Goal: Task Accomplishment & Management: Use online tool/utility

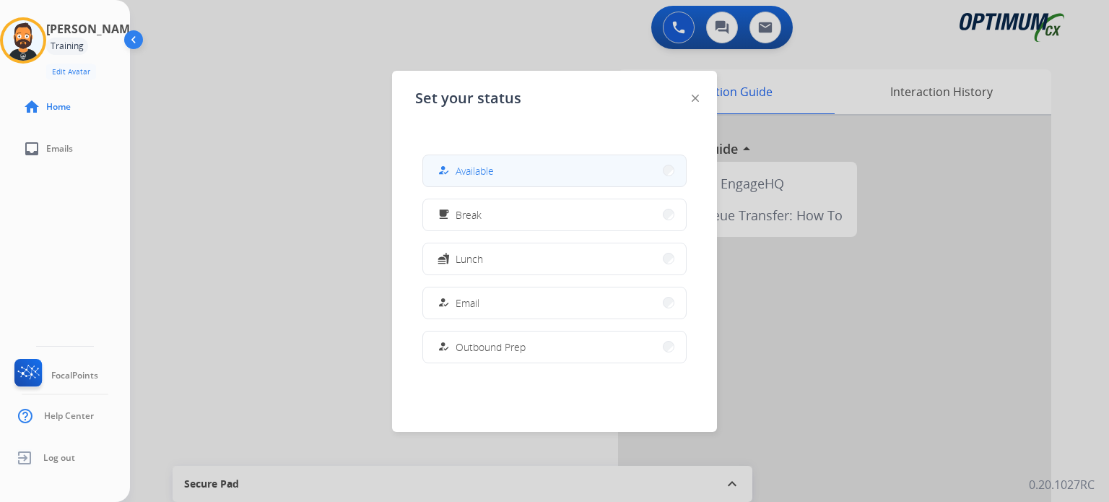
click at [460, 182] on button "how_to_reg Available" at bounding box center [554, 170] width 263 height 31
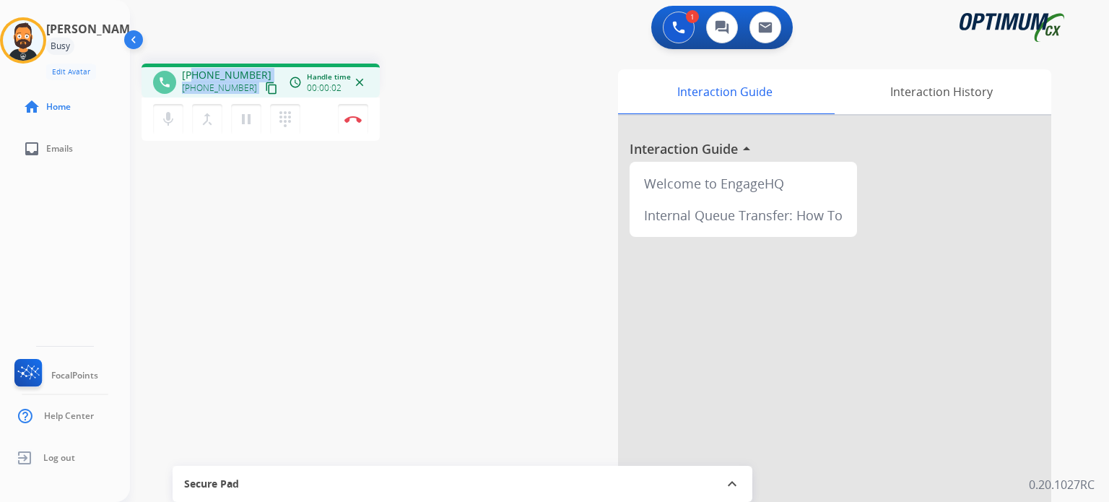
drag, startPoint x: 256, startPoint y: 74, endPoint x: 202, endPoint y: 56, distance: 57.8
click at [194, 66] on div "phone [PHONE_NUMBER] [PHONE_NUMBER] content_copy access_time Call metrics Queue…" at bounding box center [261, 81] width 238 height 34
click at [205, 53] on div "phone [PHONE_NUMBER] [PHONE_NUMBER] content_copy access_time Call metrics Queue…" at bounding box center [602, 353] width 945 height 602
drag, startPoint x: 250, startPoint y: 69, endPoint x: 190, endPoint y: 63, distance: 60.2
click at [190, 63] on div "phone [PHONE_NUMBER] [PHONE_NUMBER] content_copy access_time Call metrics Queue…" at bounding box center [602, 353] width 945 height 602
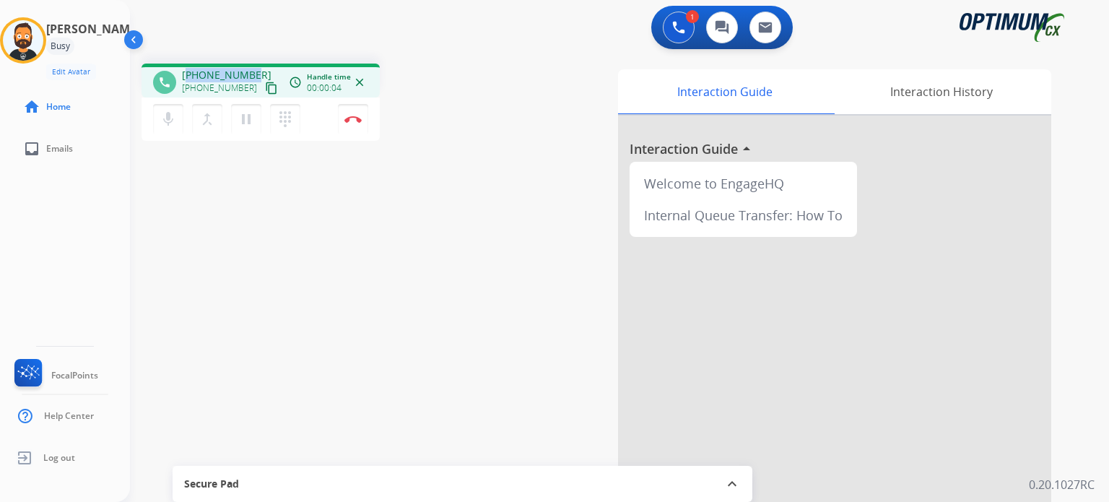
click at [190, 63] on div "phone [PHONE_NUMBER] [PHONE_NUMBER] content_copy access_time Call metrics Queue…" at bounding box center [602, 353] width 945 height 602
drag, startPoint x: 195, startPoint y: 70, endPoint x: 252, endPoint y: 74, distance: 57.2
click at [252, 74] on div "[PHONE_NUMBER] [PHONE_NUMBER] content_copy" at bounding box center [231, 82] width 98 height 29
copy span "3867345113"
click at [355, 123] on button "Disconnect" at bounding box center [353, 119] width 30 height 30
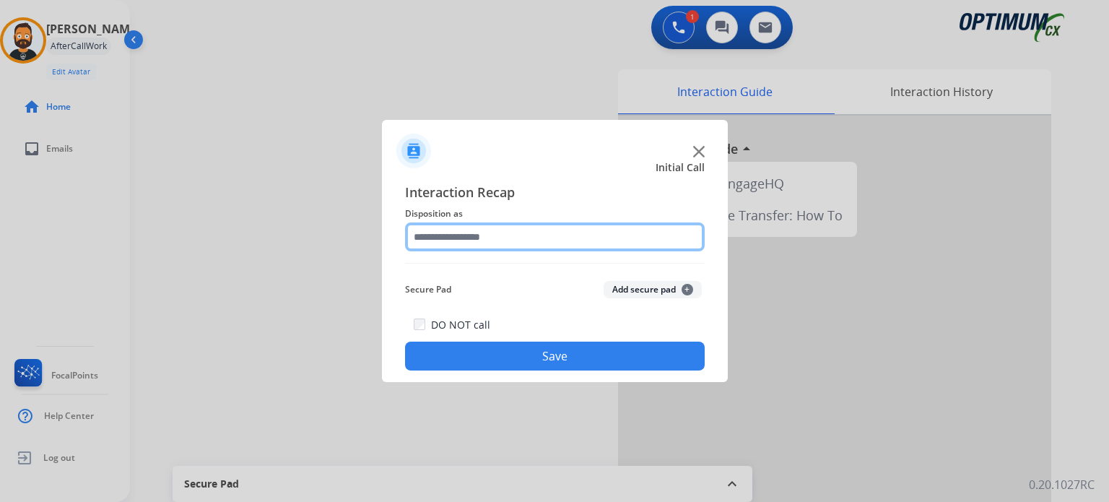
drag, startPoint x: 459, startPoint y: 233, endPoint x: 467, endPoint y: 239, distance: 9.7
click at [462, 234] on input "text" at bounding box center [555, 236] width 300 height 29
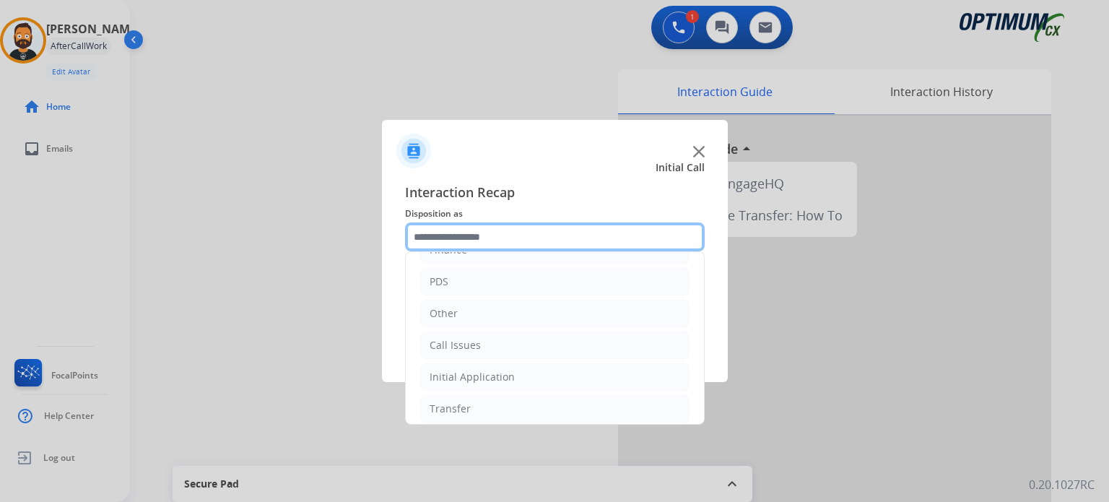
scroll to position [95, 0]
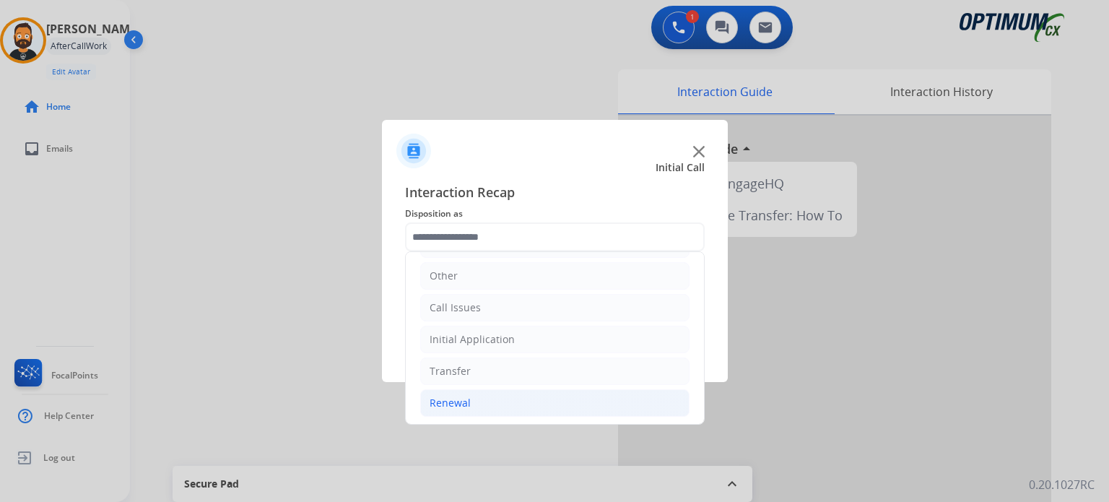
click at [487, 407] on li "Renewal" at bounding box center [554, 402] width 269 height 27
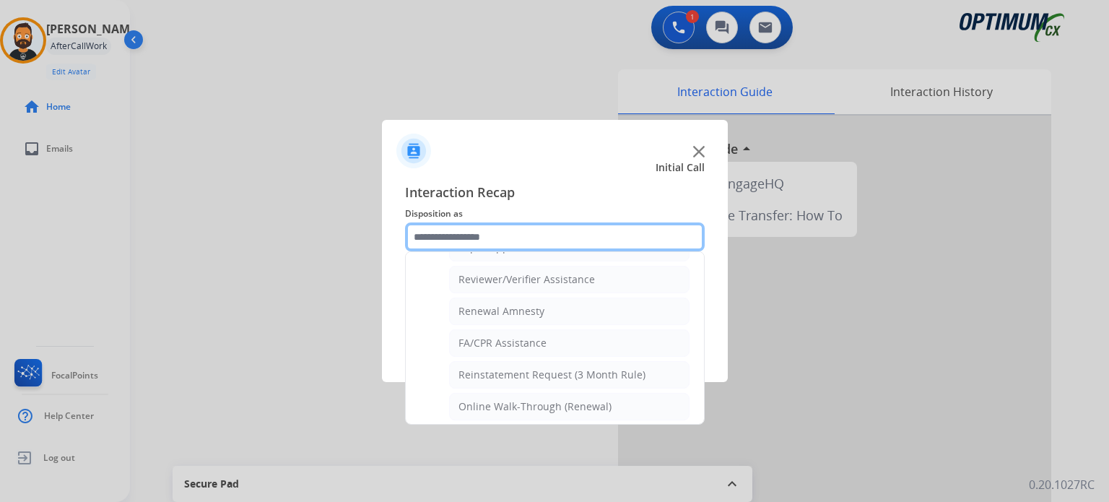
scroll to position [407, 0]
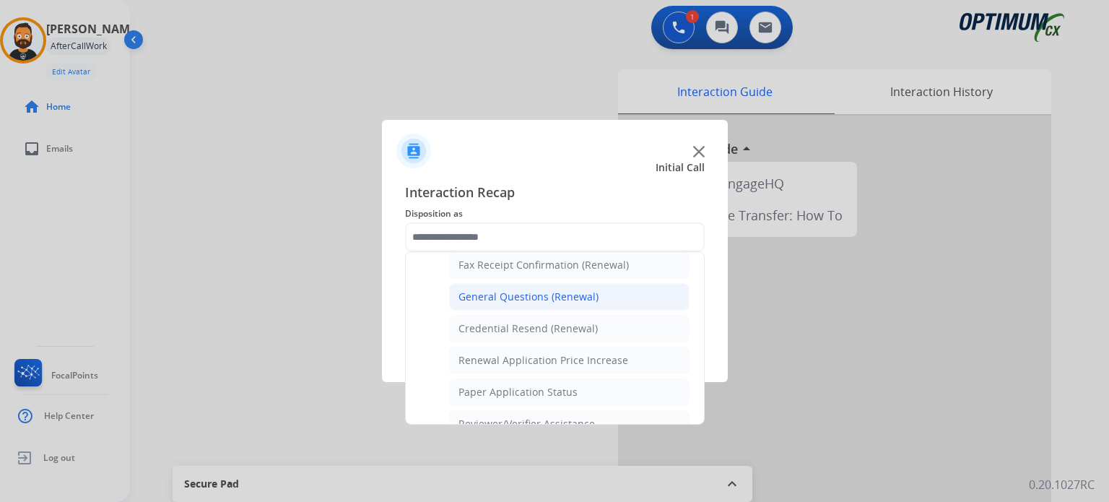
click at [508, 290] on div "General Questions (Renewal)" at bounding box center [529, 297] width 140 height 14
type input "**********"
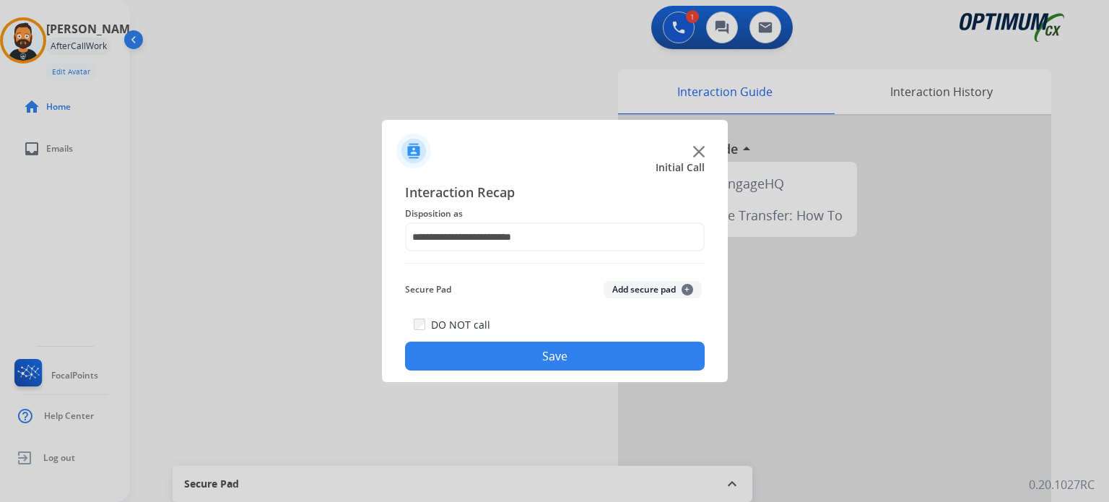
click at [524, 355] on button "Save" at bounding box center [555, 356] width 300 height 29
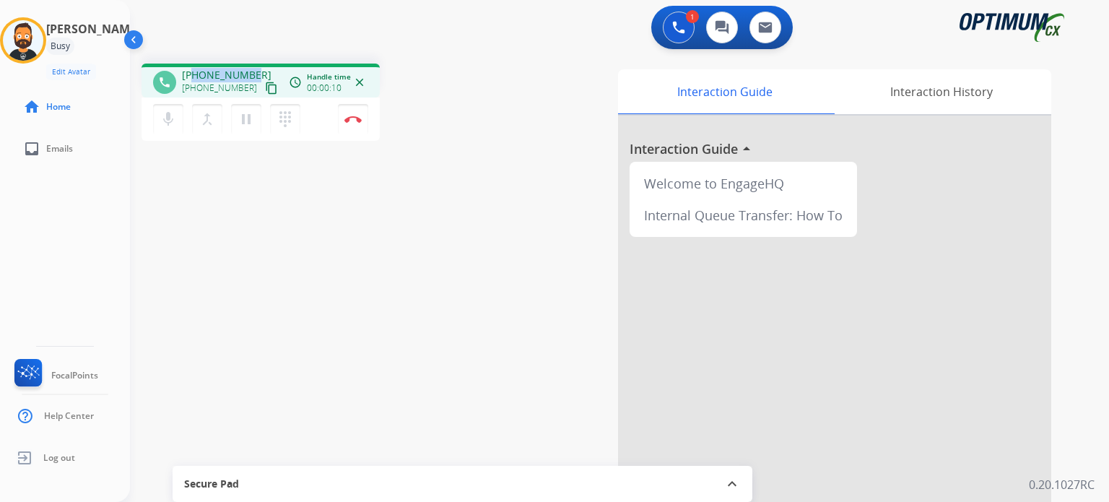
drag, startPoint x: 254, startPoint y: 74, endPoint x: 196, endPoint y: 77, distance: 57.9
click at [196, 77] on div "[PHONE_NUMBER] [PHONE_NUMBER] content_copy" at bounding box center [231, 82] width 98 height 29
copy span "4045437807"
click at [355, 121] on img at bounding box center [353, 119] width 17 height 7
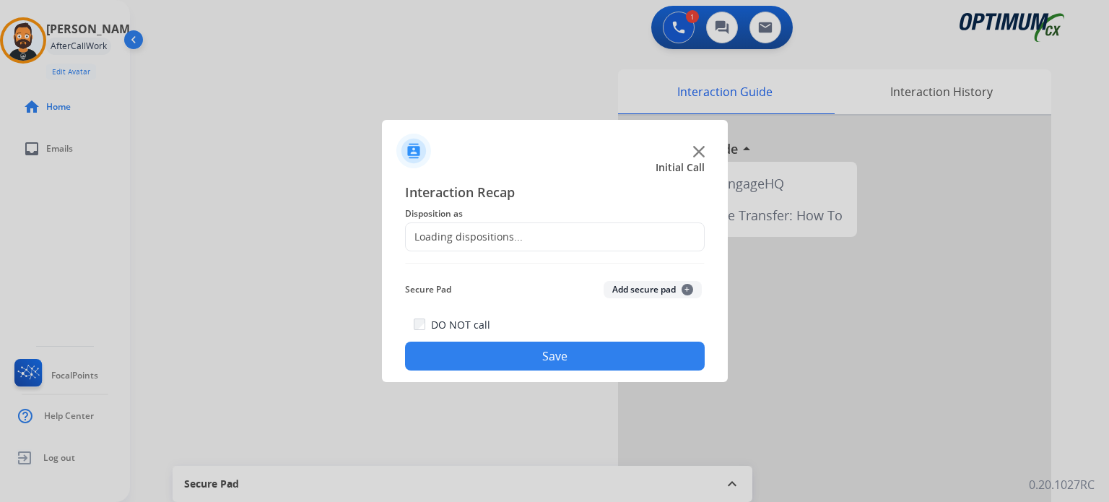
click at [523, 238] on div "Loading dispositions..." at bounding box center [555, 236] width 300 height 29
click at [521, 238] on div "Loading dispositions..." at bounding box center [555, 236] width 300 height 29
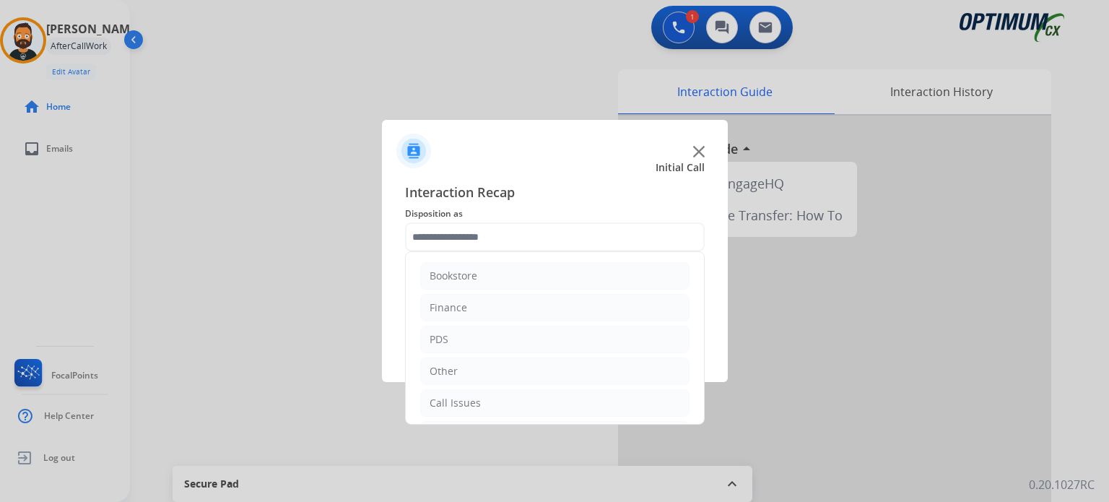
click at [517, 236] on input "text" at bounding box center [555, 236] width 300 height 29
click at [497, 397] on li "Renewal" at bounding box center [554, 402] width 269 height 27
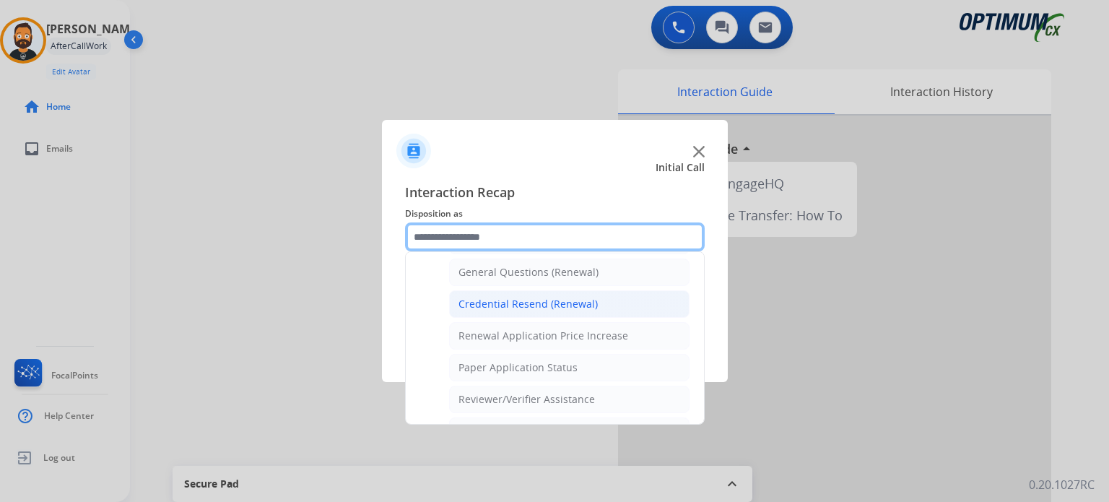
scroll to position [407, 0]
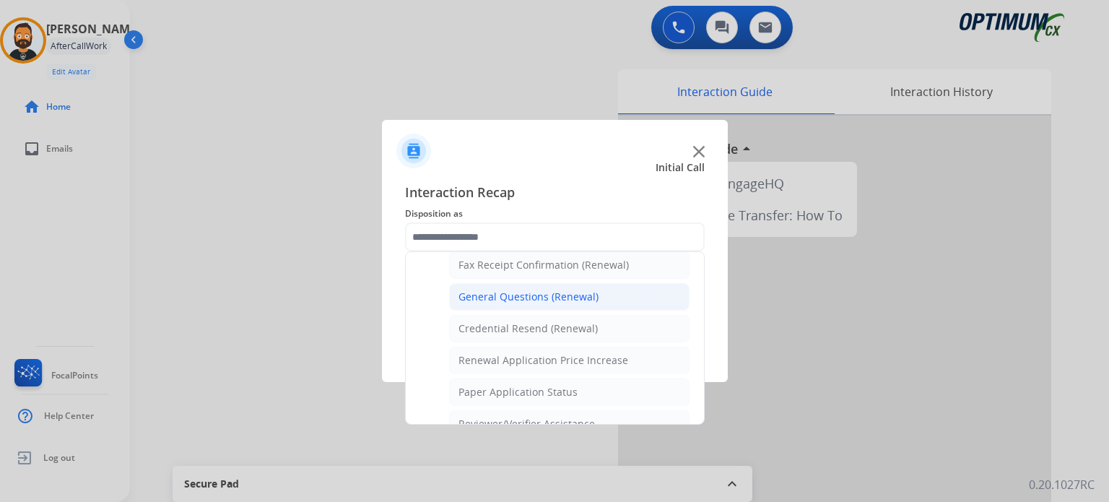
click at [506, 299] on div "General Questions (Renewal)" at bounding box center [529, 297] width 140 height 14
type input "**********"
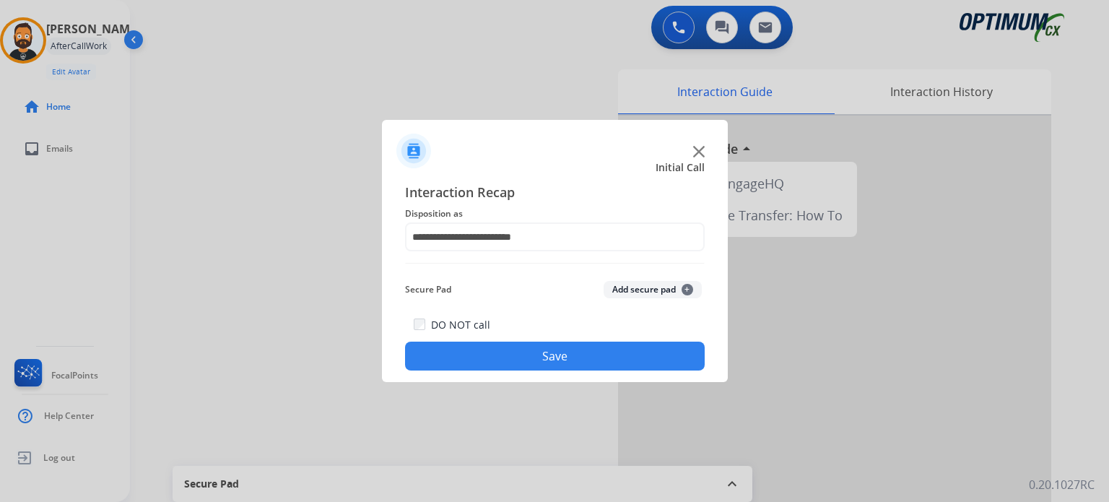
click at [516, 351] on button "Save" at bounding box center [555, 356] width 300 height 29
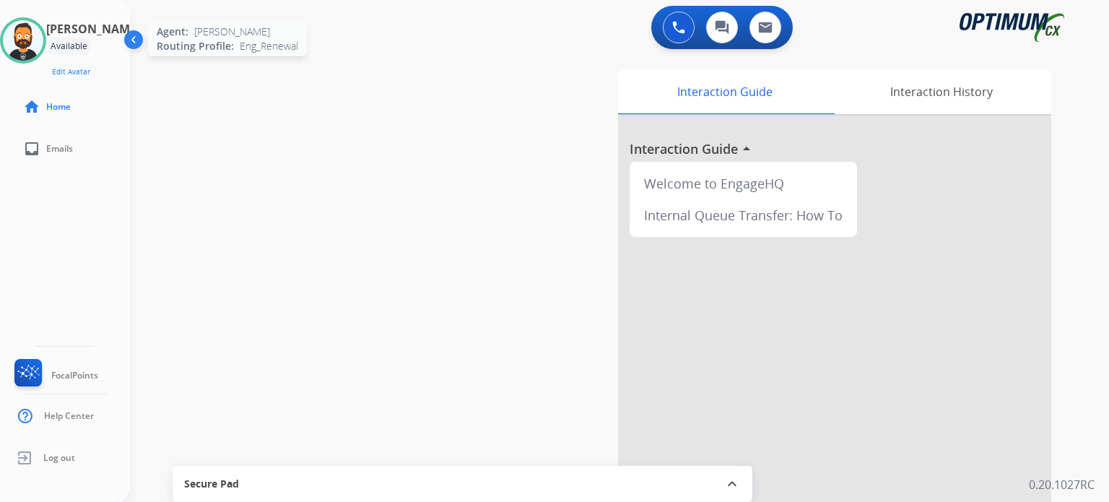
click at [27, 39] on img at bounding box center [23, 40] width 40 height 40
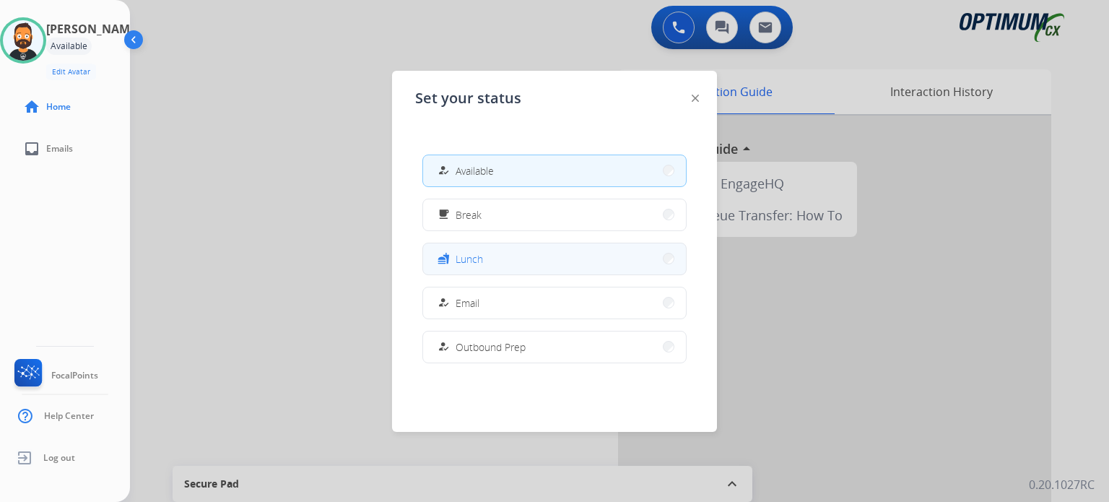
click at [472, 260] on span "Lunch" at bounding box center [469, 258] width 27 height 15
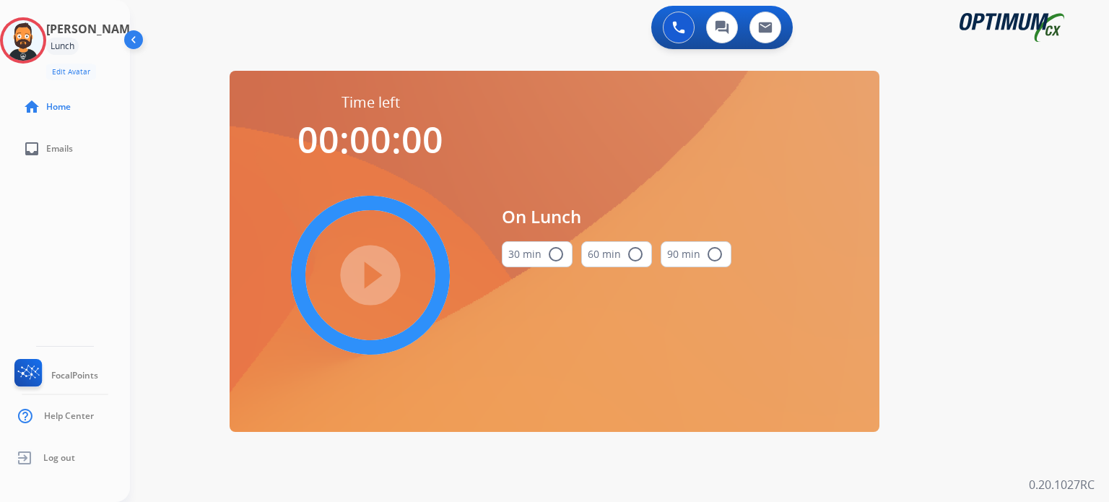
click at [547, 254] on mat-icon "radio_button_unchecked" at bounding box center [555, 254] width 17 height 17
click at [371, 267] on mat-icon "play_circle_filled" at bounding box center [370, 275] width 17 height 17
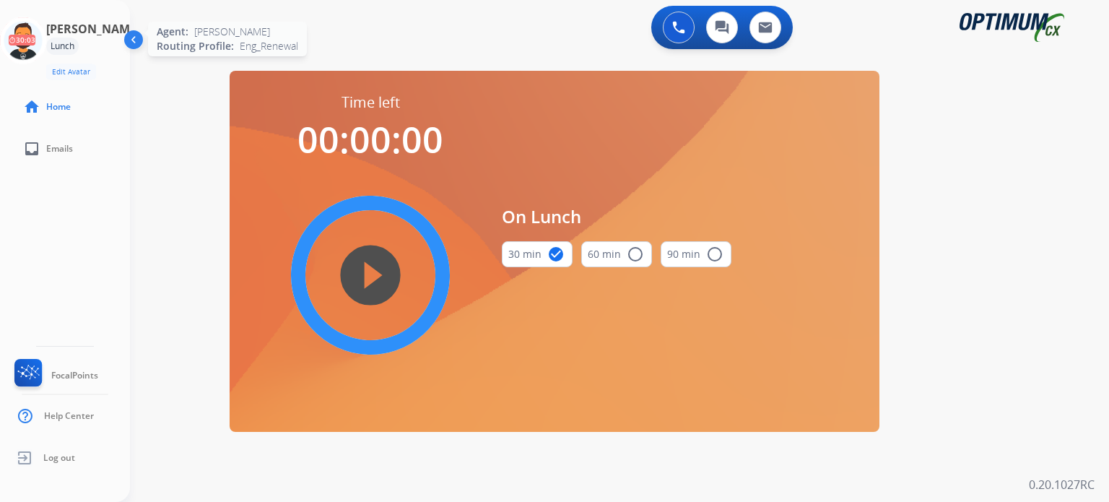
click at [34, 45] on icon at bounding box center [23, 40] width 47 height 47
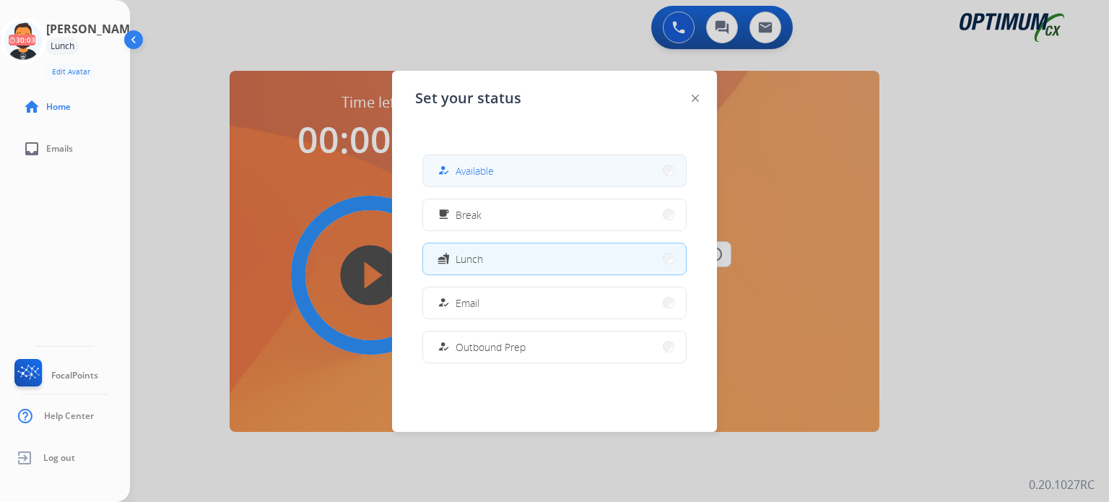
click at [519, 175] on button "how_to_reg Available" at bounding box center [554, 170] width 263 height 31
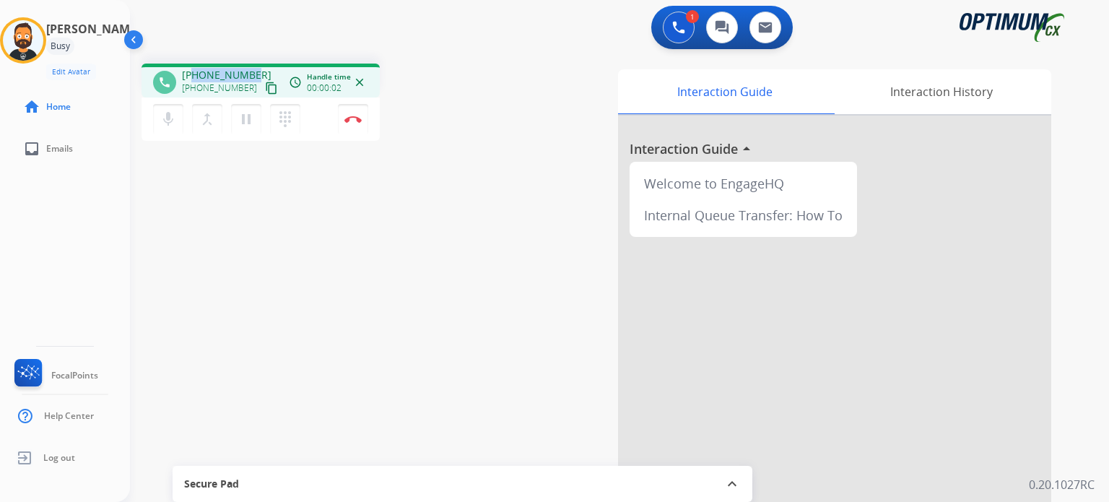
drag, startPoint x: 256, startPoint y: 72, endPoint x: 195, endPoint y: 74, distance: 61.4
click at [195, 74] on div "[PHONE_NUMBER] [PHONE_NUMBER] content_copy" at bounding box center [231, 82] width 98 height 29
copy span "8636021373"
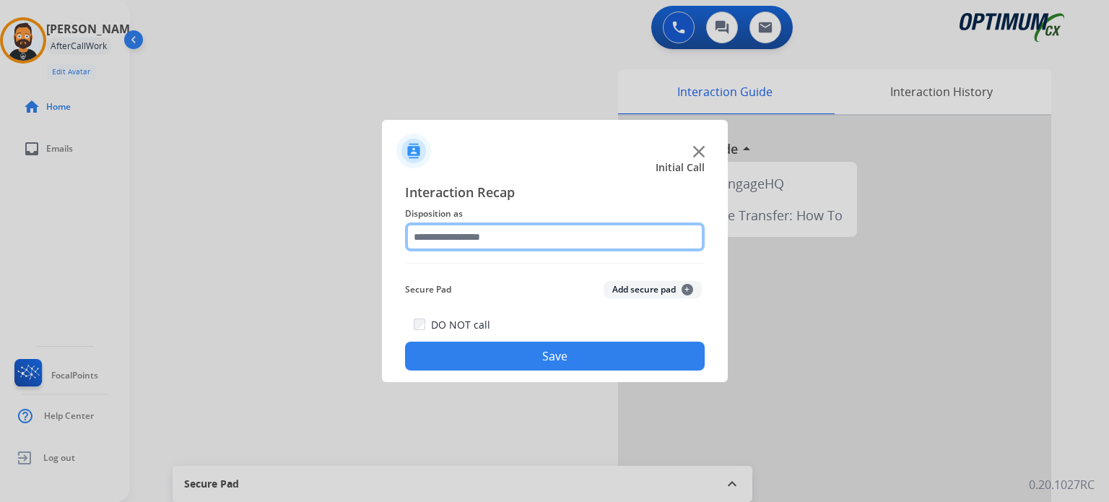
click at [547, 242] on input "text" at bounding box center [555, 236] width 300 height 29
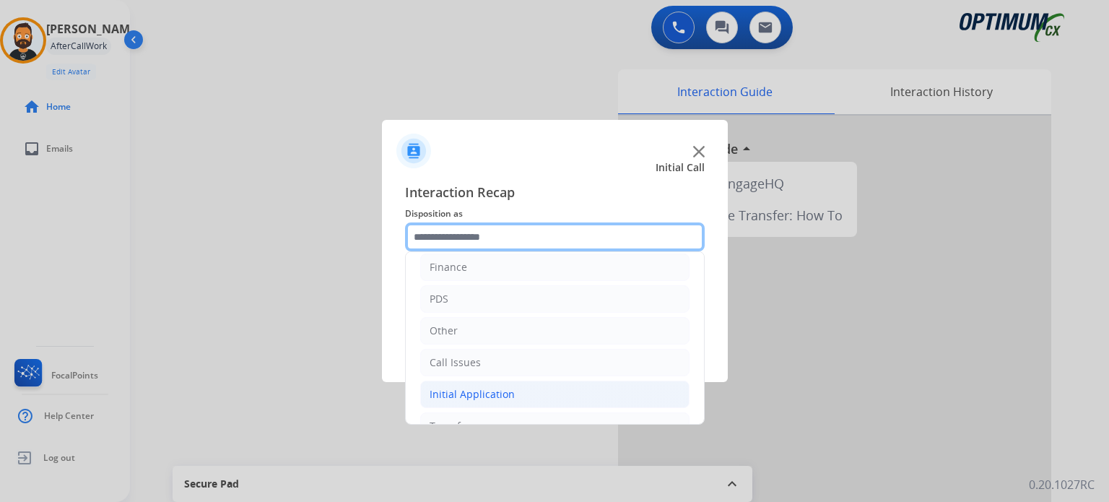
scroll to position [95, 0]
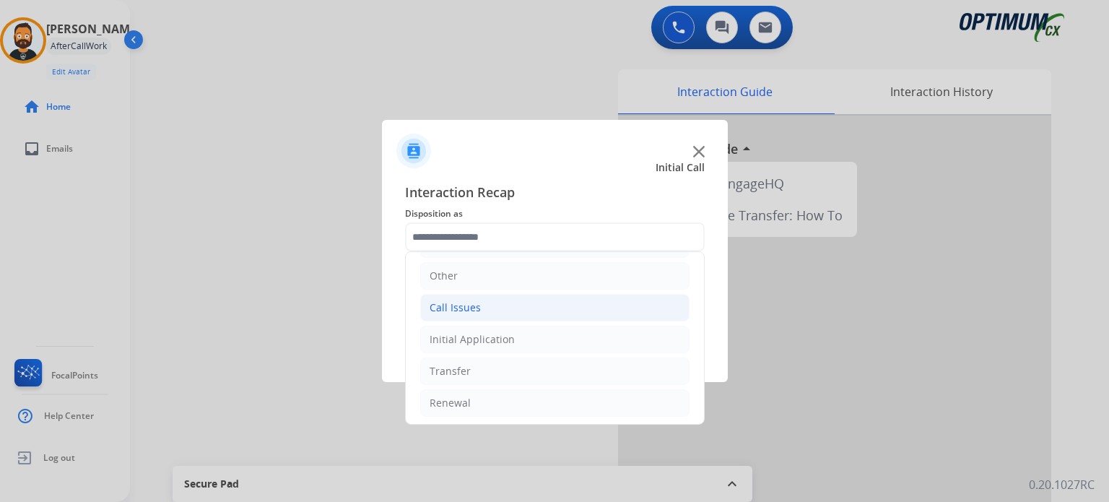
click at [470, 313] on li "Call Issues" at bounding box center [554, 307] width 269 height 27
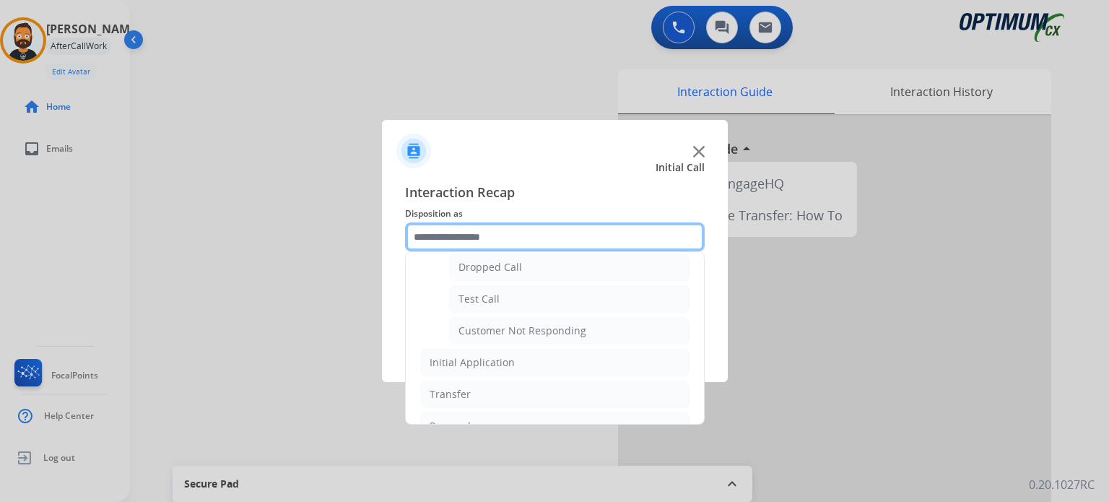
scroll to position [240, 0]
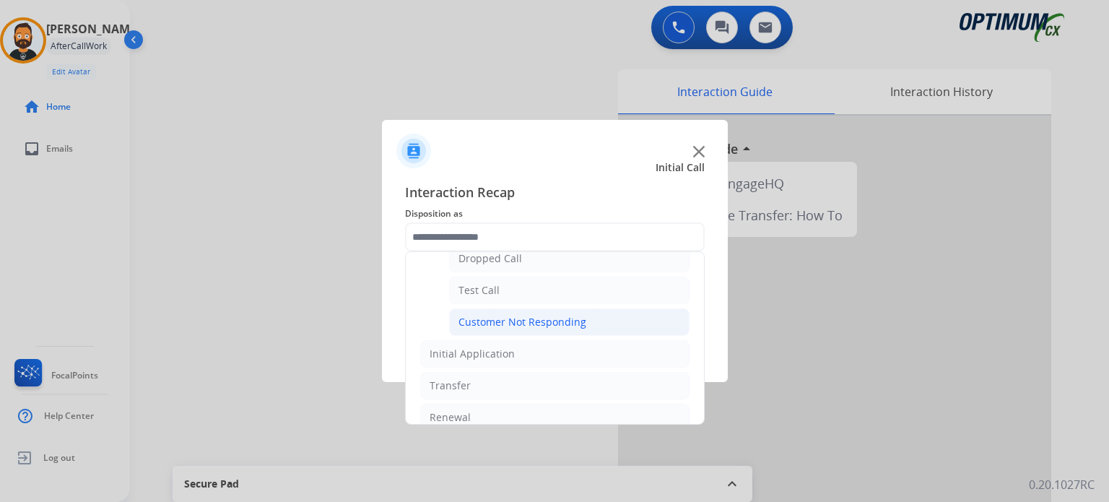
click at [501, 326] on div "Customer Not Responding" at bounding box center [523, 322] width 128 height 14
type input "**********"
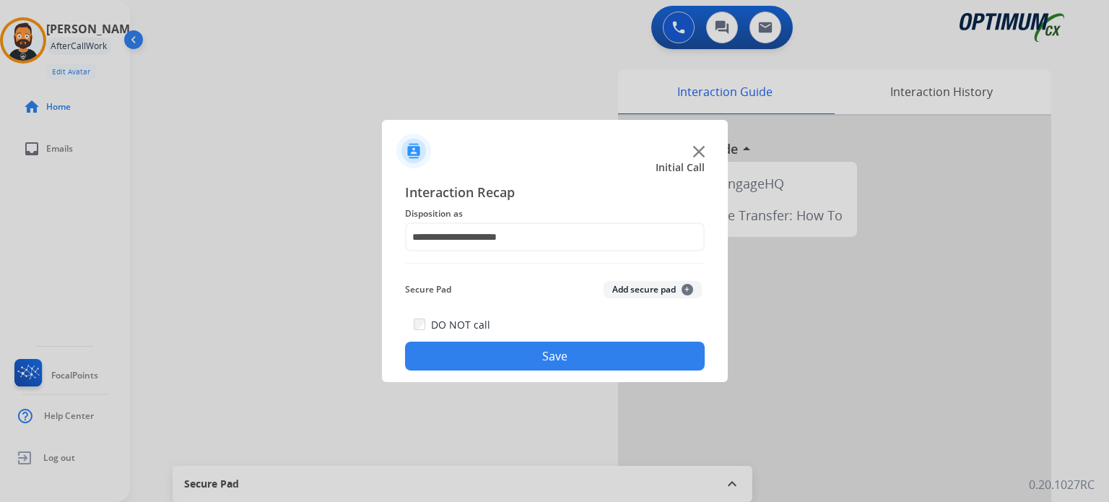
click at [501, 349] on button "Save" at bounding box center [555, 356] width 300 height 29
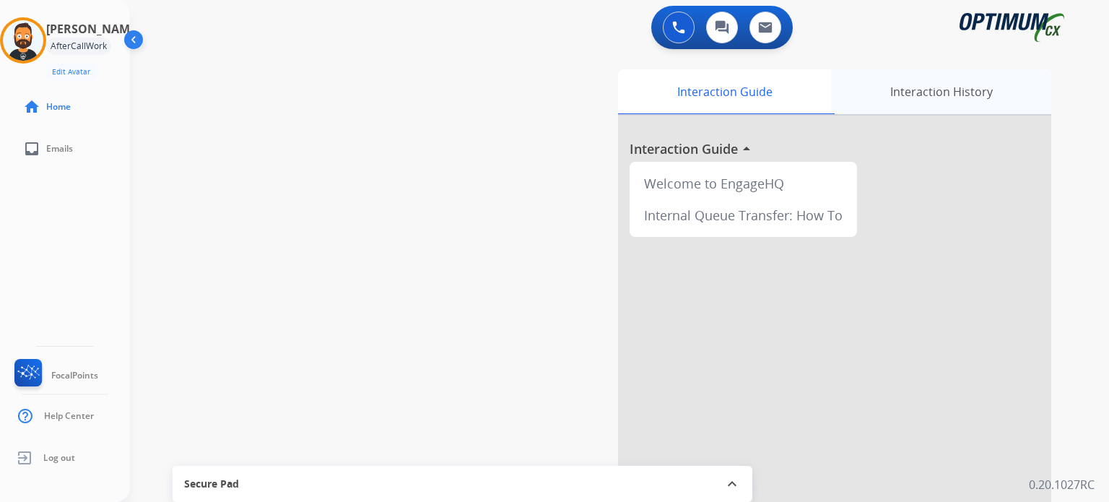
click at [960, 95] on div "Interaction History" at bounding box center [941, 91] width 220 height 45
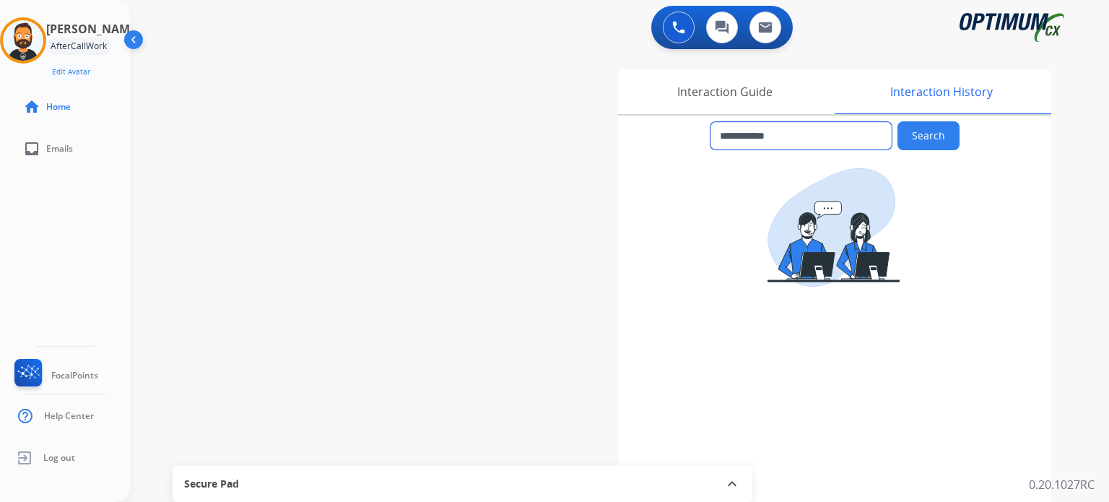
drag, startPoint x: 801, startPoint y: 138, endPoint x: 731, endPoint y: 142, distance: 70.2
click at [730, 143] on input "**********" at bounding box center [801, 135] width 181 height 27
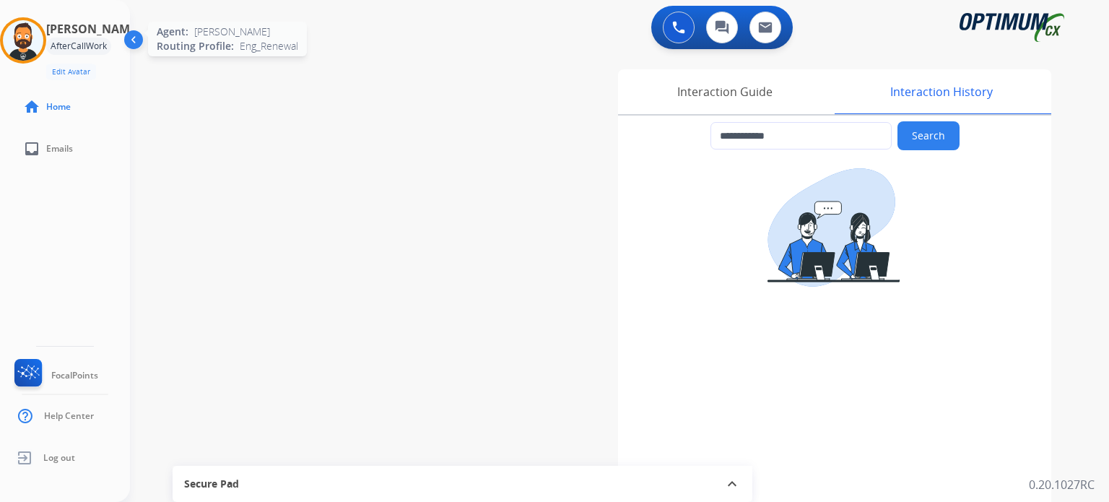
click at [39, 43] on img at bounding box center [23, 40] width 40 height 40
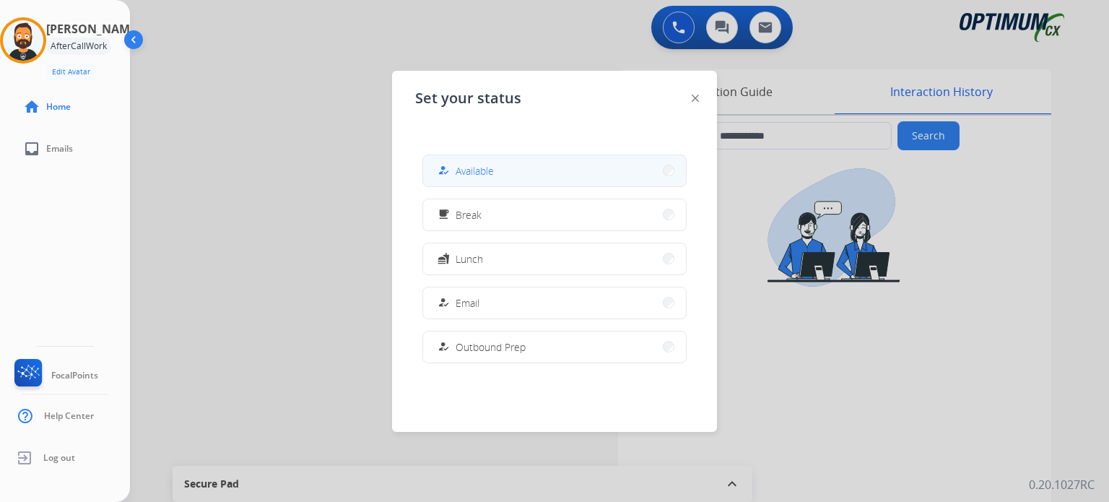
click at [505, 167] on button "how_to_reg Available" at bounding box center [554, 170] width 263 height 31
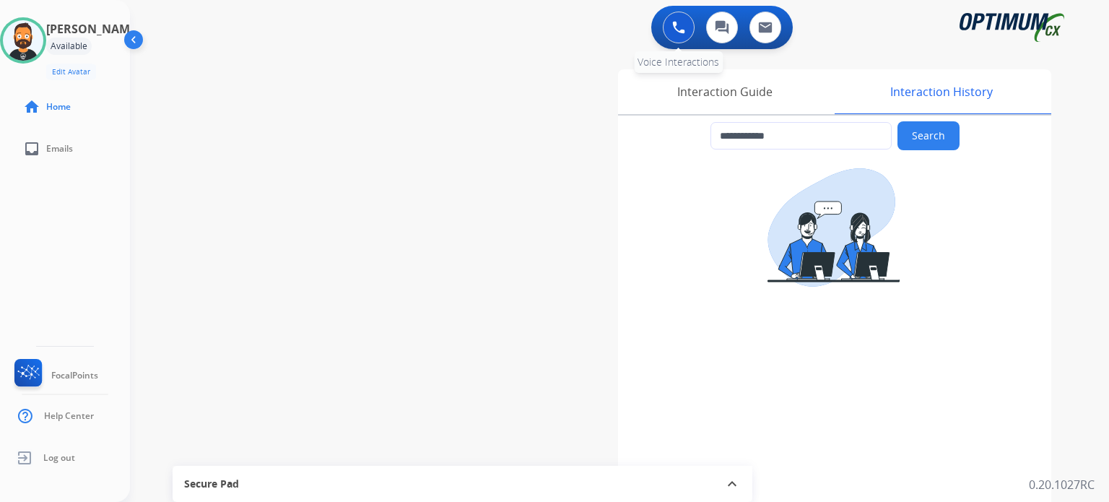
click at [687, 38] on button at bounding box center [679, 28] width 32 height 32
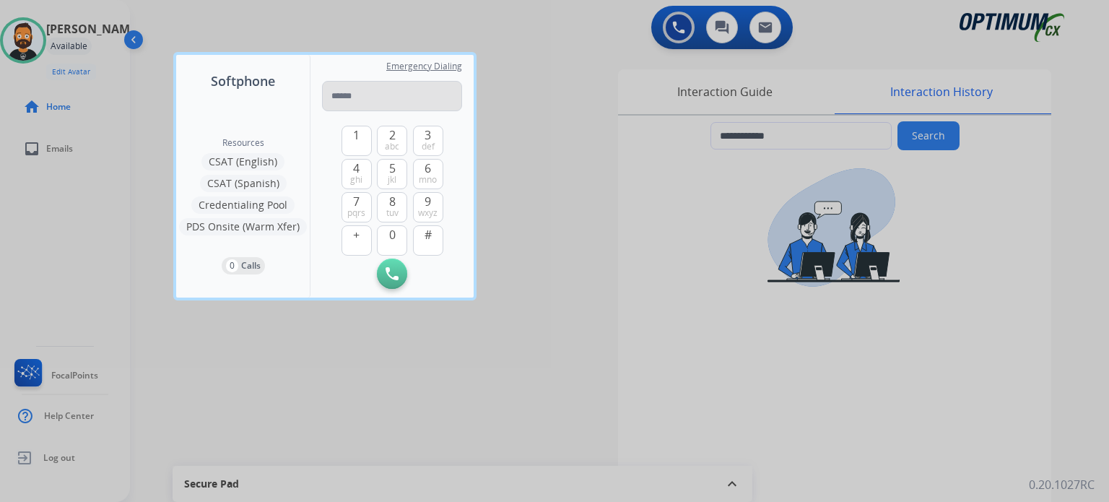
click at [355, 86] on input "tel" at bounding box center [392, 96] width 140 height 30
type input "**********"
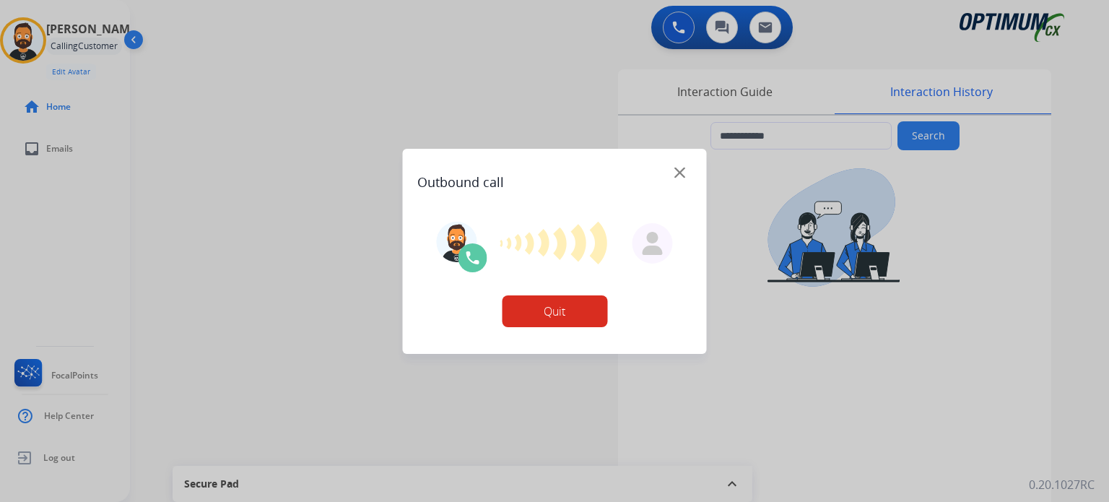
click at [670, 95] on div at bounding box center [554, 251] width 1109 height 502
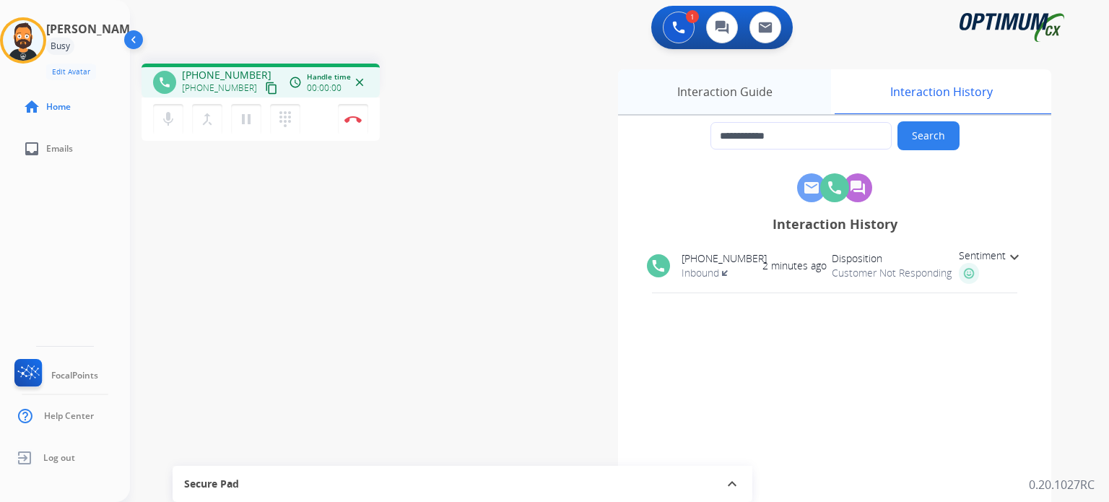
click at [749, 92] on div "Interaction Guide" at bounding box center [724, 91] width 213 height 45
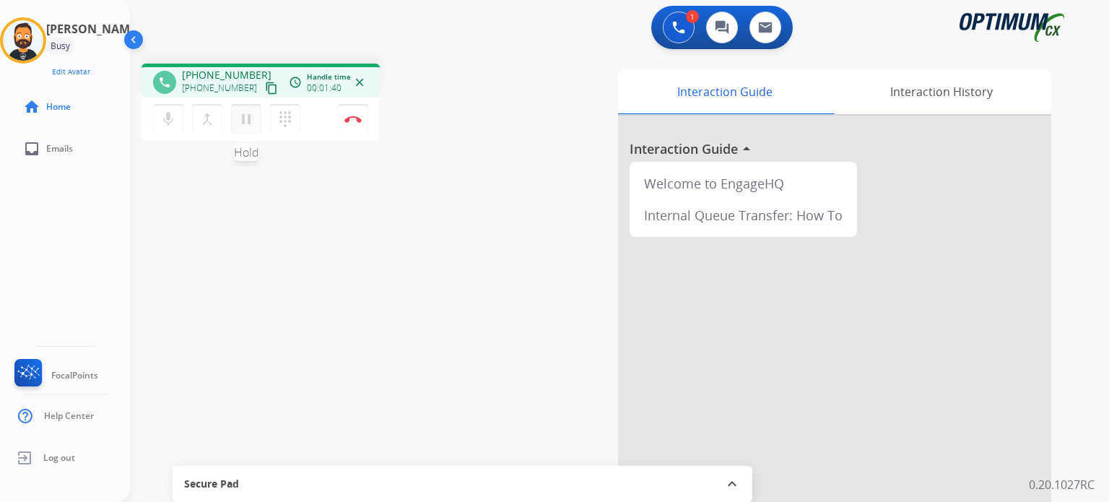
click at [251, 123] on mat-icon "pause" at bounding box center [246, 119] width 17 height 17
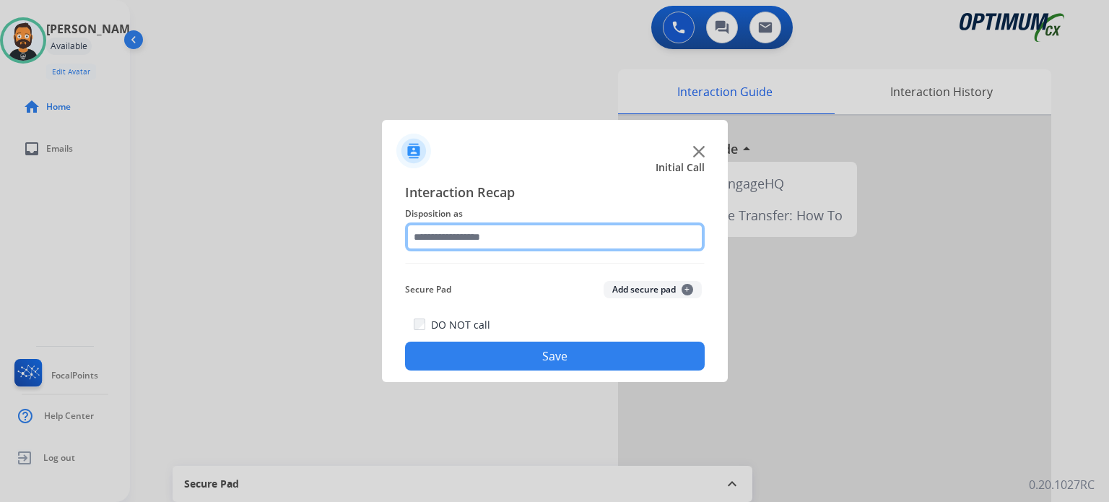
click at [559, 231] on input "text" at bounding box center [555, 236] width 300 height 29
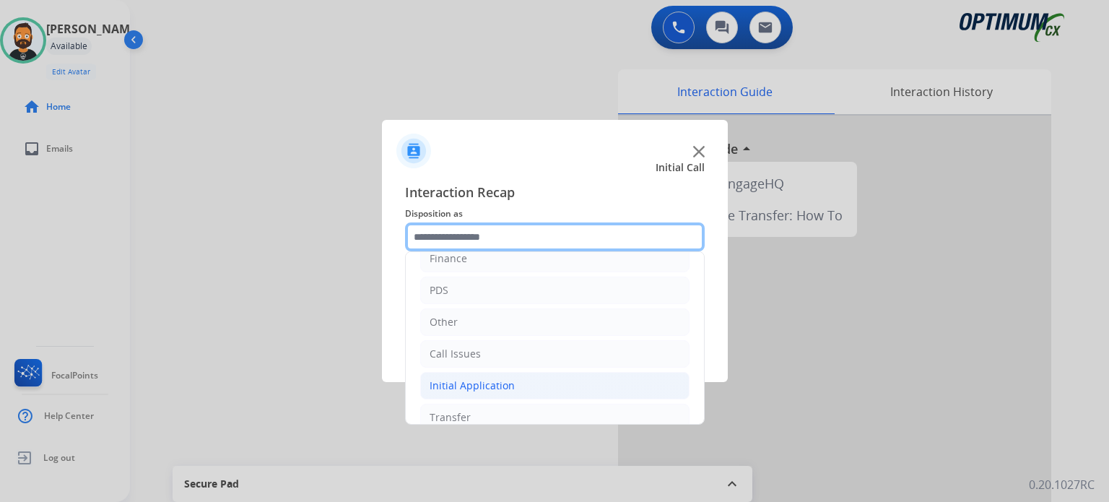
scroll to position [95, 0]
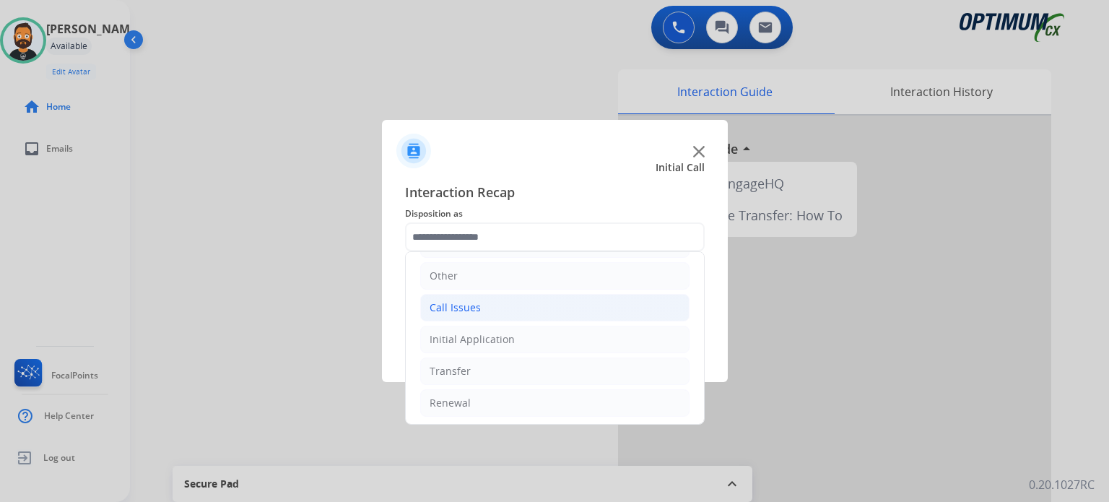
click at [468, 300] on div "Call Issues" at bounding box center [455, 307] width 51 height 14
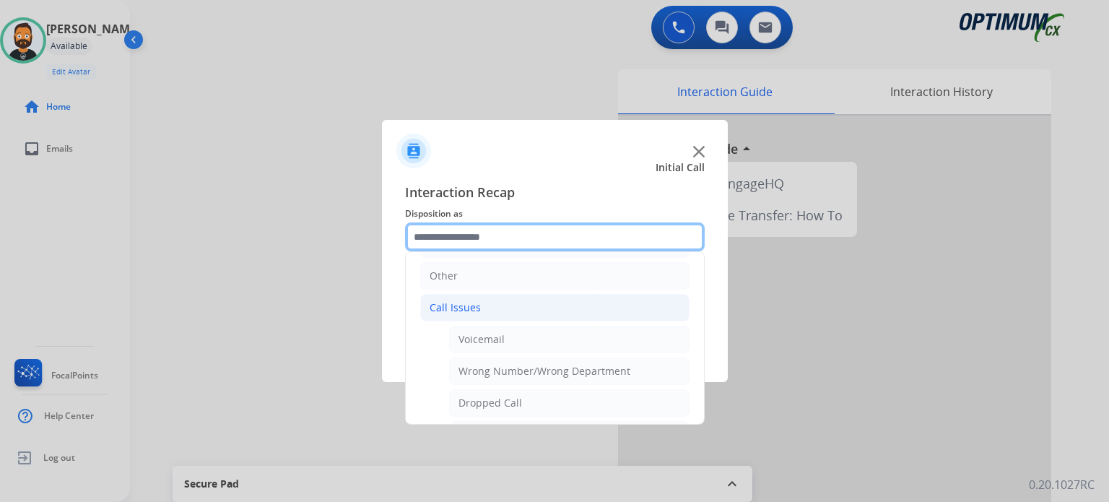
scroll to position [168, 0]
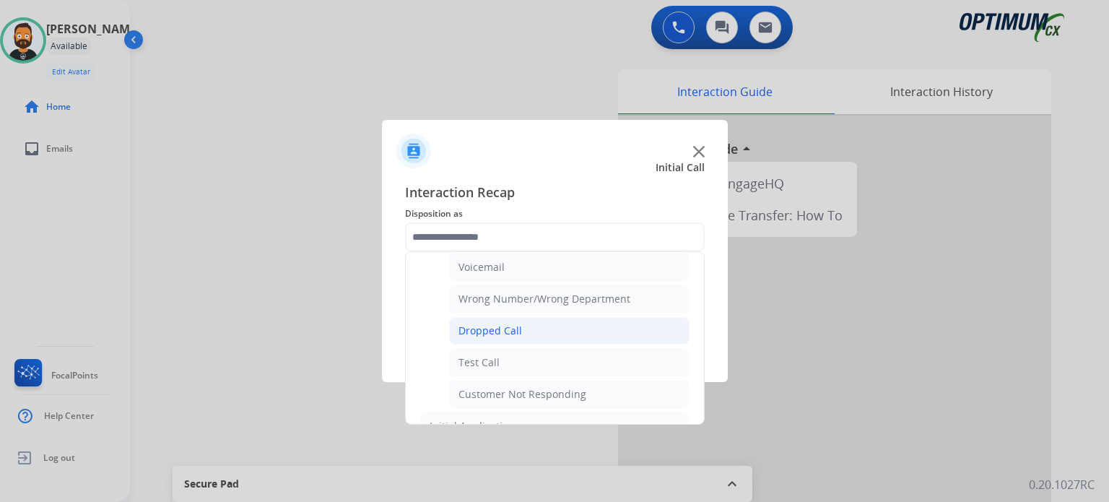
click at [501, 329] on div "Dropped Call" at bounding box center [491, 331] width 64 height 14
type input "**********"
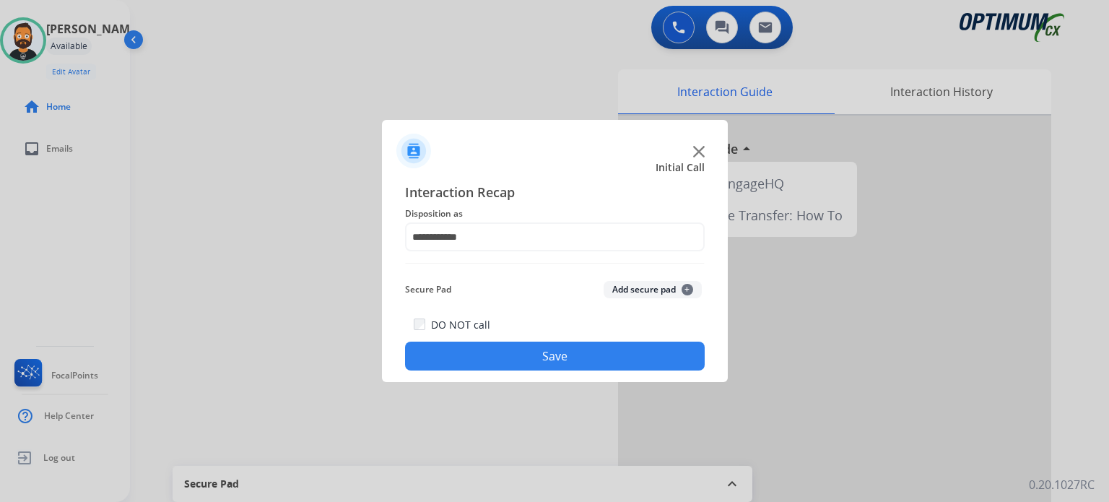
click at [511, 360] on button "Save" at bounding box center [555, 356] width 300 height 29
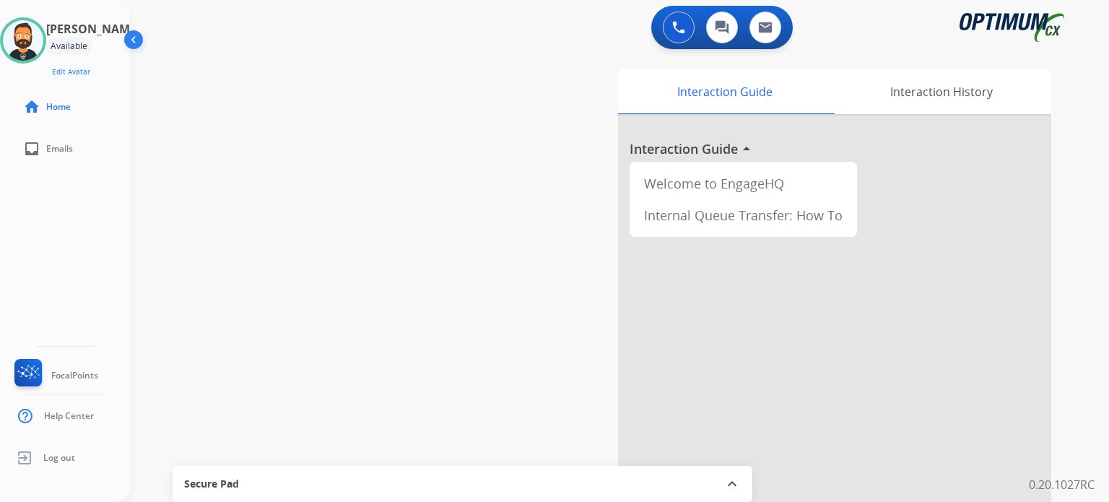
click at [292, 221] on div "swap_horiz Break voice bridge close_fullscreen Connect 3-Way Call merge_type Se…" at bounding box center [602, 353] width 945 height 602
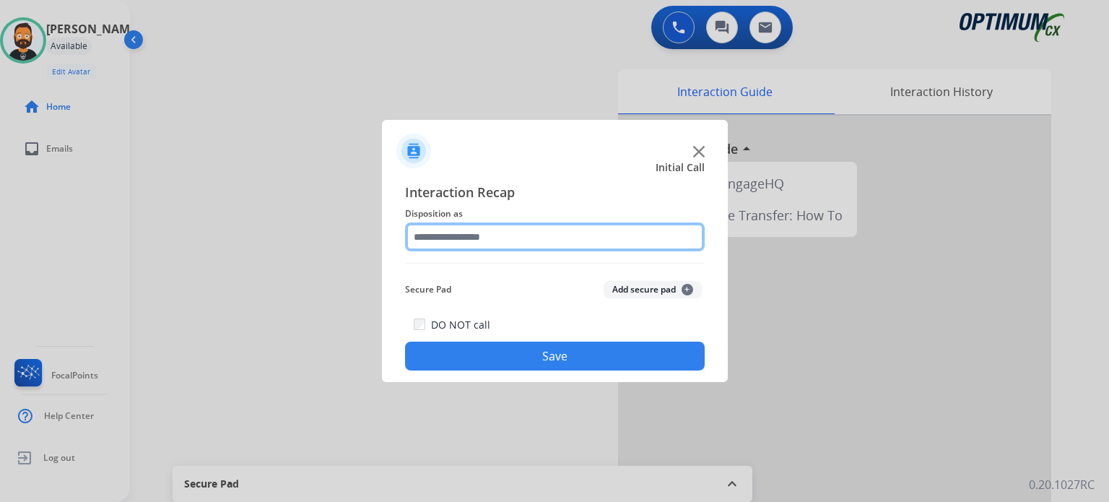
click at [555, 237] on input "text" at bounding box center [555, 236] width 300 height 29
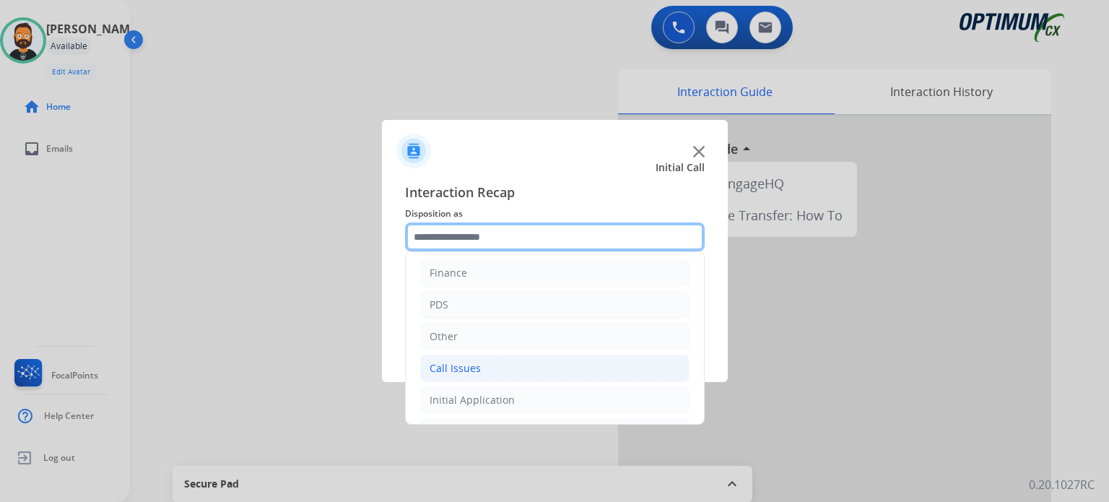
scroll to position [95, 0]
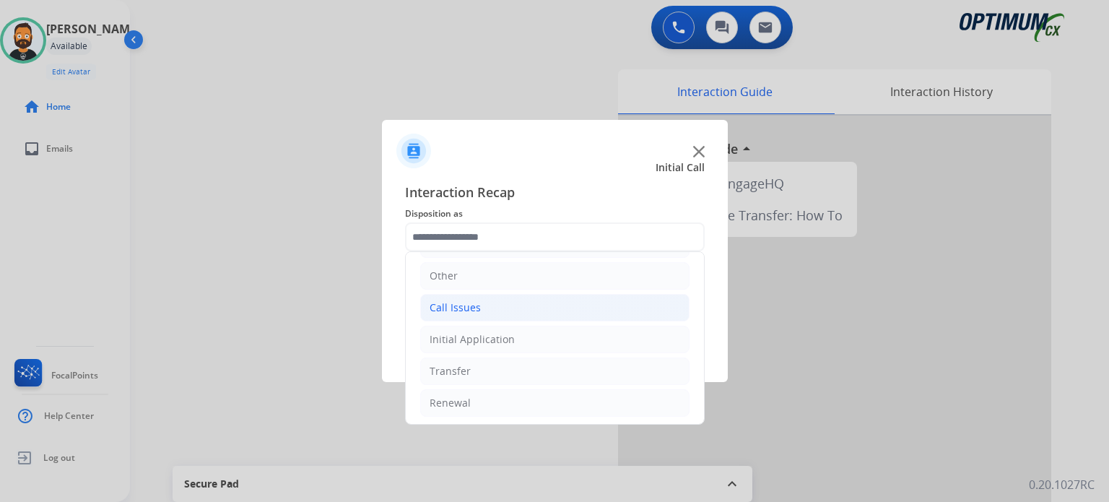
click at [477, 315] on li "Call Issues" at bounding box center [554, 307] width 269 height 27
click at [507, 392] on li "Dropped Call" at bounding box center [569, 402] width 241 height 27
type input "**********"
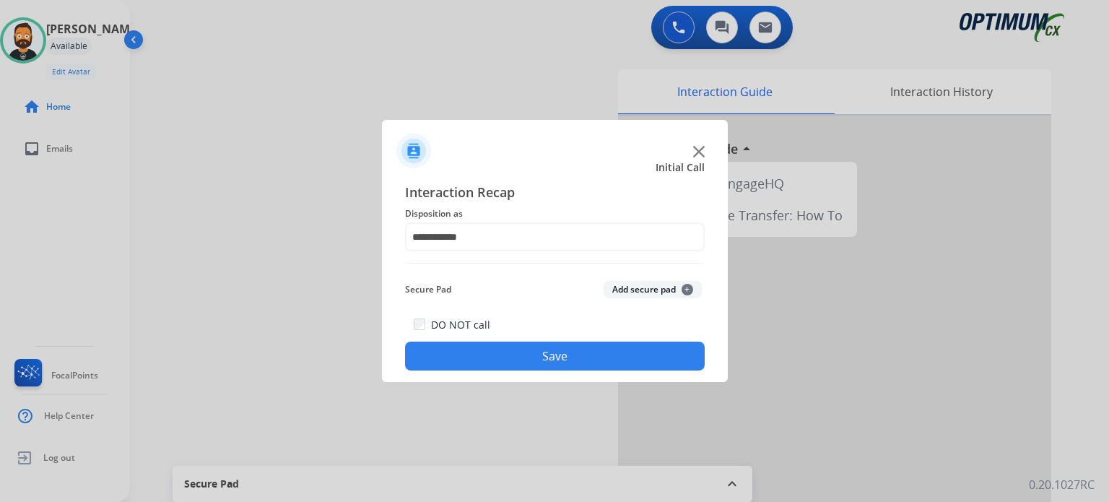
click at [507, 371] on div "**********" at bounding box center [555, 276] width 346 height 212
click at [514, 359] on button "Save" at bounding box center [555, 356] width 300 height 29
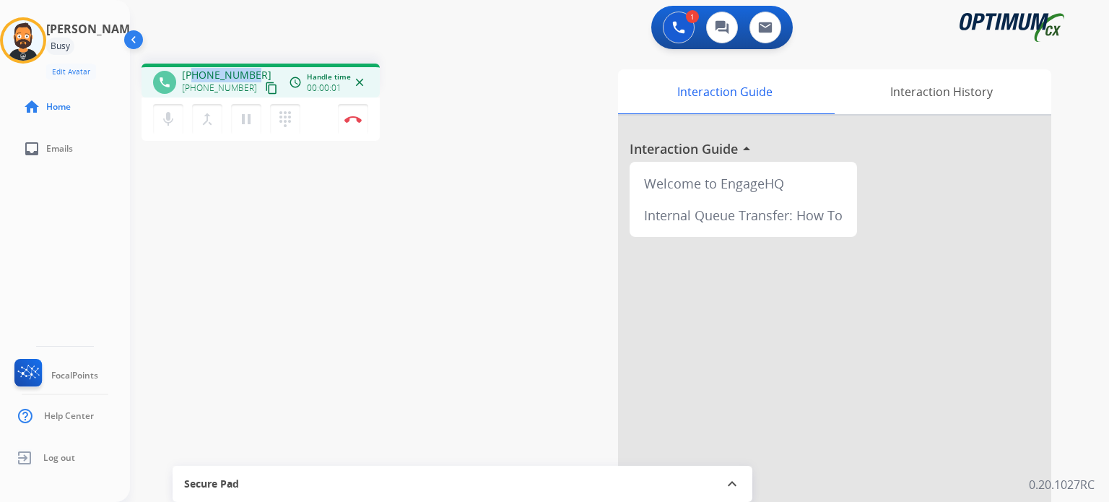
drag, startPoint x: 249, startPoint y: 72, endPoint x: 193, endPoint y: 74, distance: 56.4
click at [193, 74] on span "[PHONE_NUMBER]" at bounding box center [227, 75] width 90 height 14
copy span "7738480496"
click at [359, 121] on img at bounding box center [353, 119] width 17 height 7
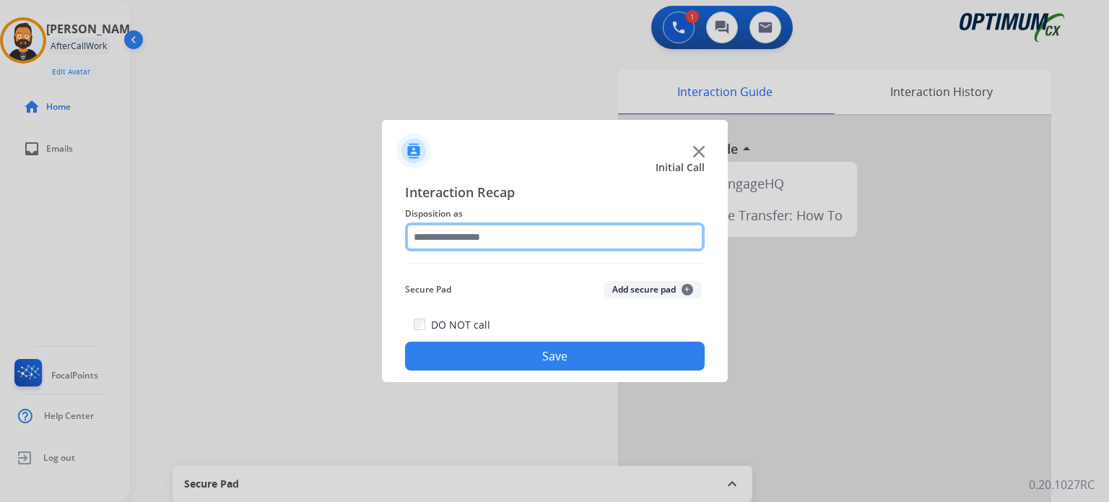
click at [503, 235] on input "text" at bounding box center [555, 236] width 300 height 29
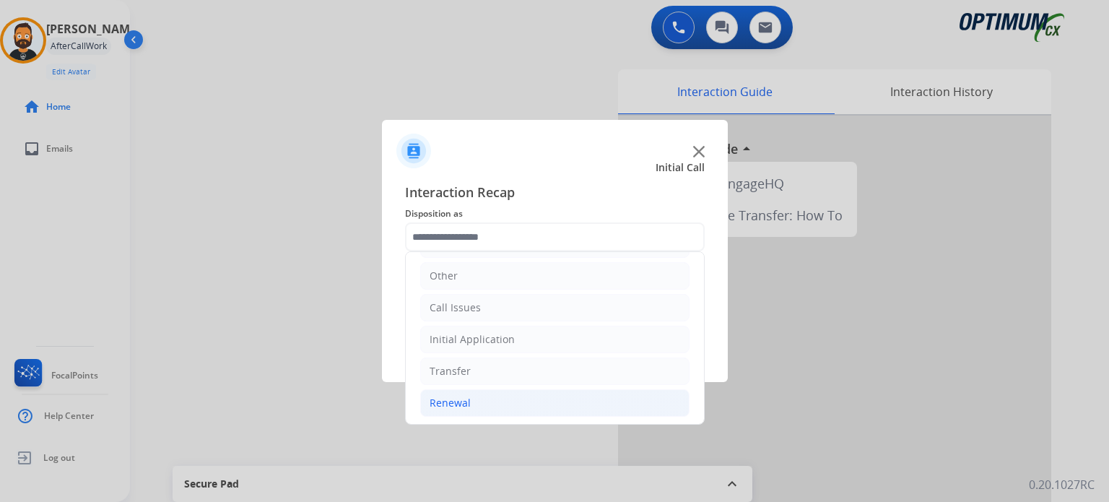
click at [477, 399] on li "Renewal" at bounding box center [554, 402] width 269 height 27
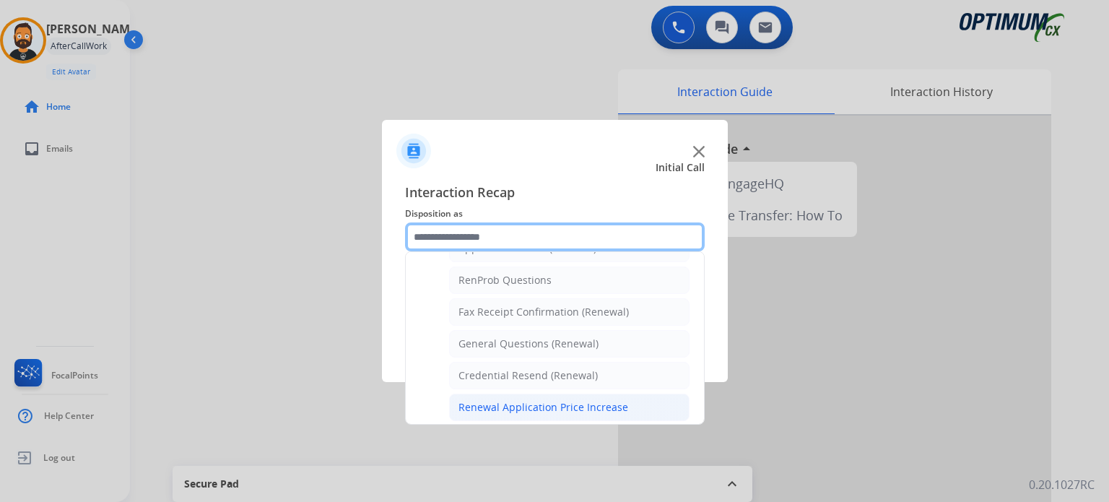
scroll to position [384, 0]
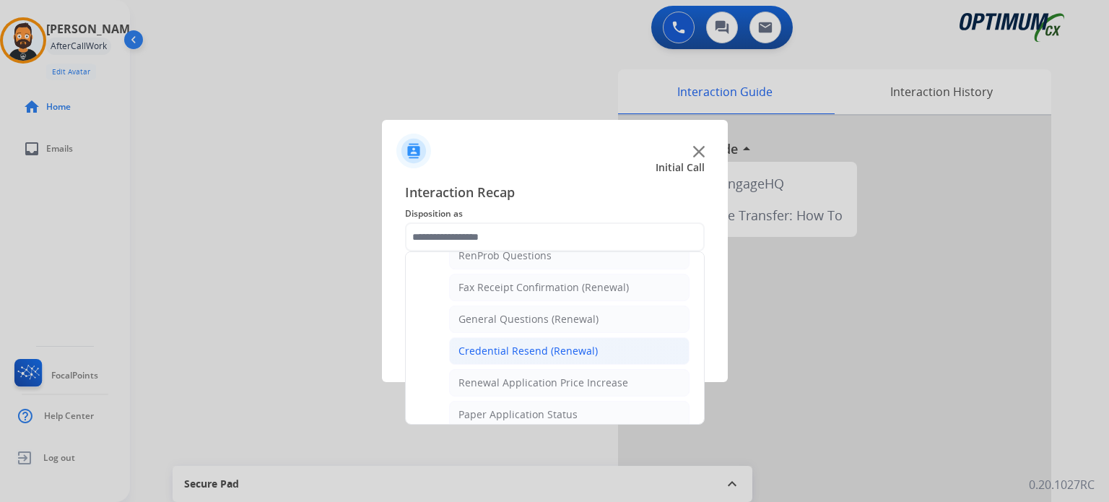
click at [514, 349] on div "Credential Resend (Renewal)" at bounding box center [528, 351] width 139 height 14
type input "**********"
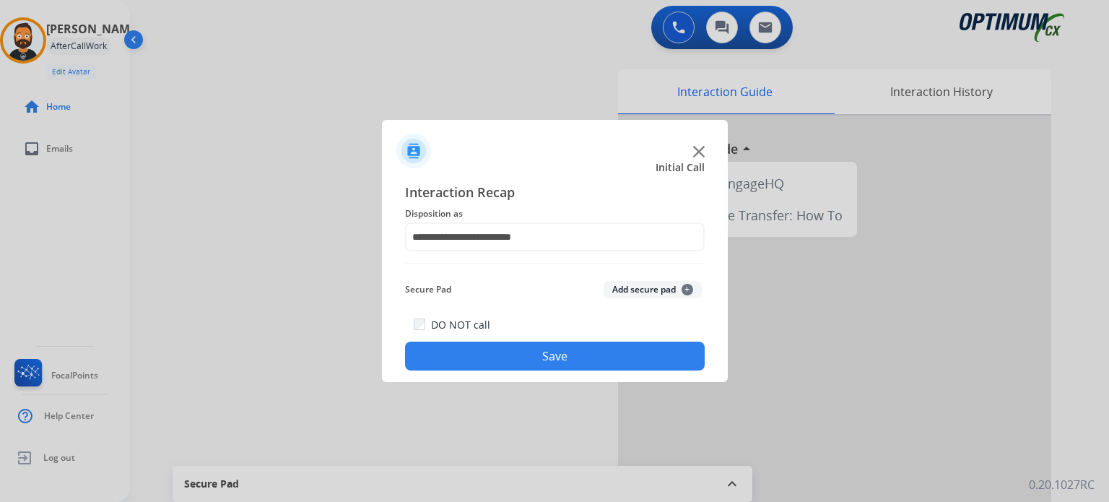
click at [514, 356] on button "Save" at bounding box center [555, 356] width 300 height 29
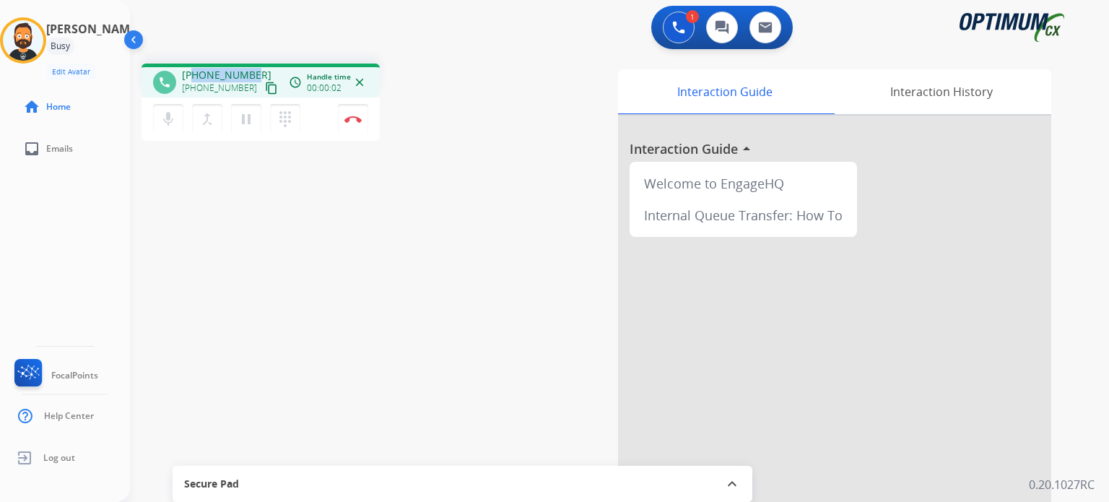
drag, startPoint x: 251, startPoint y: 69, endPoint x: 194, endPoint y: 77, distance: 57.5
click at [194, 77] on span "[PHONE_NUMBER]" at bounding box center [227, 75] width 90 height 14
copy span "6789945012"
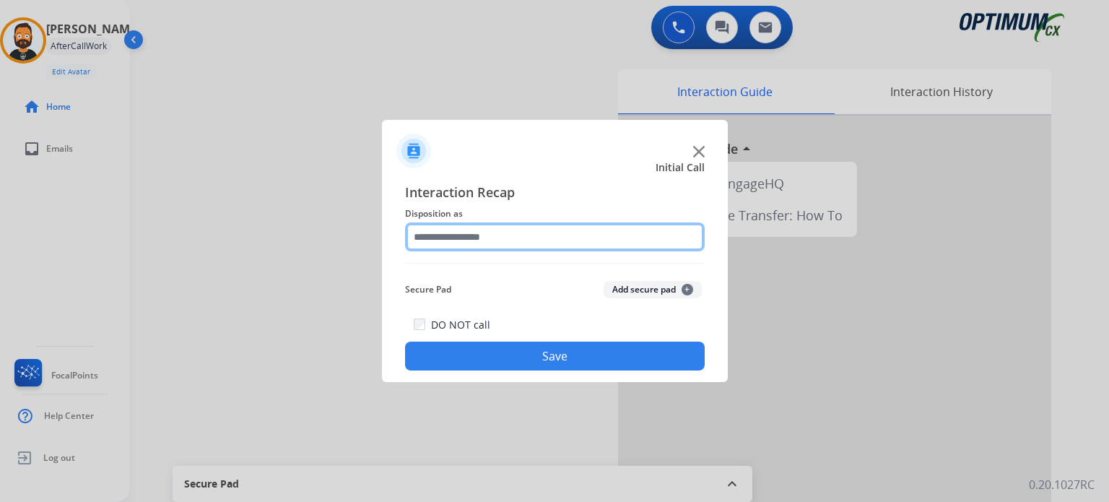
click at [548, 233] on input "text" at bounding box center [555, 236] width 300 height 29
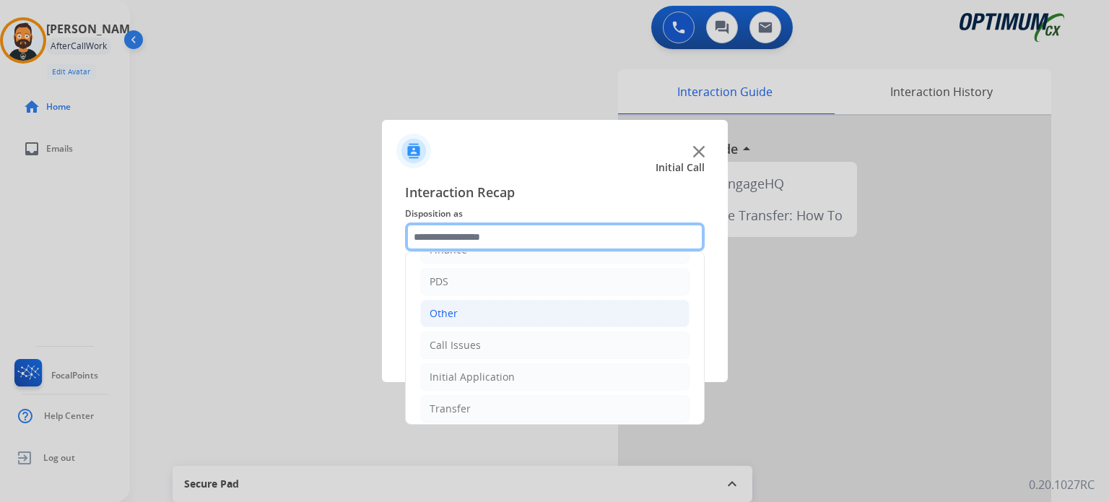
scroll to position [95, 0]
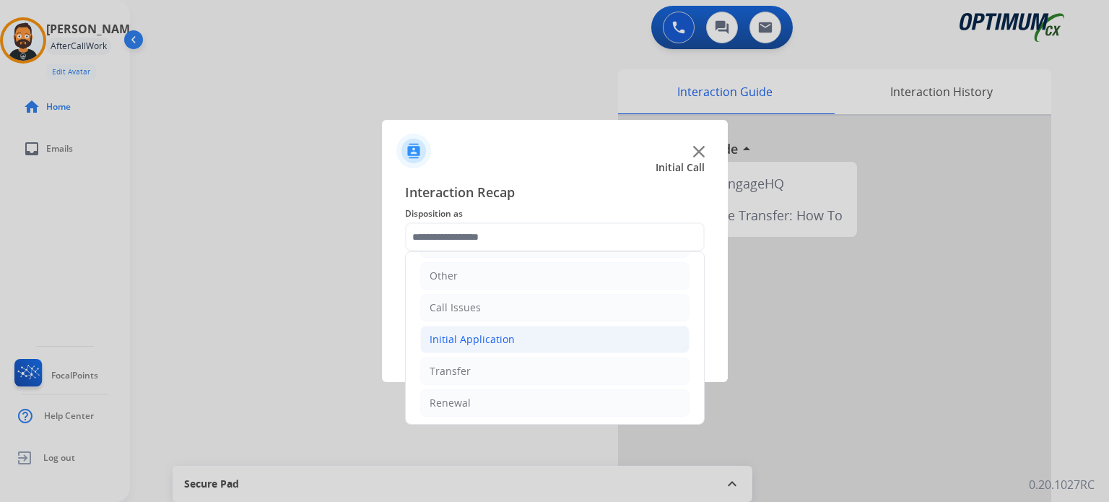
click at [494, 343] on div "Initial Application" at bounding box center [472, 339] width 85 height 14
click at [482, 311] on li "Call Issues" at bounding box center [554, 307] width 269 height 27
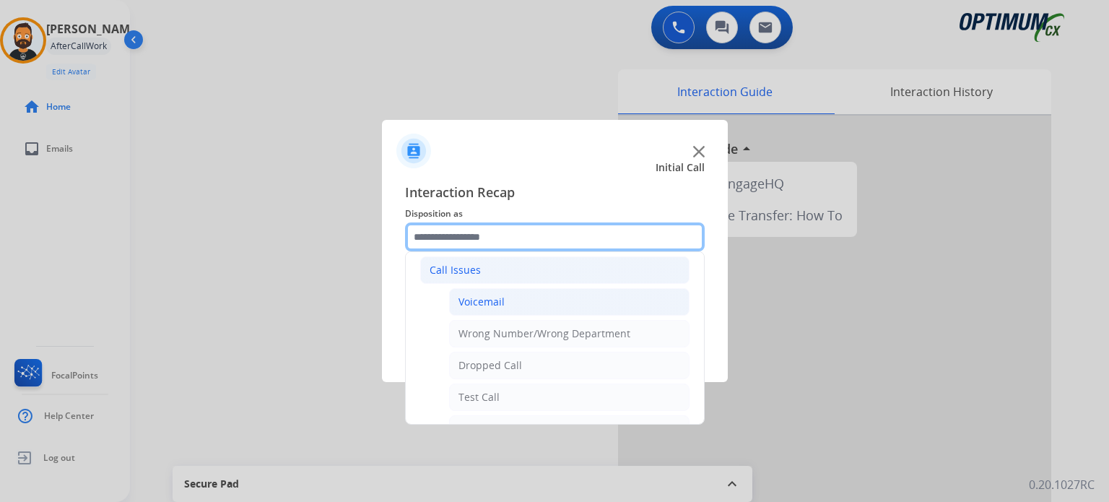
scroll to position [168, 0]
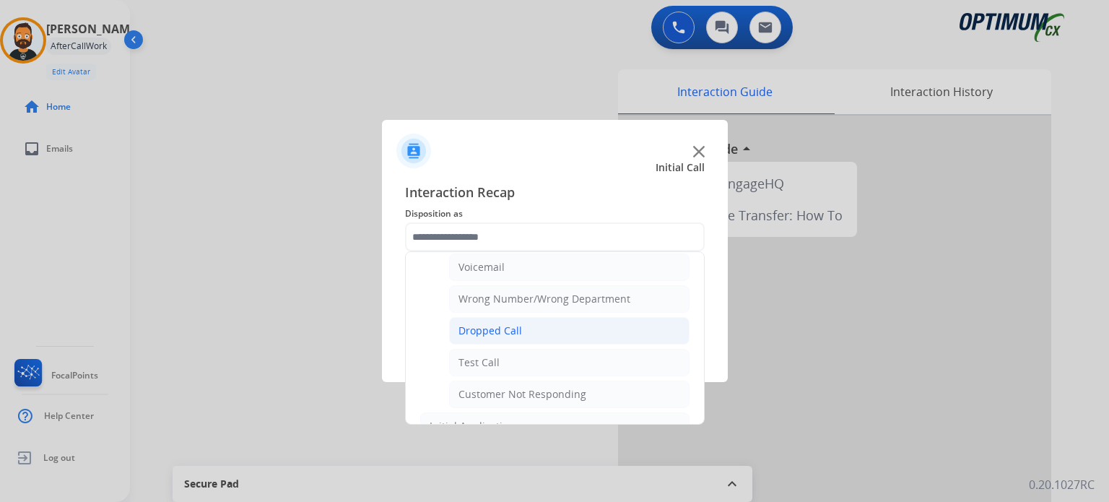
click at [510, 334] on div "Dropped Call" at bounding box center [491, 331] width 64 height 14
type input "**********"
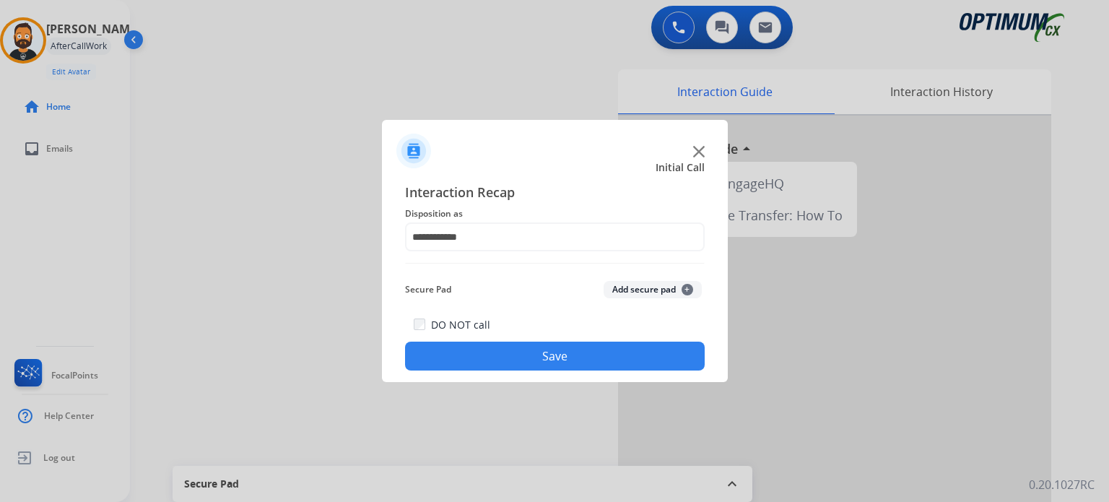
click at [514, 358] on button "Save" at bounding box center [555, 356] width 300 height 29
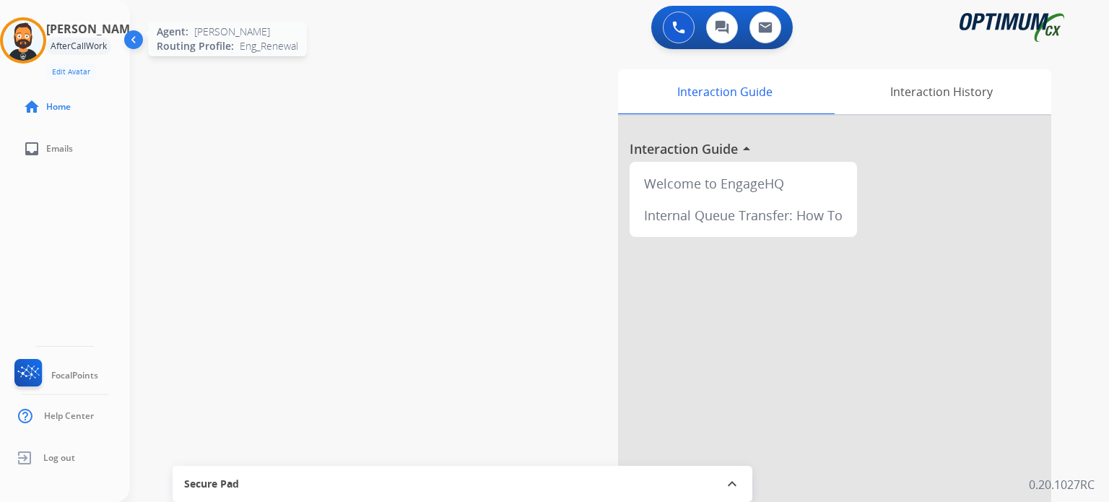
click at [28, 43] on img at bounding box center [23, 40] width 40 height 40
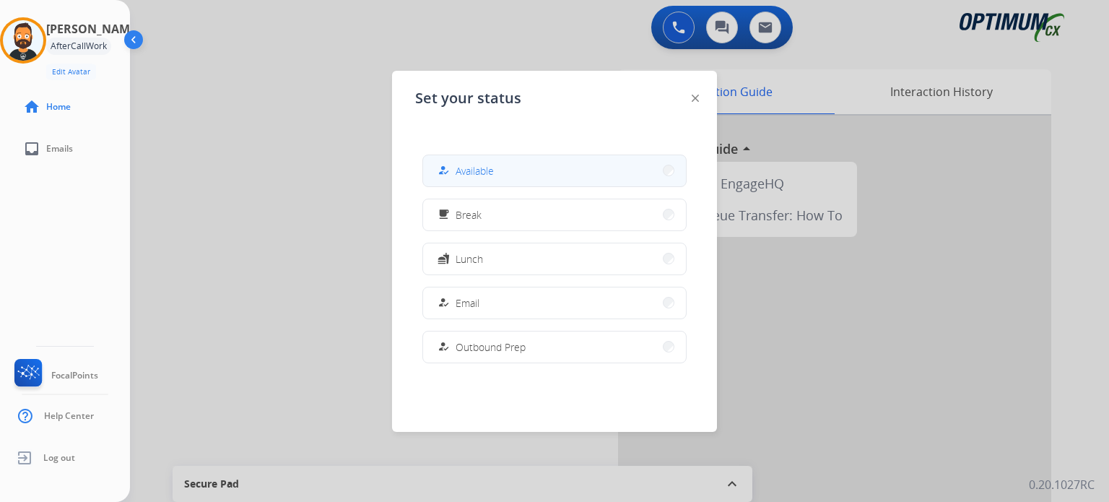
click at [497, 166] on button "how_to_reg Available" at bounding box center [554, 170] width 263 height 31
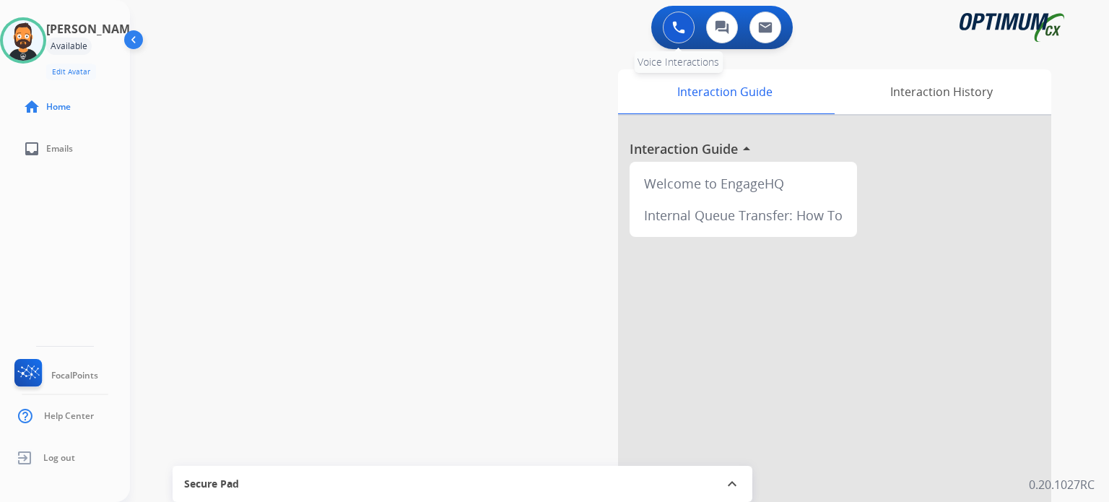
click at [685, 28] on img at bounding box center [678, 27] width 13 height 13
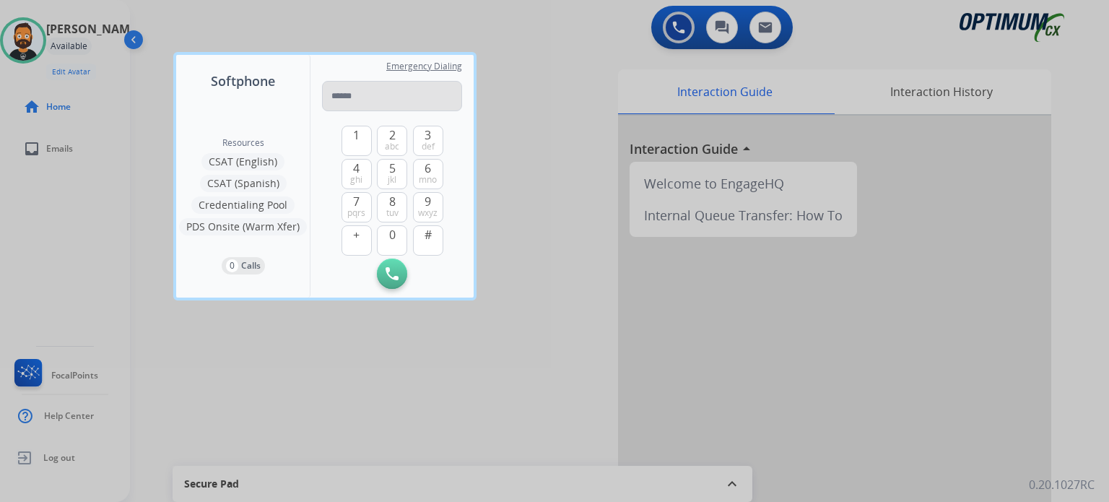
click at [359, 97] on input "tel" at bounding box center [392, 96] width 140 height 30
type input "**********"
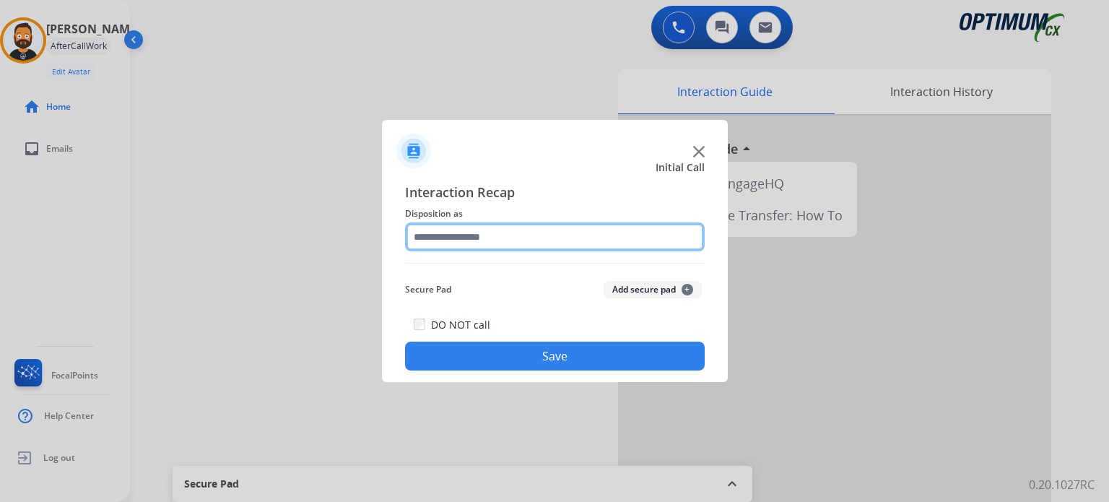
click at [466, 236] on input "text" at bounding box center [555, 236] width 300 height 29
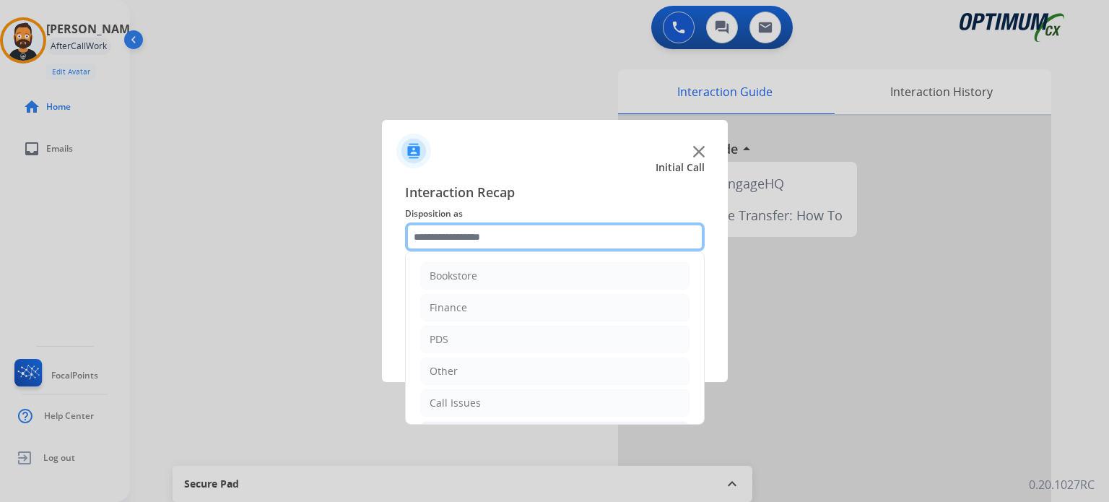
scroll to position [95, 0]
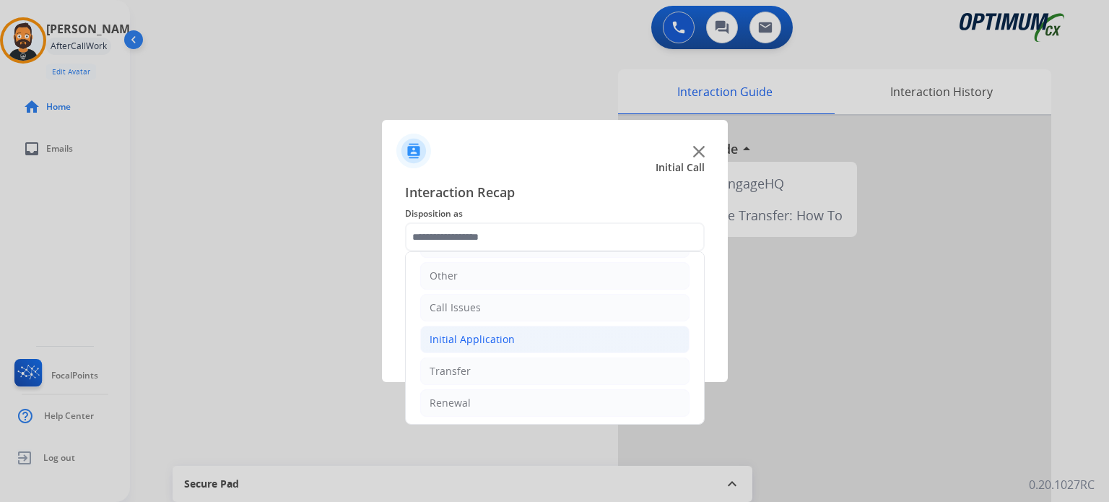
click at [519, 333] on li "Initial Application" at bounding box center [554, 339] width 269 height 27
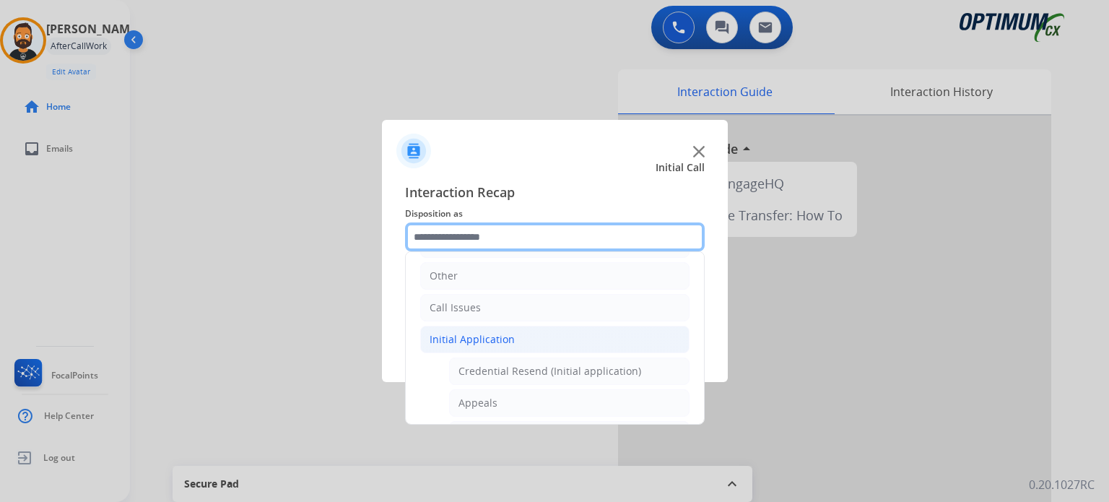
scroll to position [168, 0]
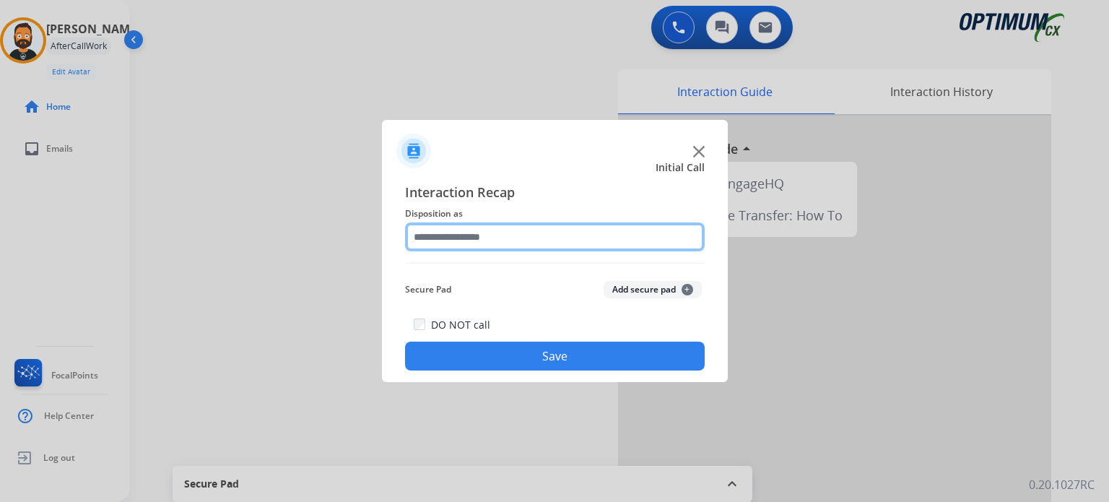
click at [672, 248] on input "text" at bounding box center [555, 236] width 300 height 29
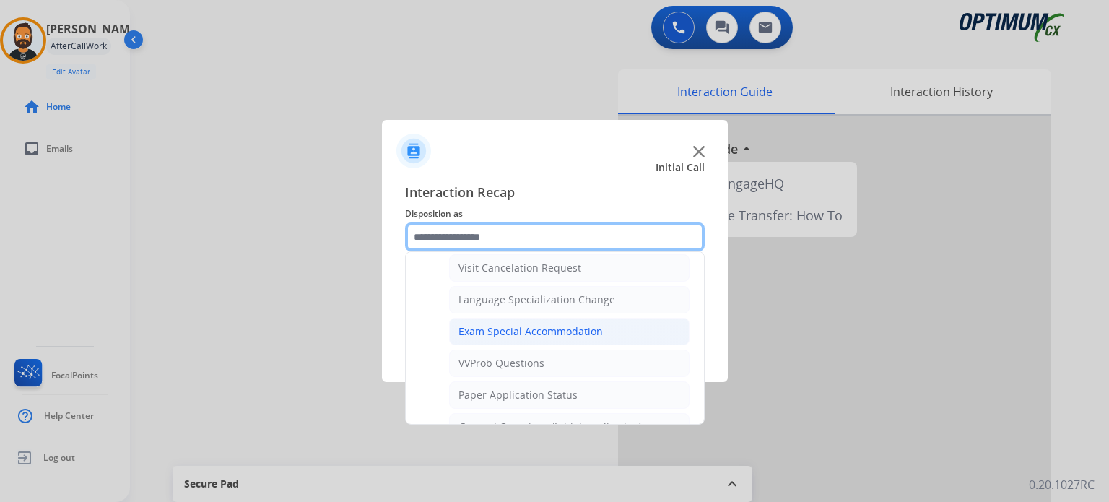
scroll to position [722, 0]
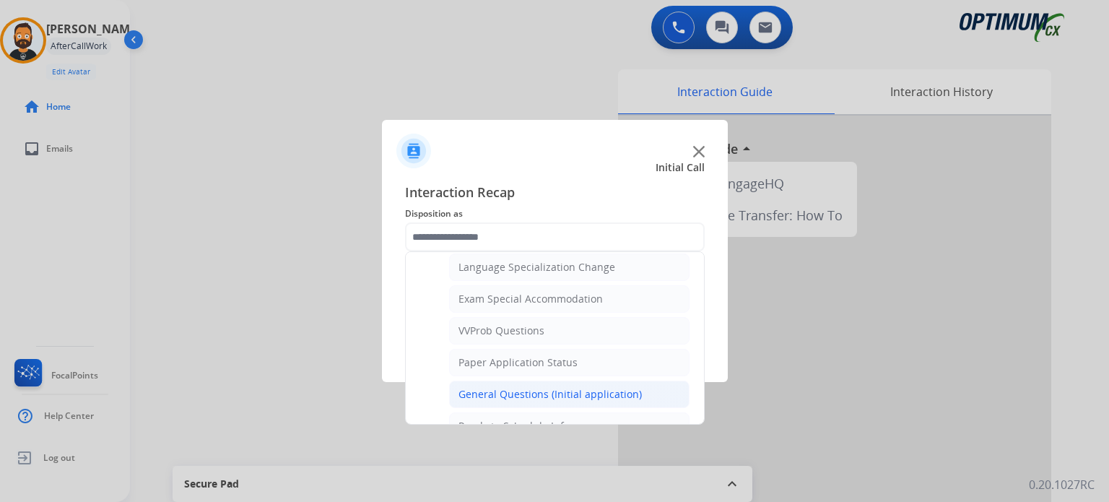
click at [535, 389] on div "General Questions (Initial application)" at bounding box center [550, 394] width 183 height 14
type input "**********"
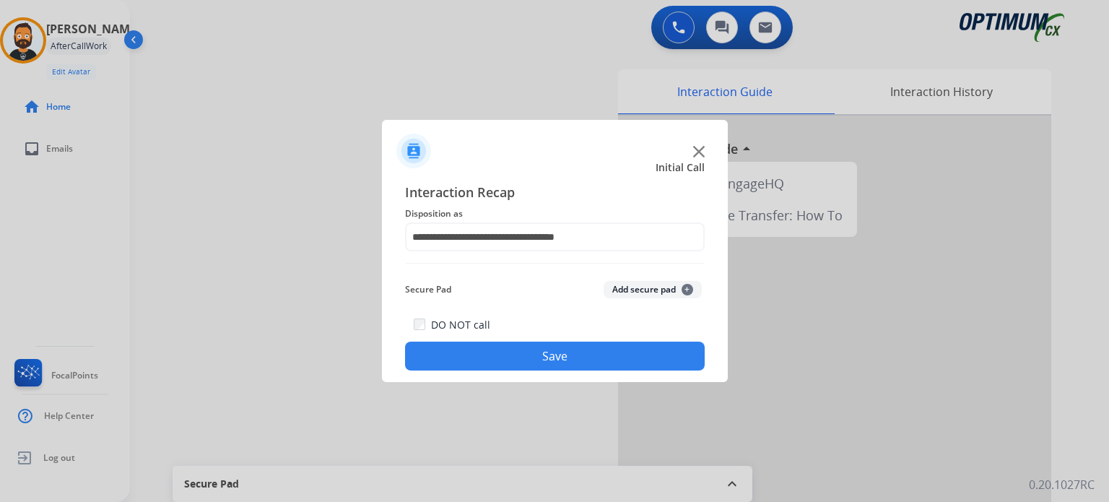
click at [535, 355] on button "Save" at bounding box center [555, 356] width 300 height 29
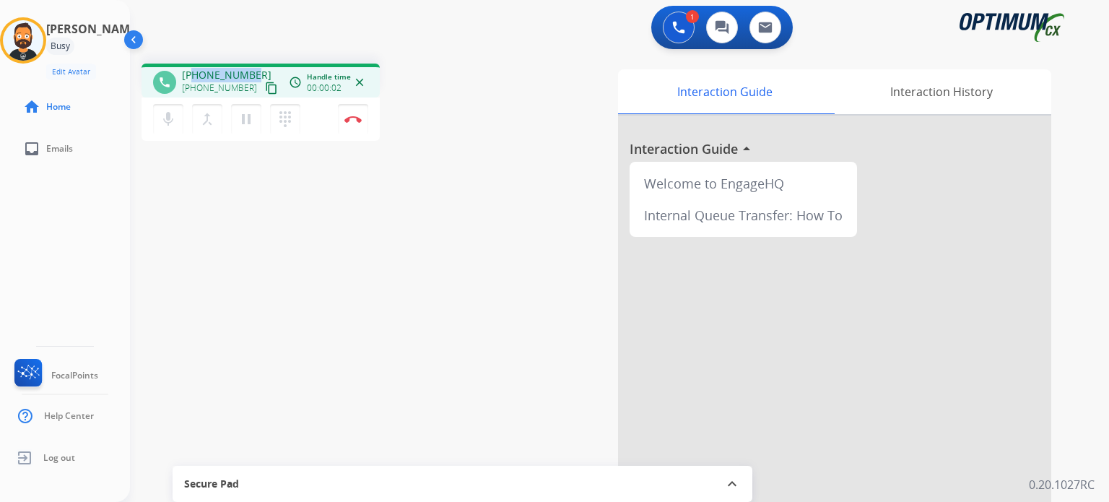
drag, startPoint x: 254, startPoint y: 74, endPoint x: 196, endPoint y: 74, distance: 58.5
click at [196, 74] on div "[PHONE_NUMBER] [PHONE_NUMBER] content_copy" at bounding box center [231, 82] width 98 height 29
copy span "8055588355"
click at [341, 132] on button "Disconnect" at bounding box center [353, 119] width 30 height 30
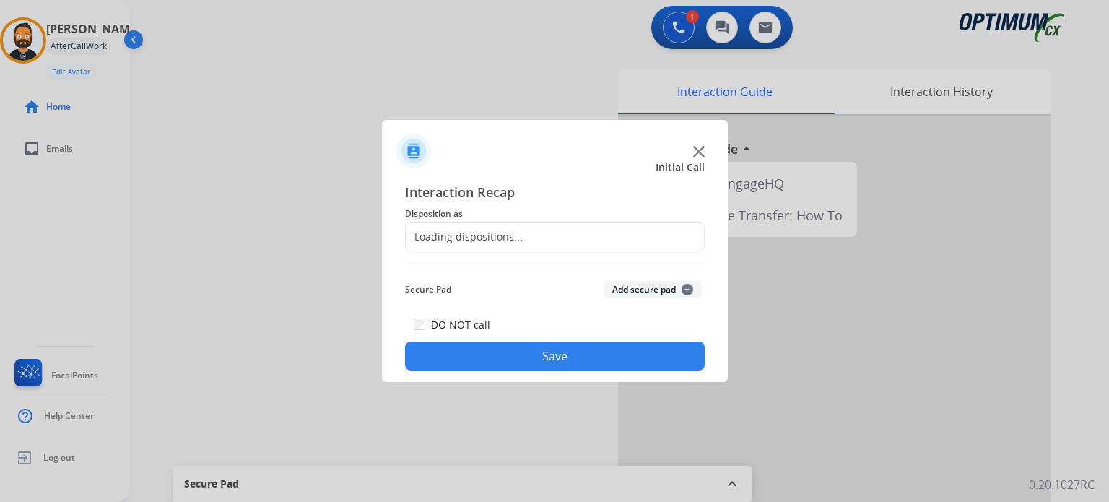
click at [358, 127] on div at bounding box center [554, 251] width 1109 height 502
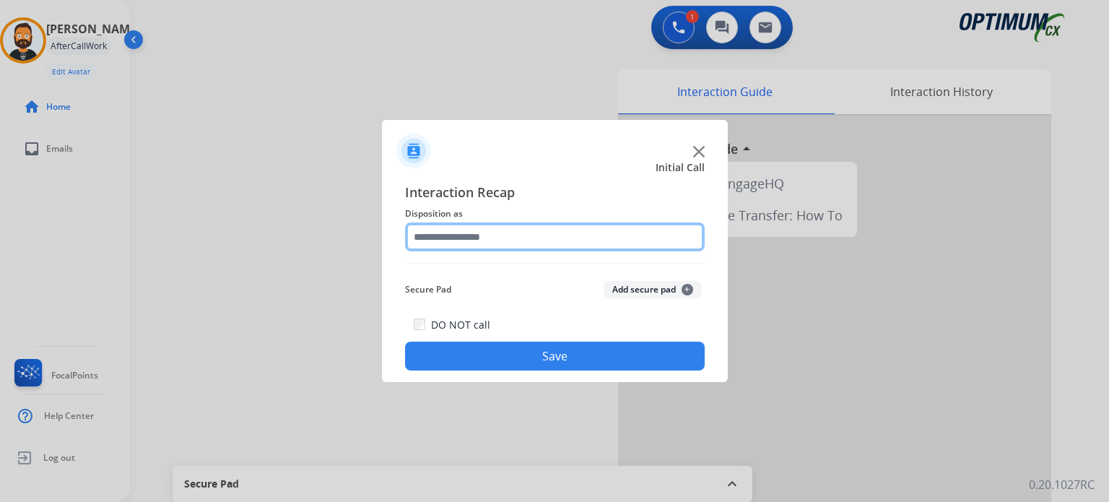
click at [446, 225] on input "text" at bounding box center [555, 236] width 300 height 29
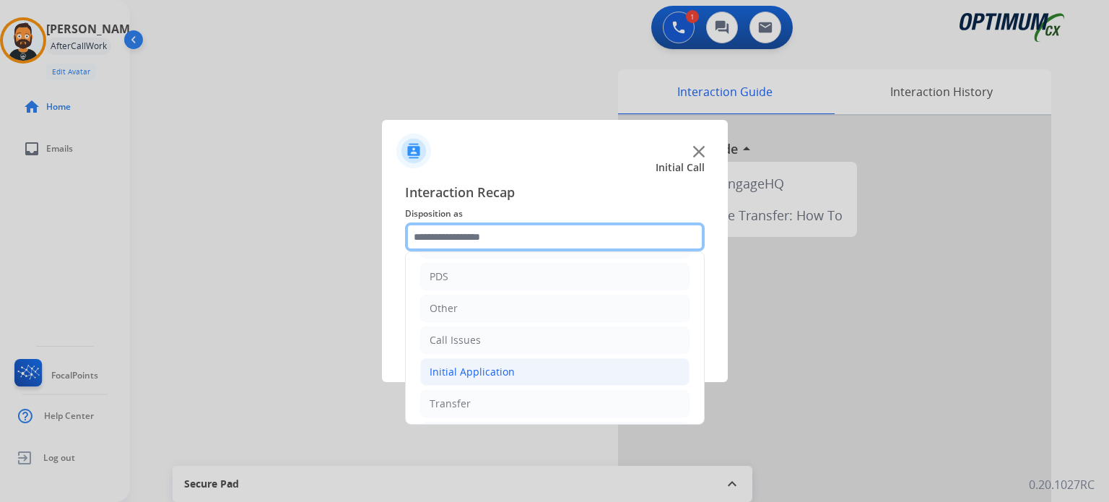
scroll to position [95, 0]
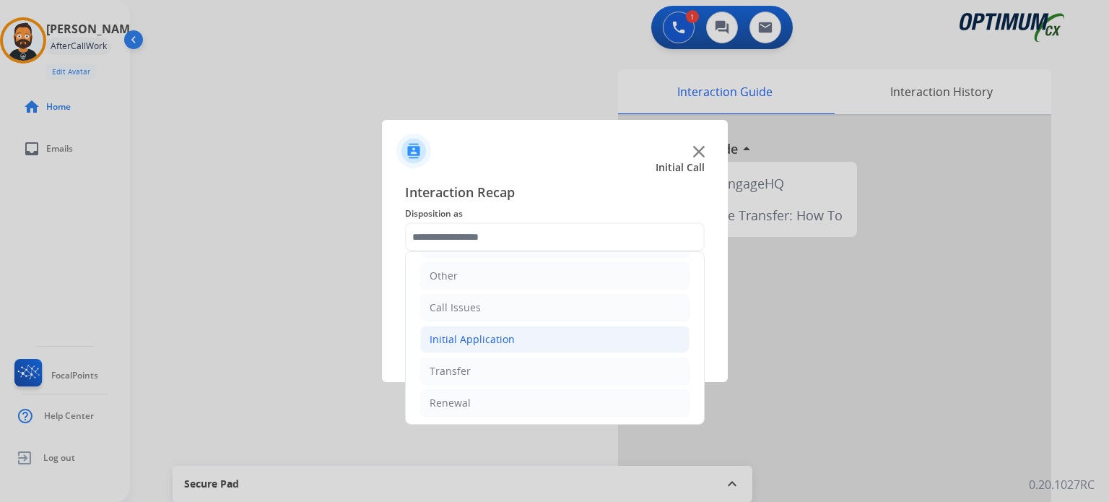
click at [477, 332] on div "Initial Application" at bounding box center [472, 339] width 85 height 14
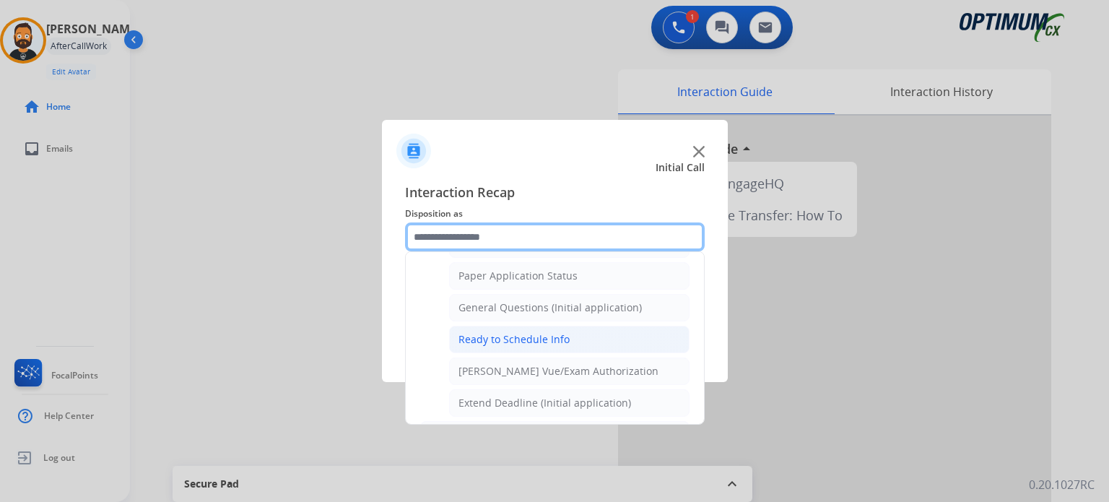
scroll to position [818, 0]
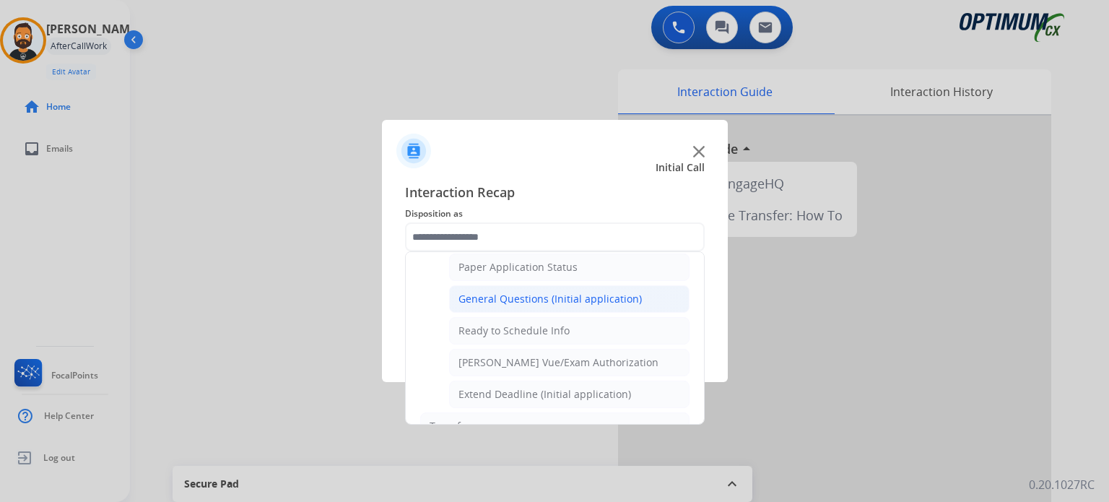
click at [529, 293] on div "General Questions (Initial application)" at bounding box center [550, 299] width 183 height 14
type input "**********"
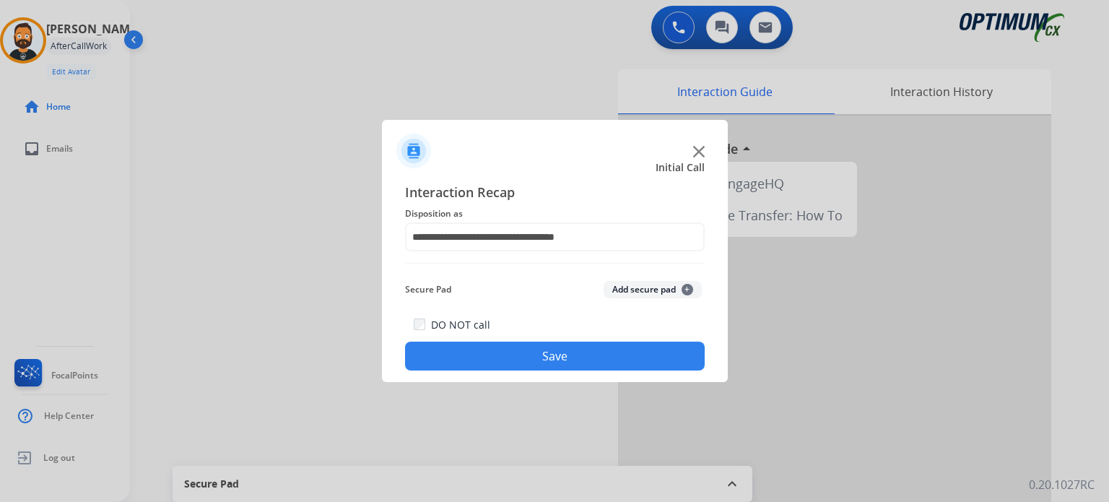
click at [535, 354] on button "Save" at bounding box center [555, 356] width 300 height 29
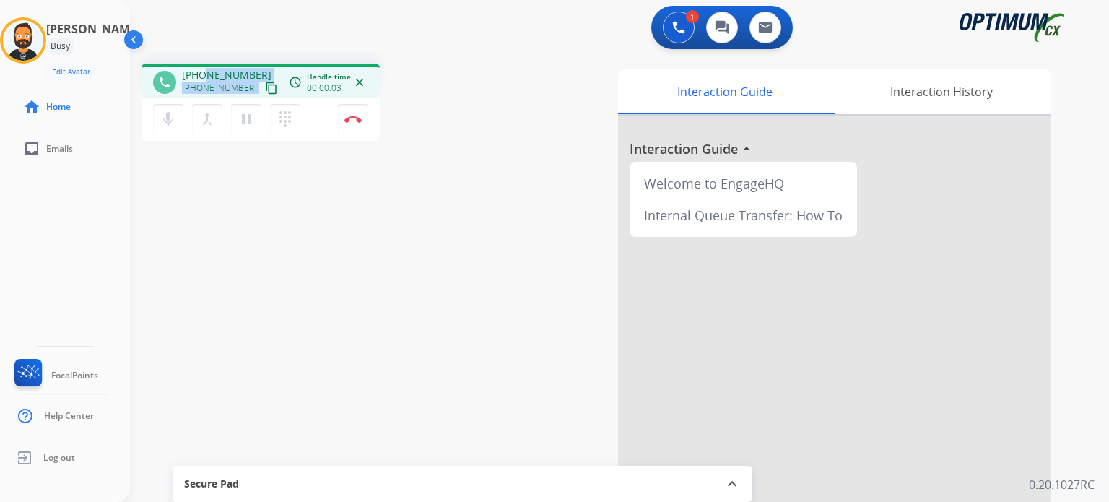
drag, startPoint x: 256, startPoint y: 74, endPoint x: 207, endPoint y: 66, distance: 49.0
click at [207, 66] on div "phone [PHONE_NUMBER] [PHONE_NUMBER] content_copy access_time Call metrics Queue…" at bounding box center [261, 81] width 238 height 34
click at [207, 51] on div "1 Voice Interactions 0 Chat Interactions 0 Email Interactions" at bounding box center [610, 29] width 927 height 46
drag, startPoint x: 251, startPoint y: 68, endPoint x: 194, endPoint y: 67, distance: 57.1
click at [194, 68] on span "[PHONE_NUMBER]" at bounding box center [227, 75] width 90 height 14
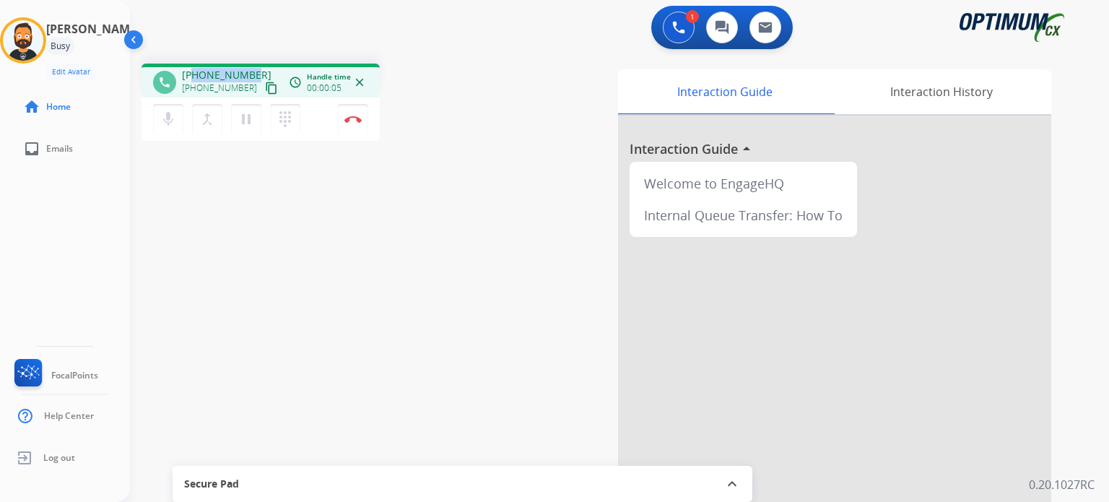
copy span "3022990766"
click at [352, 118] on img at bounding box center [353, 119] width 17 height 7
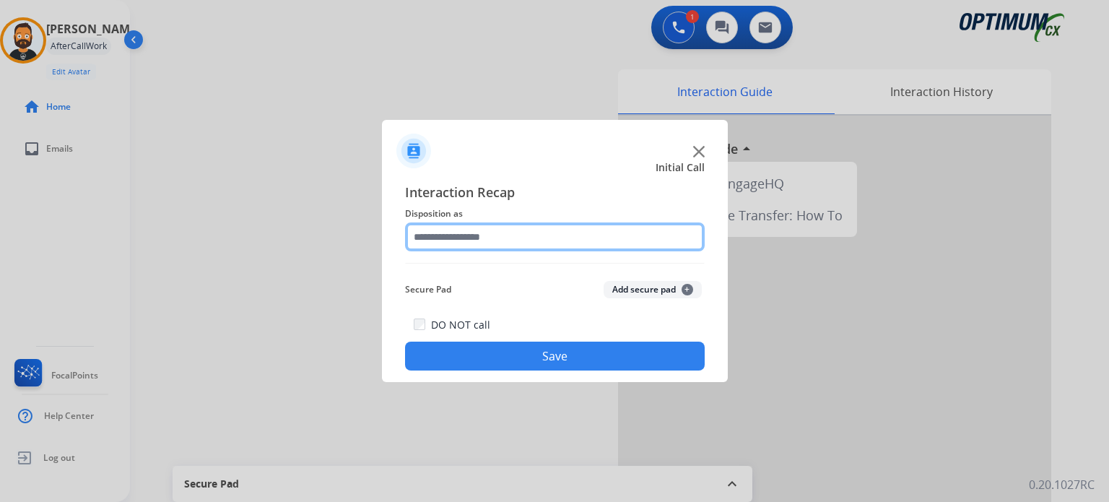
click at [495, 231] on input "text" at bounding box center [555, 236] width 300 height 29
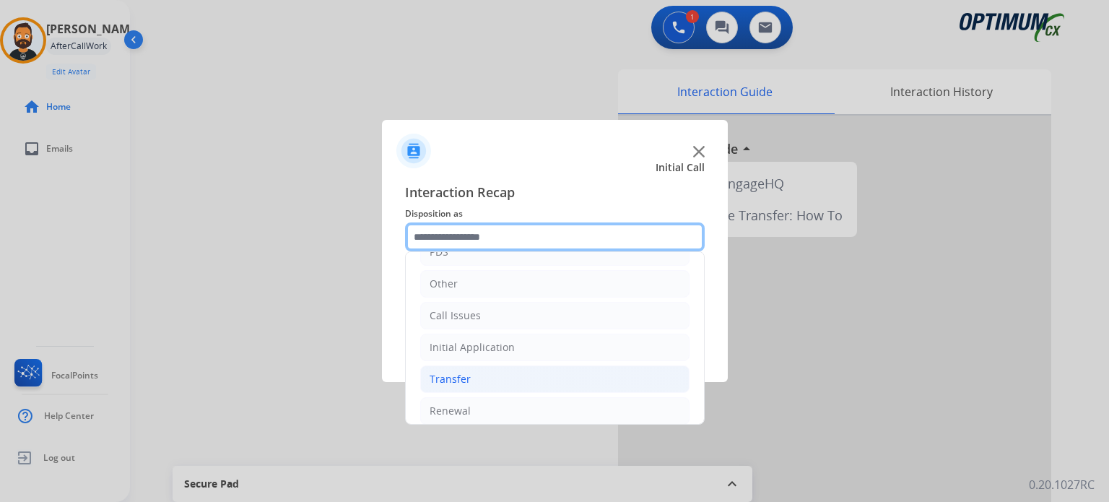
scroll to position [95, 0]
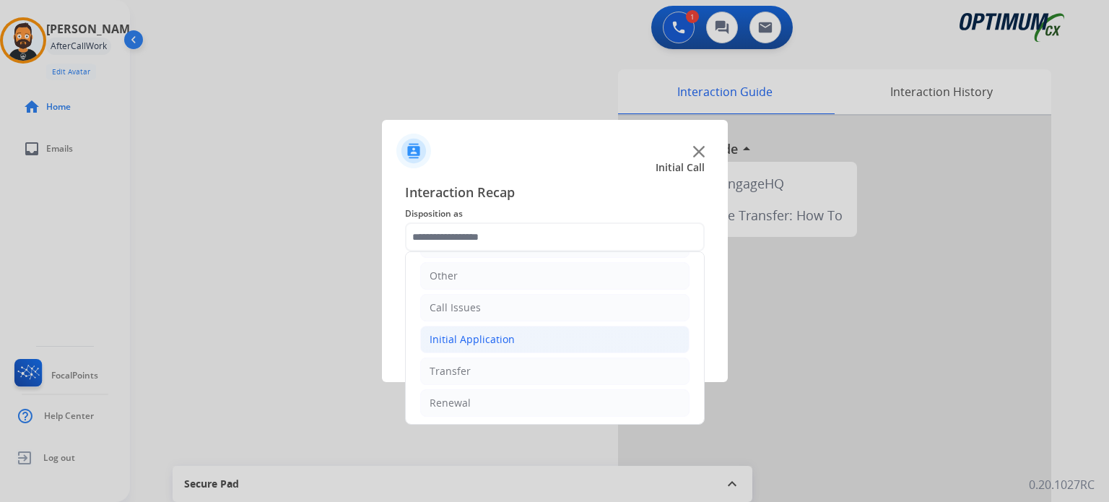
click at [482, 344] on div "Initial Application" at bounding box center [472, 339] width 85 height 14
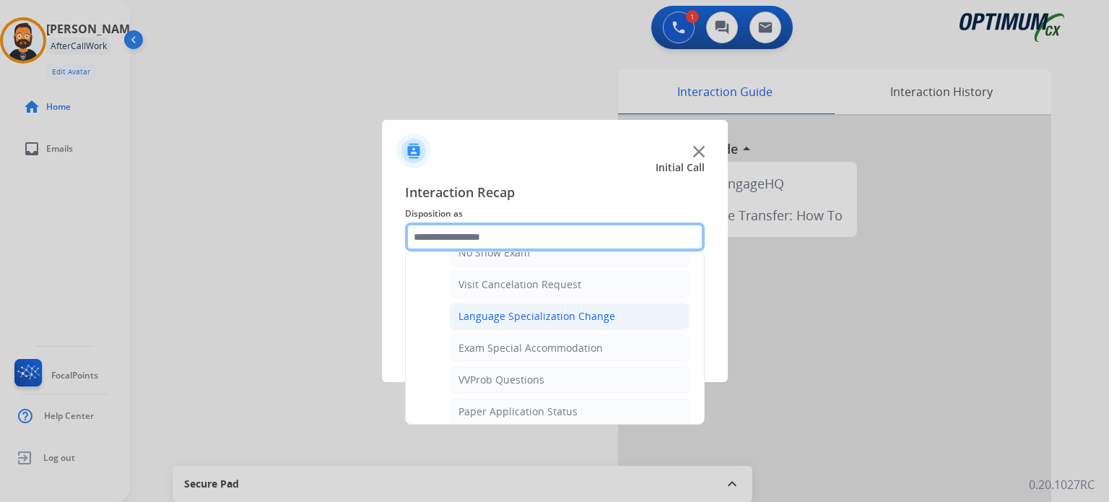
scroll to position [745, 0]
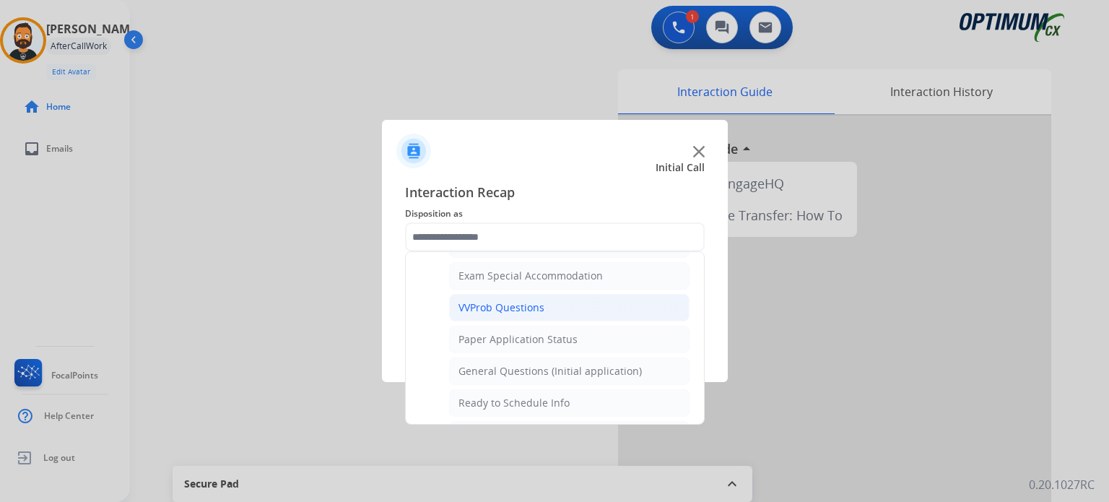
click at [516, 306] on div "VVProb Questions" at bounding box center [502, 307] width 86 height 14
type input "**********"
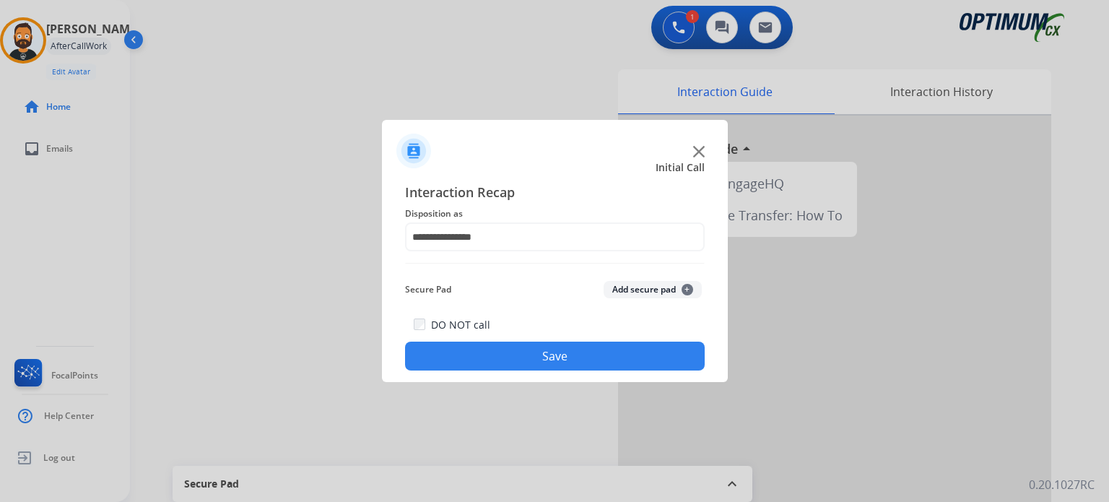
click at [518, 367] on button "Save" at bounding box center [555, 356] width 300 height 29
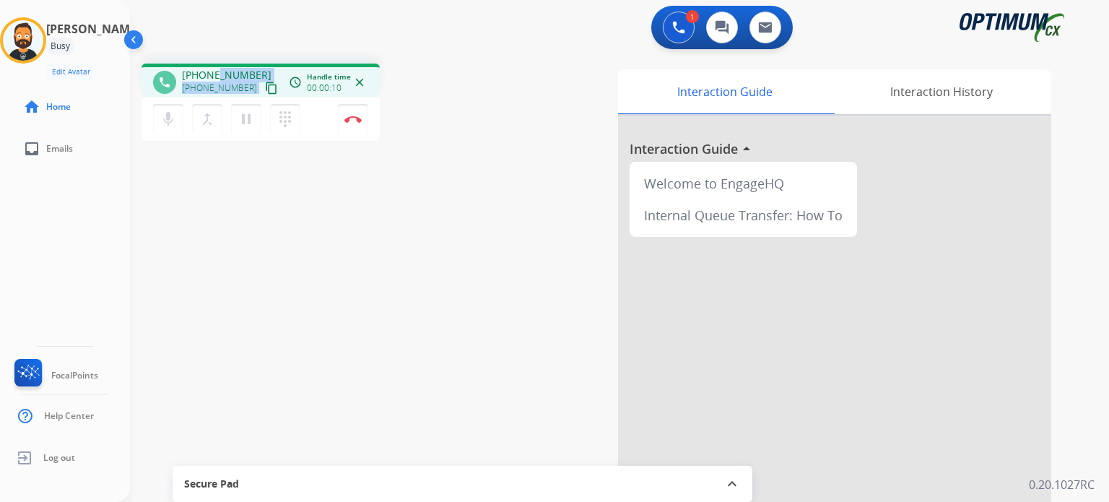
drag, startPoint x: 258, startPoint y: 77, endPoint x: 217, endPoint y: 65, distance: 43.0
click at [217, 65] on div "phone [PHONE_NUMBER] [PHONE_NUMBER] content_copy access_time Call metrics Queue…" at bounding box center [261, 81] width 238 height 34
click at [220, 54] on div "phone [PHONE_NUMBER] [PHONE_NUMBER] content_copy access_time Call metrics Queue…" at bounding box center [602, 353] width 945 height 602
drag, startPoint x: 248, startPoint y: 72, endPoint x: 196, endPoint y: 64, distance: 53.3
click at [196, 64] on div "phone [PHONE_NUMBER] [PHONE_NUMBER] content_copy access_time Call metrics Queue…" at bounding box center [261, 81] width 238 height 34
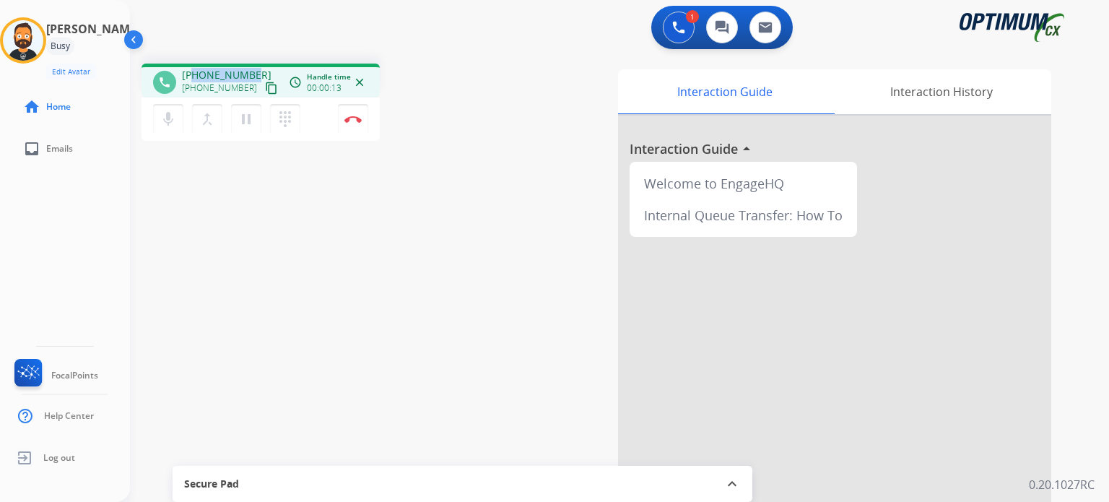
copy span "3134431326"
click at [248, 116] on mat-icon "pause" at bounding box center [246, 119] width 17 height 17
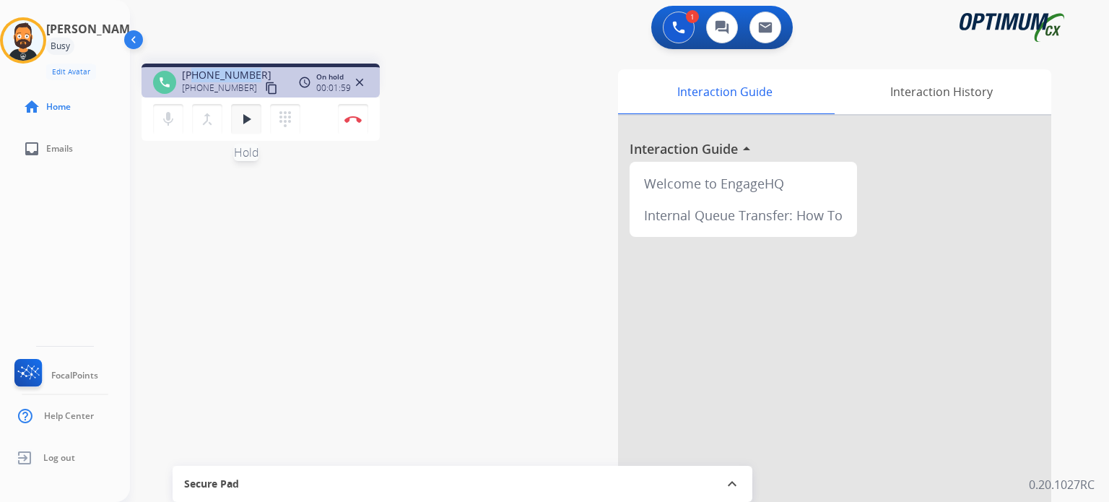
click at [246, 118] on mat-icon "play_arrow" at bounding box center [246, 119] width 17 height 17
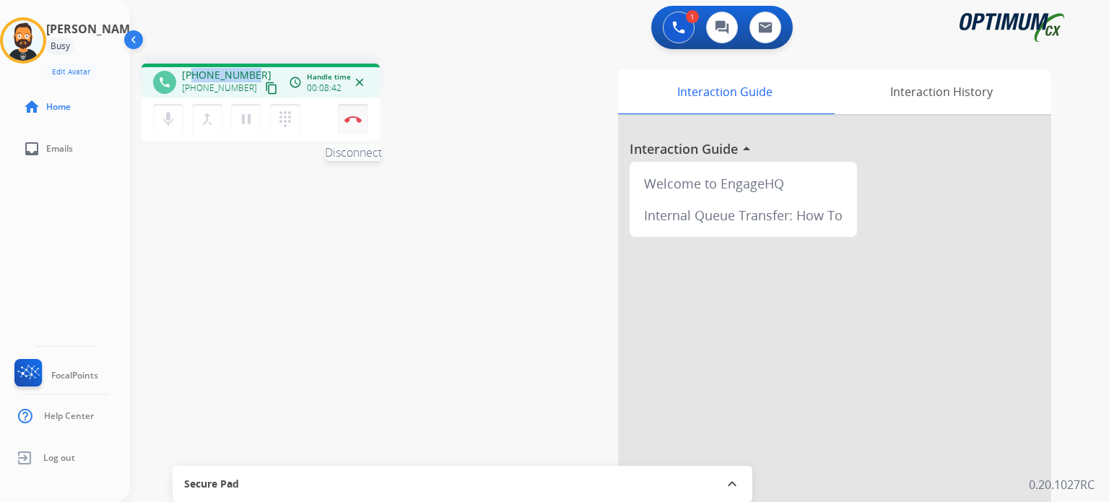
click at [358, 121] on img at bounding box center [353, 119] width 17 height 7
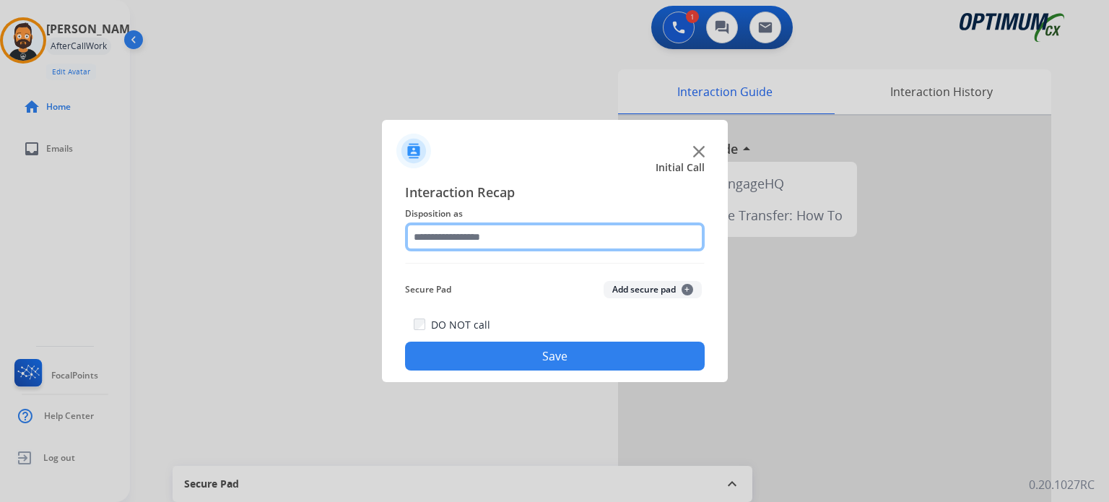
click at [532, 229] on input "text" at bounding box center [555, 236] width 300 height 29
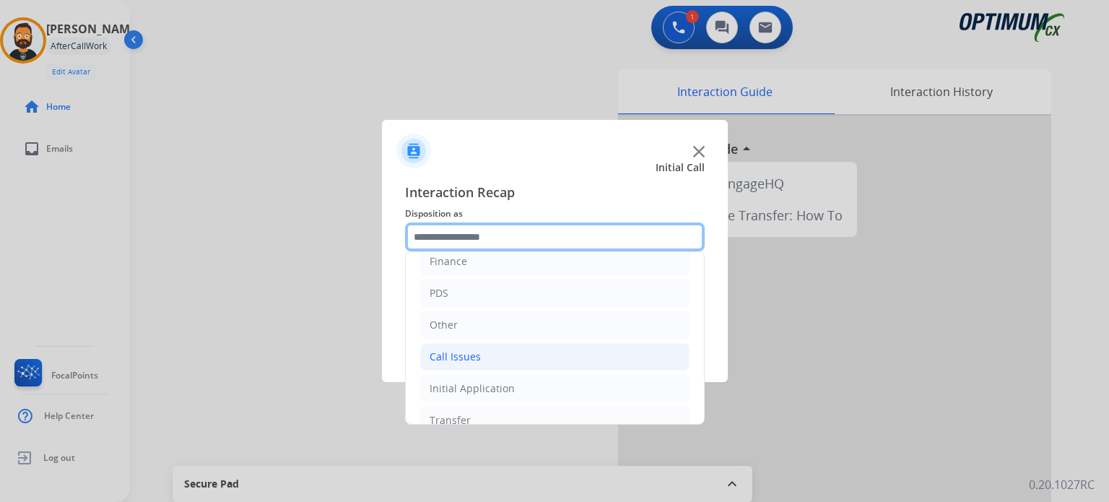
scroll to position [95, 0]
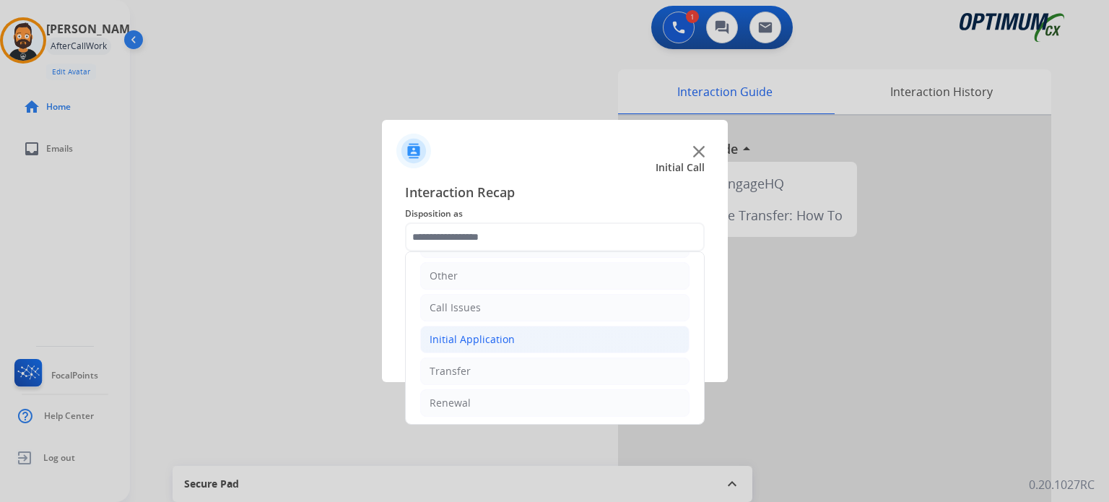
click at [532, 334] on li "Initial Application" at bounding box center [554, 339] width 269 height 27
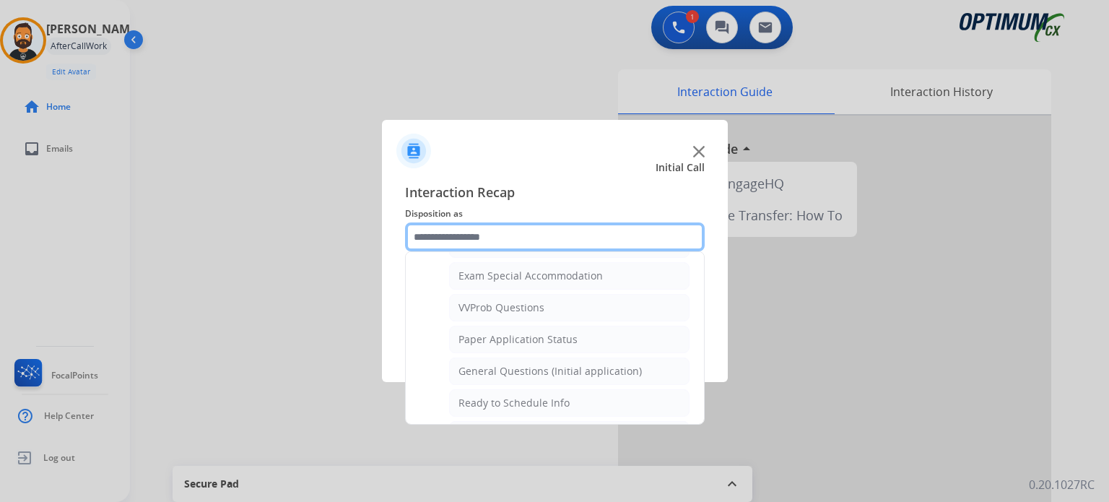
scroll to position [818, 0]
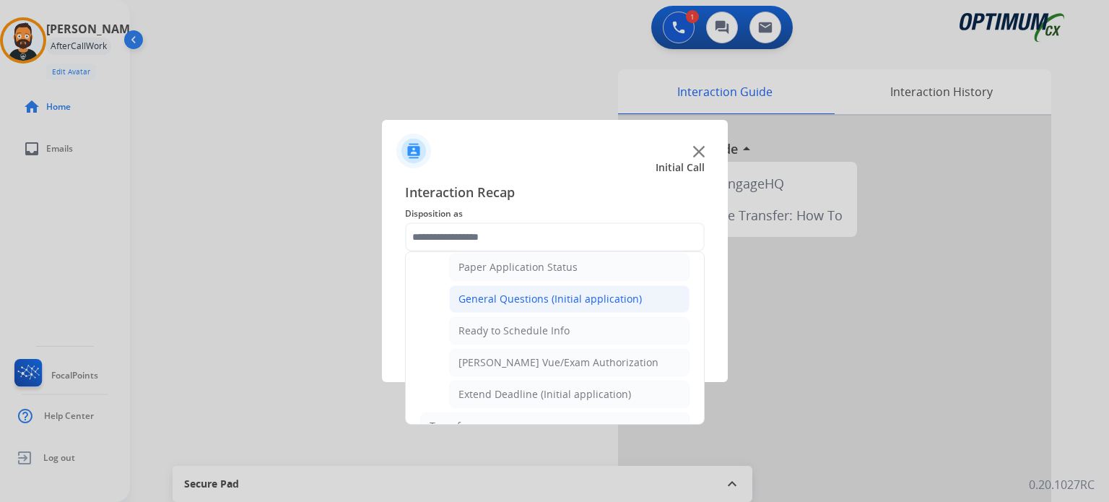
click at [532, 299] on li "General Questions (Initial application)" at bounding box center [569, 298] width 241 height 27
type input "**********"
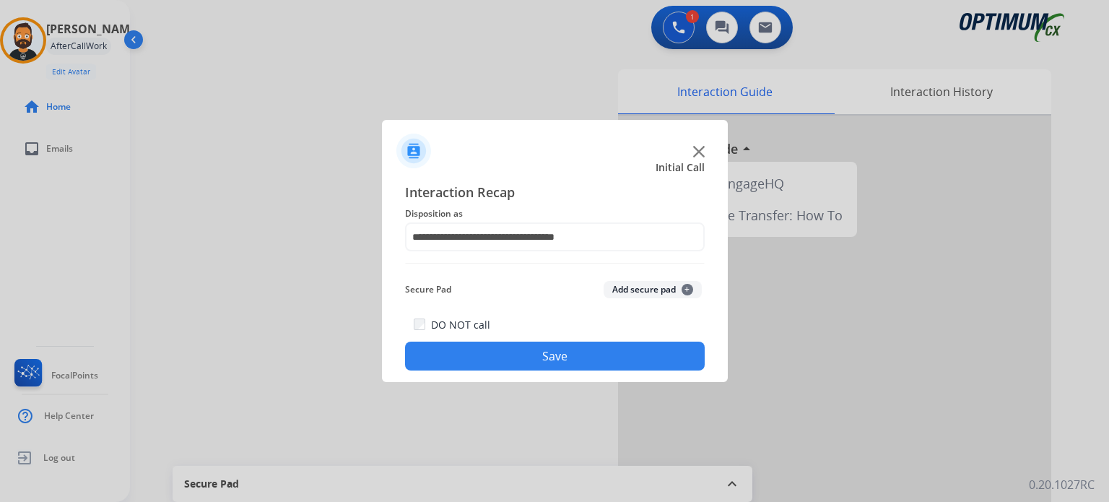
click at [526, 354] on button "Save" at bounding box center [555, 356] width 300 height 29
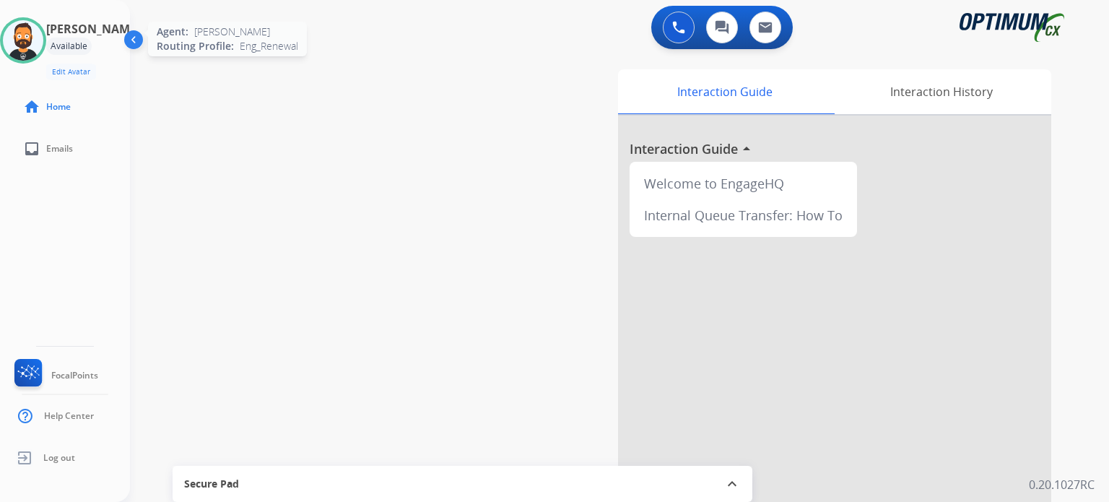
click at [36, 46] on img at bounding box center [23, 40] width 40 height 40
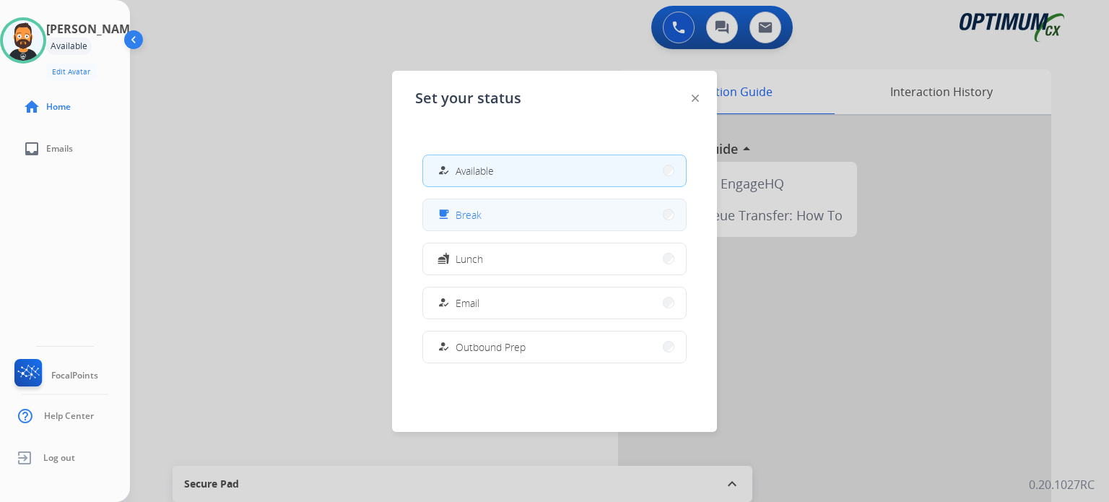
click at [491, 219] on button "free_breakfast Break" at bounding box center [554, 214] width 263 height 31
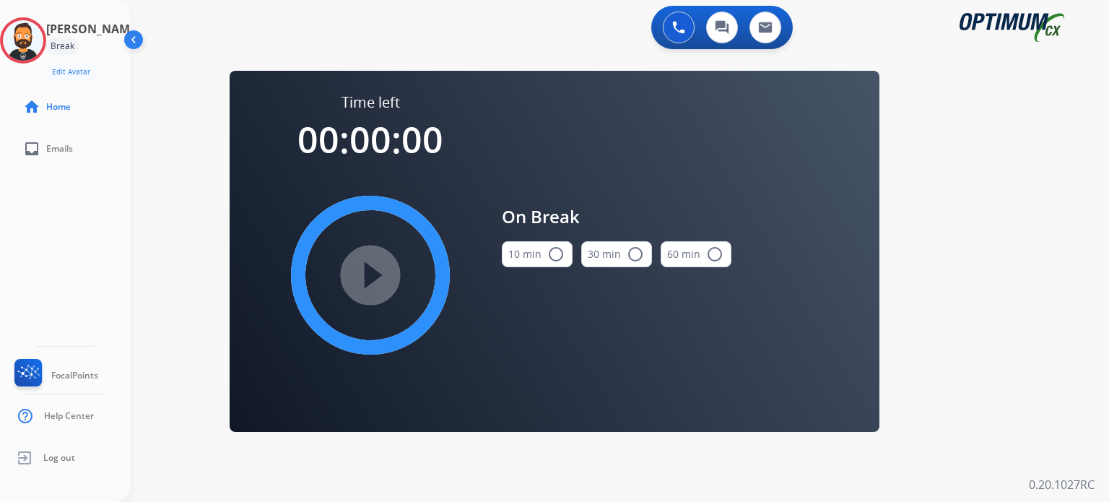
click at [542, 261] on button "10 min radio_button_unchecked" at bounding box center [537, 254] width 71 height 26
click at [379, 270] on mat-icon "play_circle_filled" at bounding box center [370, 275] width 17 height 17
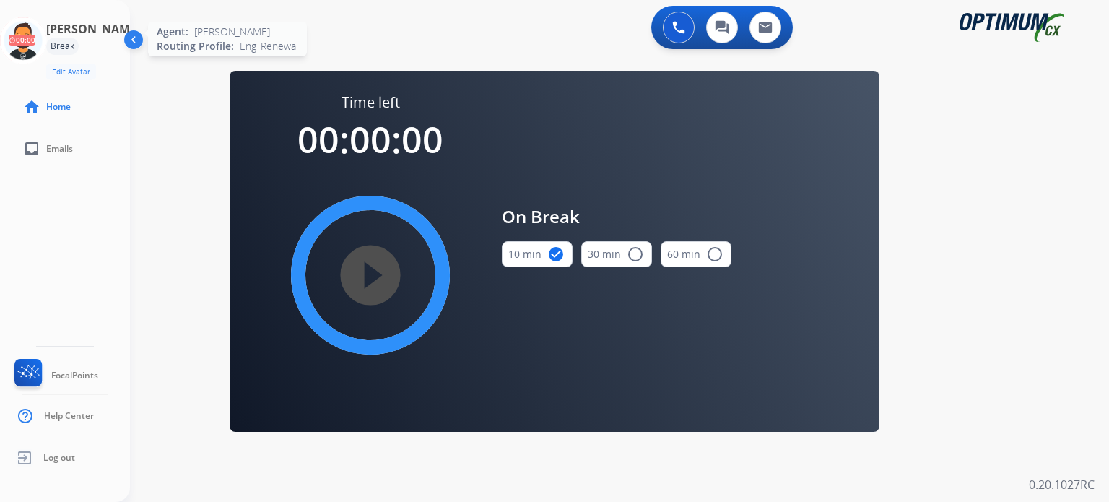
drag, startPoint x: 20, startPoint y: 44, endPoint x: 27, endPoint y: 46, distance: 8.1
click at [21, 44] on icon at bounding box center [23, 40] width 47 height 47
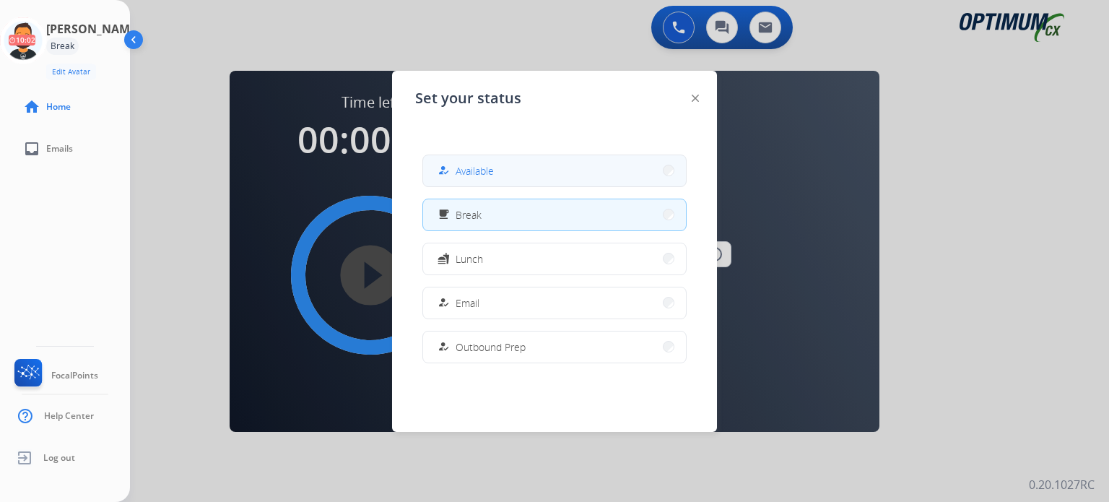
click at [483, 176] on span "Available" at bounding box center [475, 170] width 38 height 15
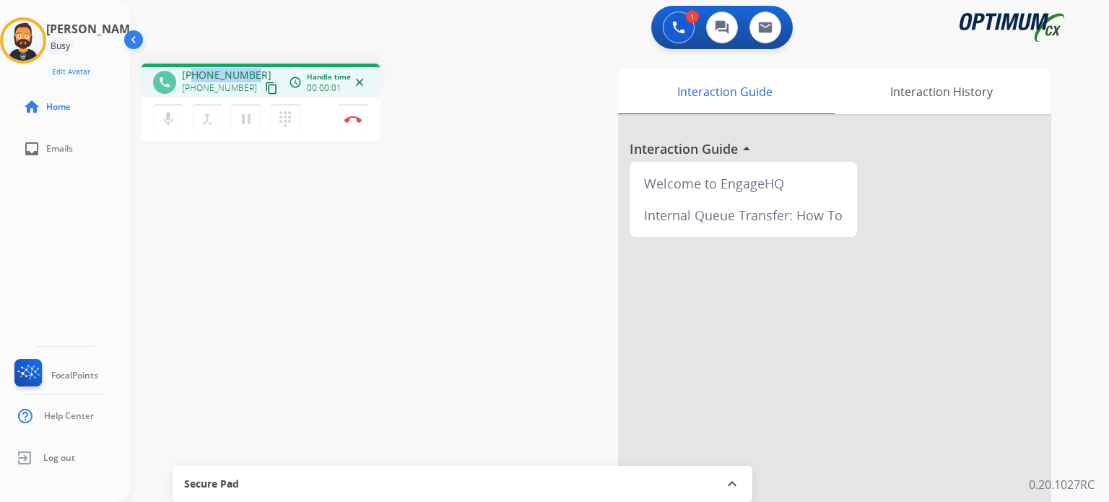
drag, startPoint x: 249, startPoint y: 74, endPoint x: 191, endPoint y: 69, distance: 58.0
click at [191, 69] on span "[PHONE_NUMBER]" at bounding box center [227, 75] width 90 height 14
copy span "2024603661"
click at [355, 116] on img at bounding box center [353, 119] width 17 height 7
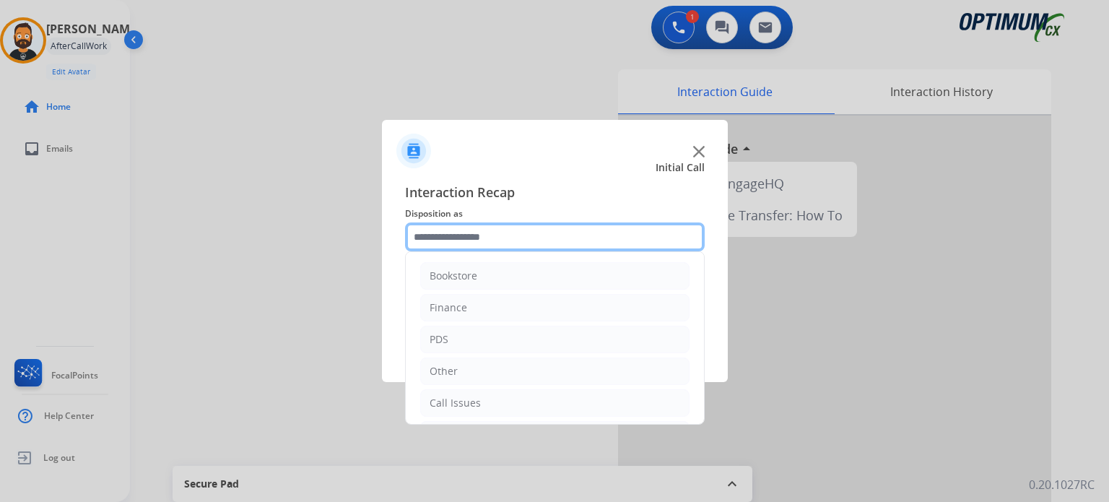
click at [517, 229] on input "text" at bounding box center [555, 236] width 300 height 29
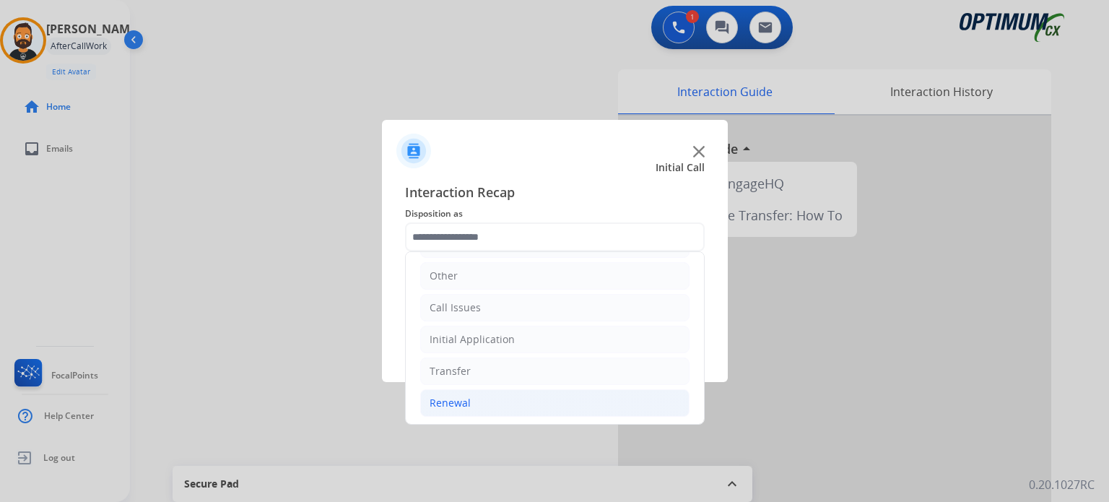
click at [482, 401] on li "Renewal" at bounding box center [554, 402] width 269 height 27
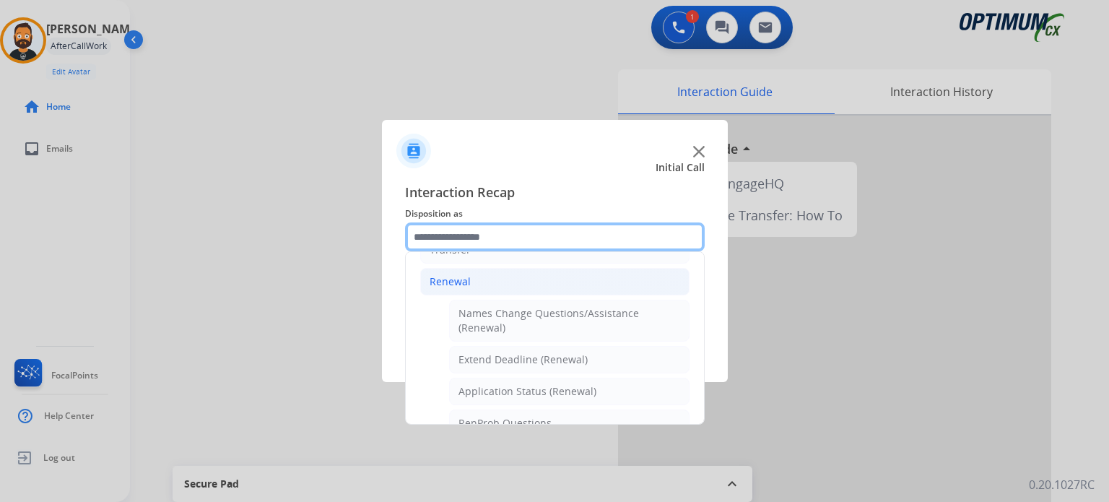
scroll to position [456, 0]
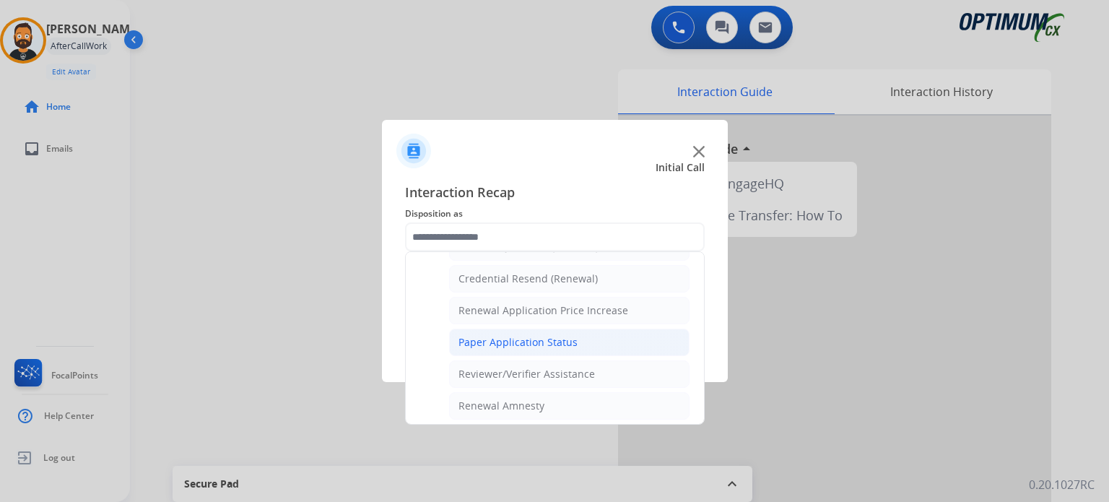
click at [529, 343] on div "Paper Application Status" at bounding box center [518, 342] width 119 height 14
type input "**********"
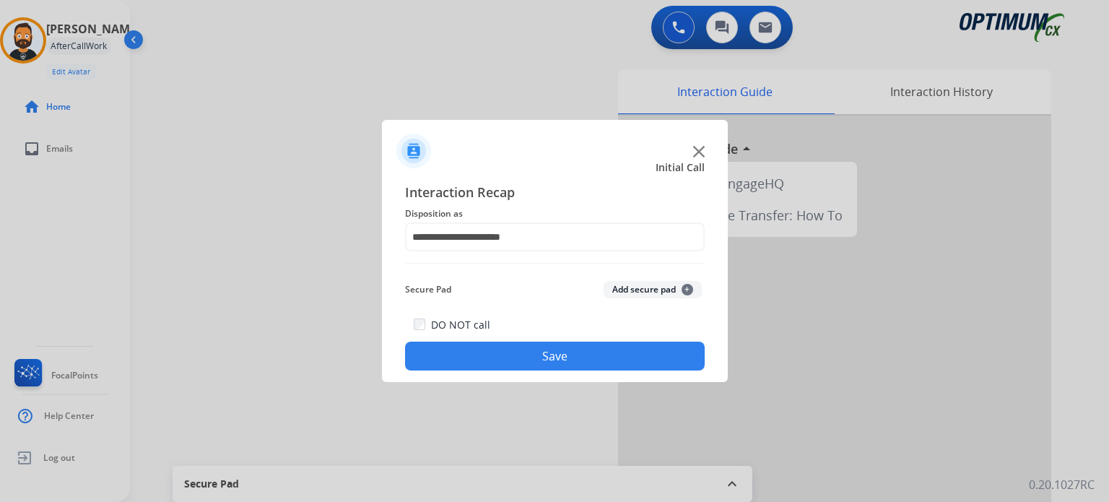
drag, startPoint x: 519, startPoint y: 364, endPoint x: 500, endPoint y: 343, distance: 28.6
click at [519, 367] on button "Save" at bounding box center [555, 356] width 300 height 29
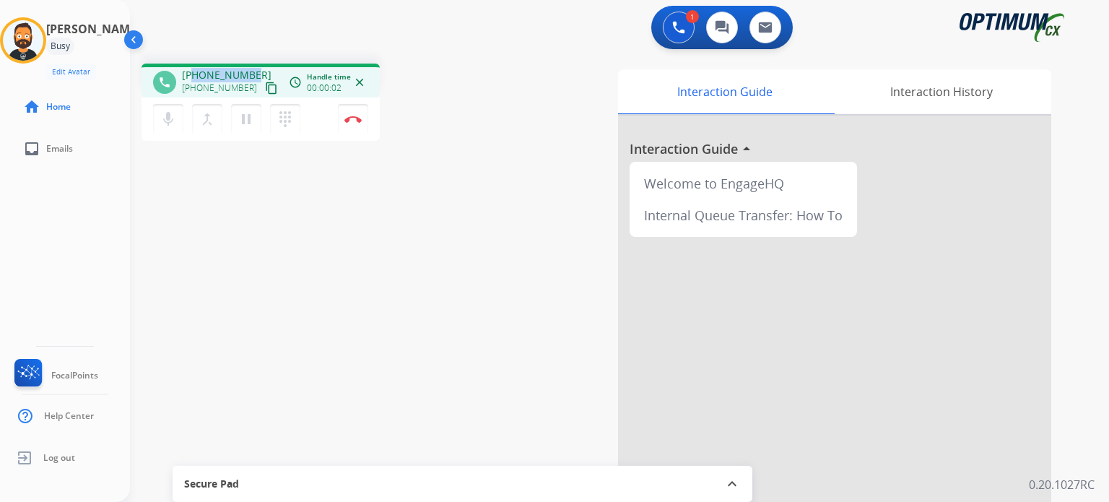
drag, startPoint x: 254, startPoint y: 70, endPoint x: 194, endPoint y: 71, distance: 60.7
click at [194, 71] on div "[PHONE_NUMBER] [PHONE_NUMBER] content_copy" at bounding box center [231, 82] width 98 height 29
copy span "9076179160"
click at [356, 121] on img at bounding box center [353, 119] width 17 height 7
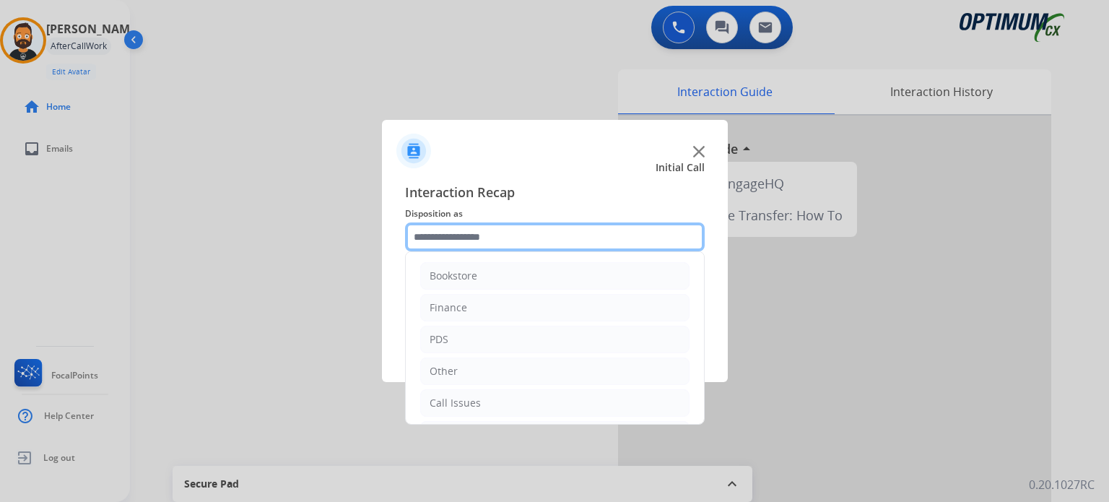
click at [451, 245] on input "text" at bounding box center [555, 236] width 300 height 29
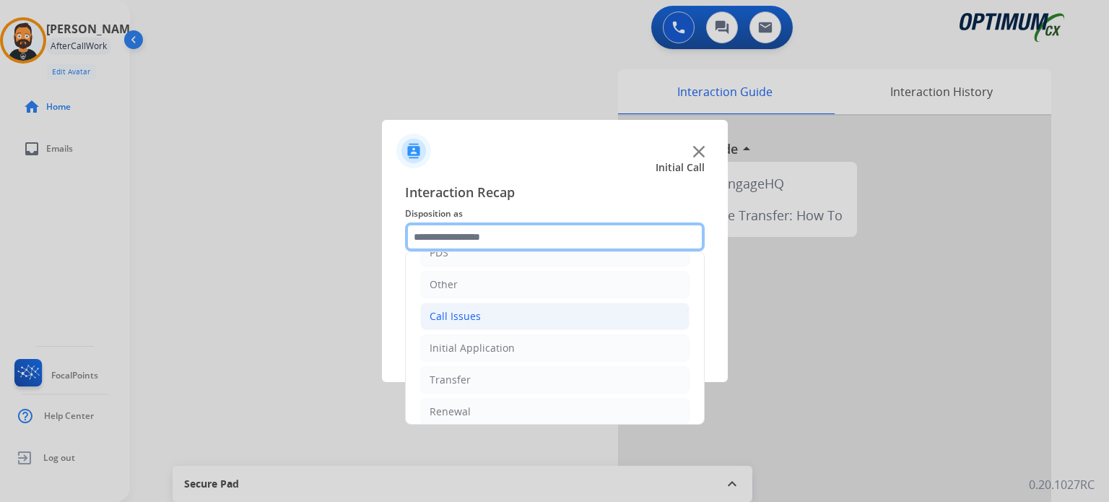
scroll to position [95, 0]
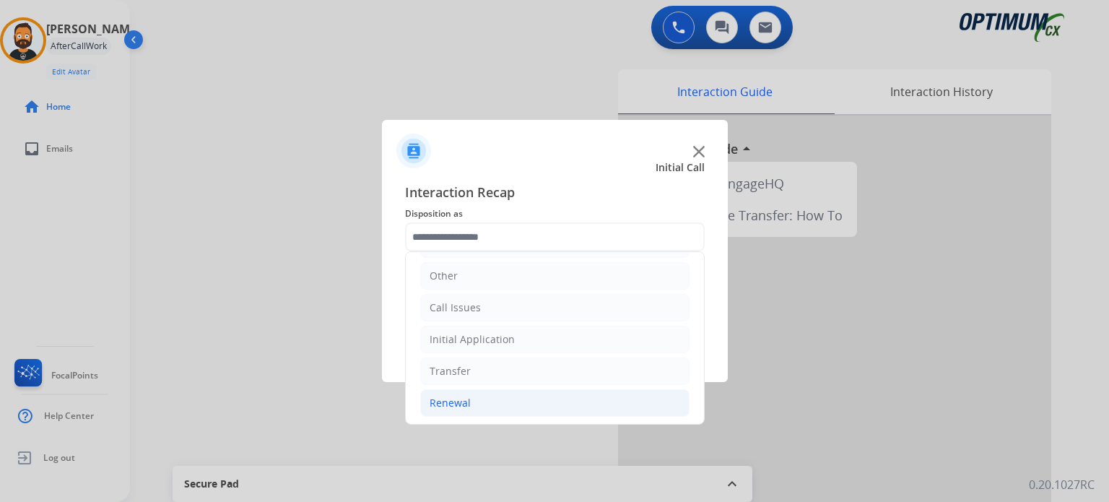
click at [485, 402] on li "Renewal" at bounding box center [554, 402] width 269 height 27
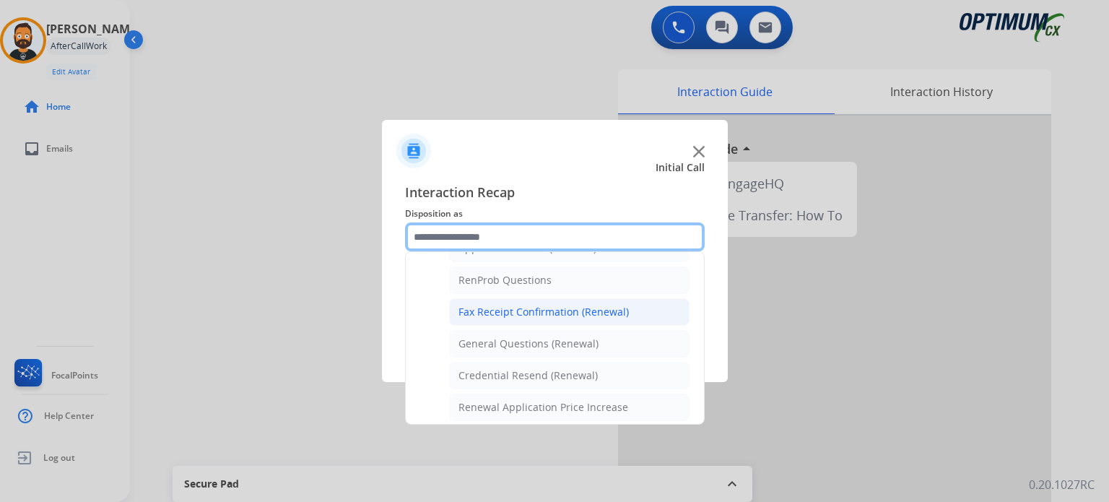
scroll to position [384, 0]
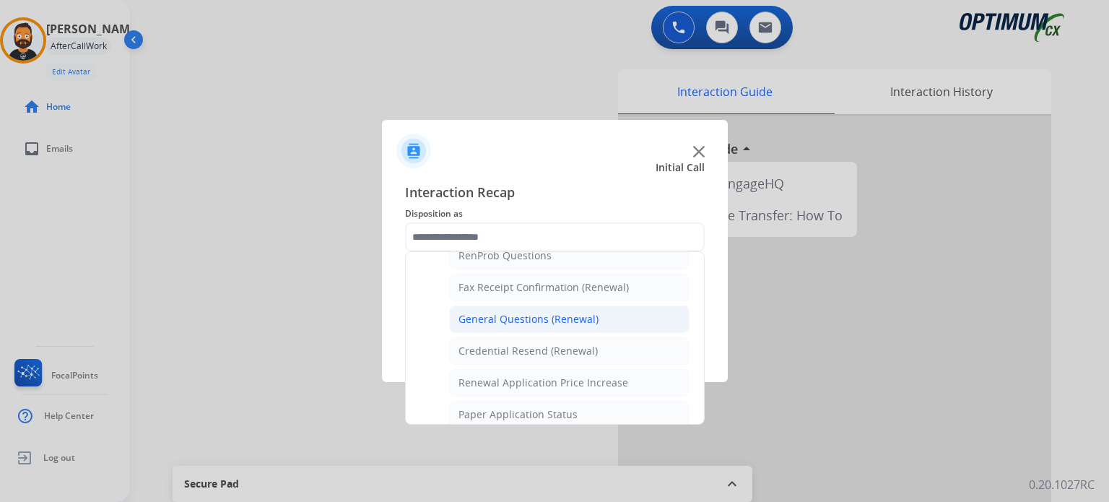
click at [517, 323] on li "General Questions (Renewal)" at bounding box center [569, 319] width 241 height 27
type input "**********"
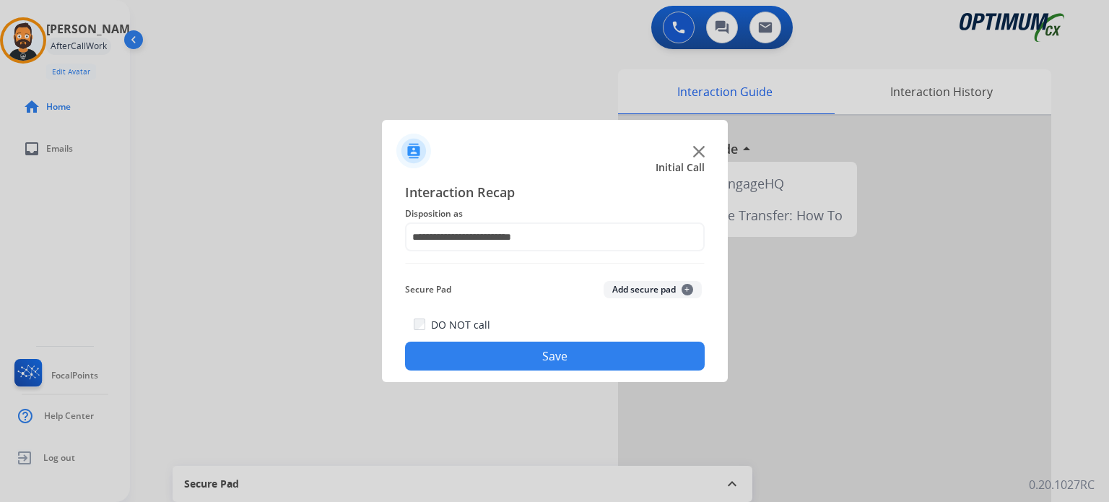
click at [519, 352] on button "Save" at bounding box center [555, 356] width 300 height 29
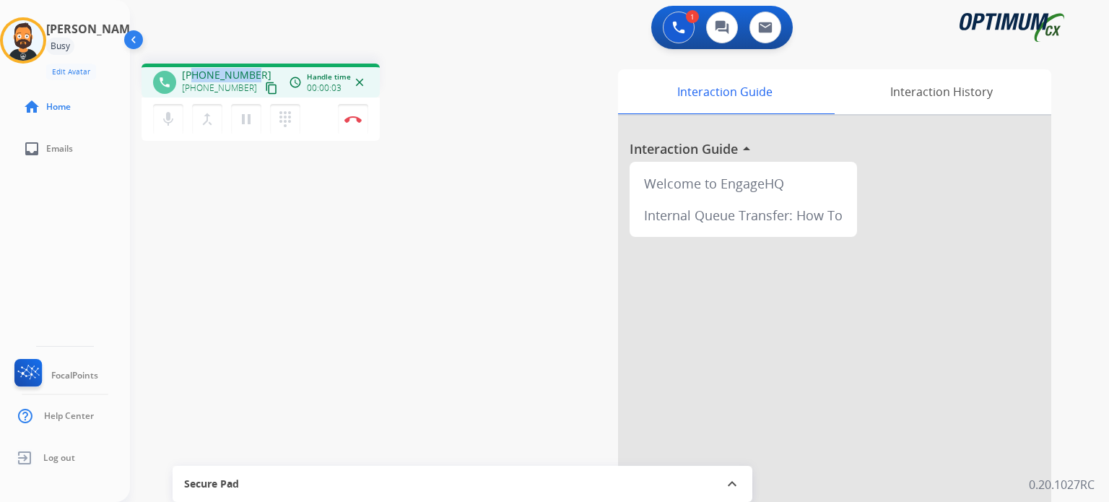
drag, startPoint x: 254, startPoint y: 69, endPoint x: 196, endPoint y: 69, distance: 58.5
click at [196, 69] on div "[PHONE_NUMBER] [PHONE_NUMBER] content_copy" at bounding box center [231, 82] width 98 height 29
click at [357, 124] on button "Disconnect" at bounding box center [353, 119] width 30 height 30
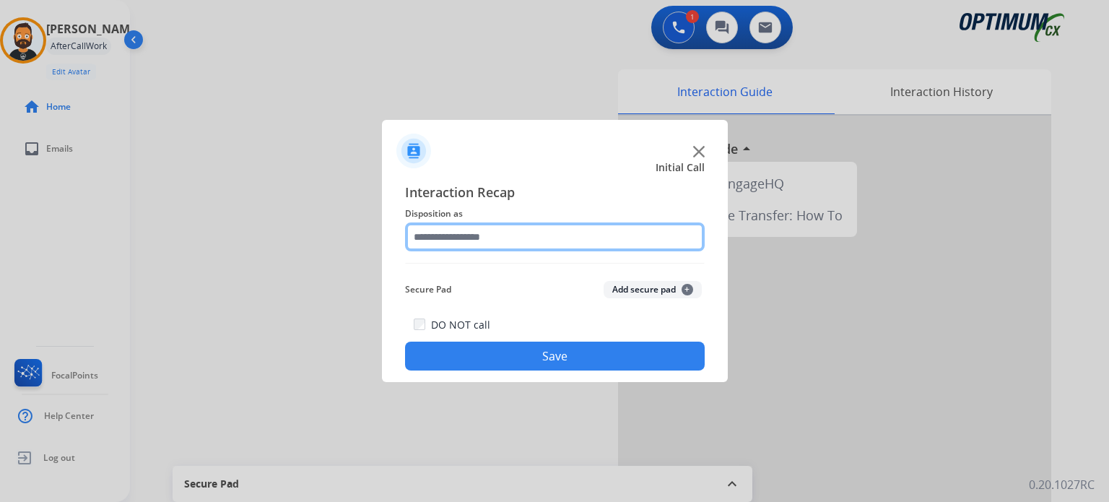
click at [485, 245] on input "text" at bounding box center [555, 236] width 300 height 29
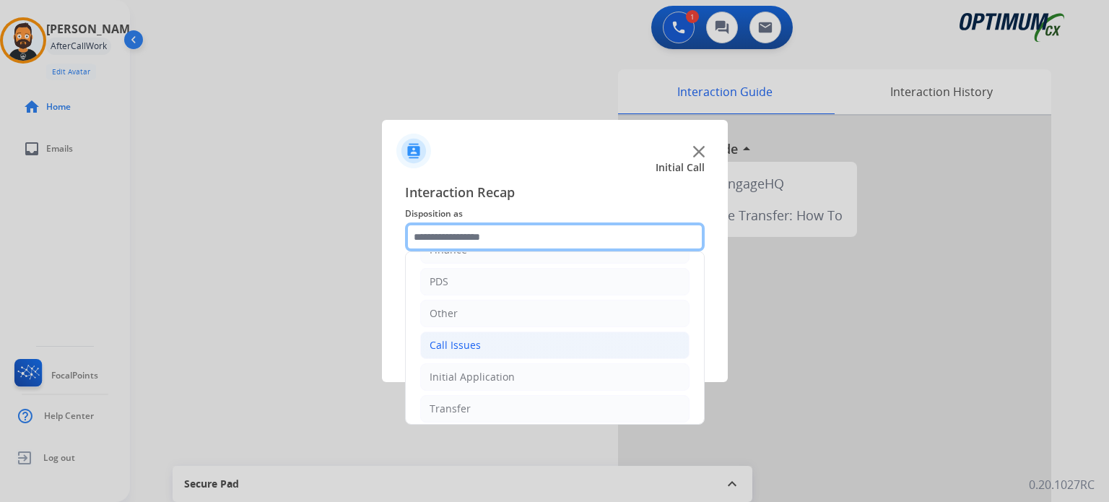
scroll to position [95, 0]
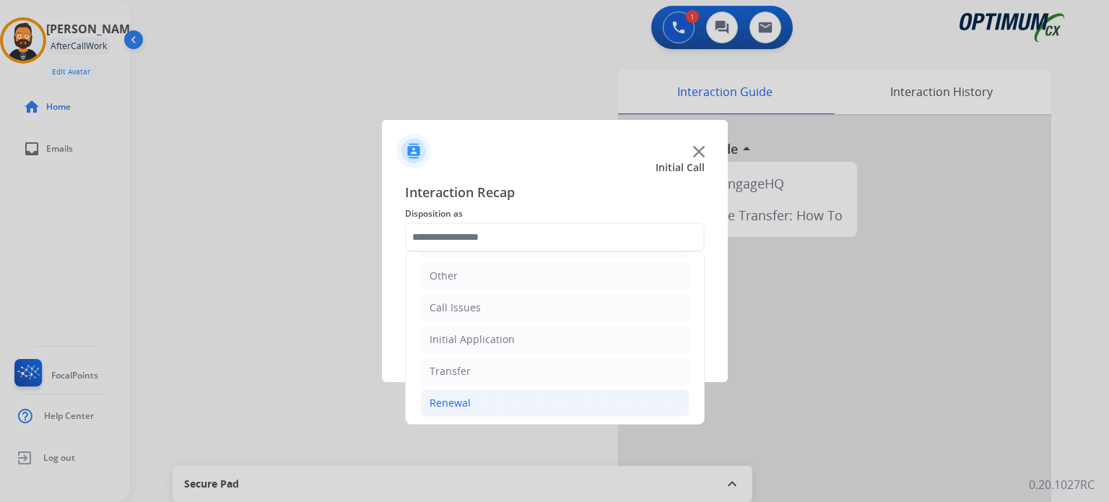
click at [492, 396] on li "Renewal" at bounding box center [554, 402] width 269 height 27
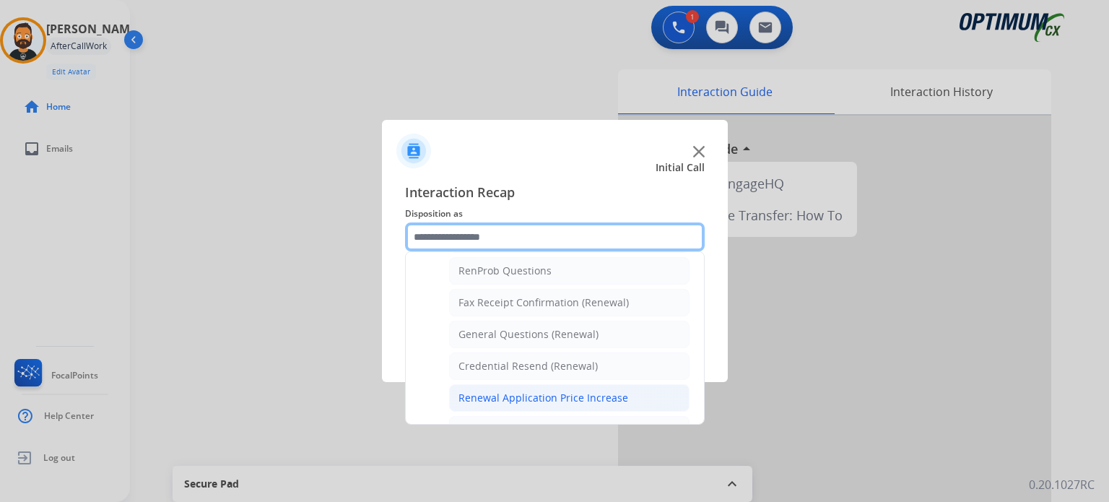
scroll to position [384, 0]
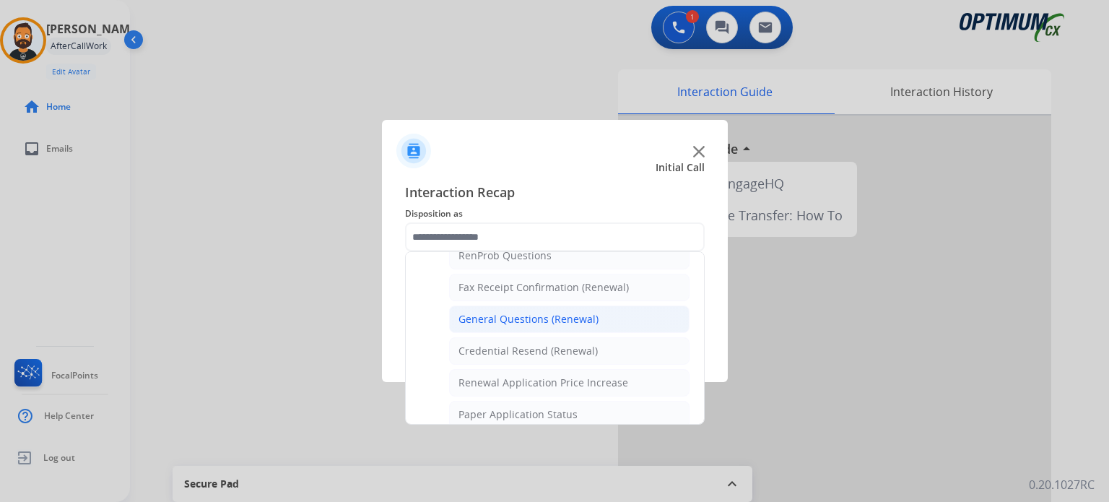
click at [495, 323] on li "General Questions (Renewal)" at bounding box center [569, 319] width 241 height 27
type input "**********"
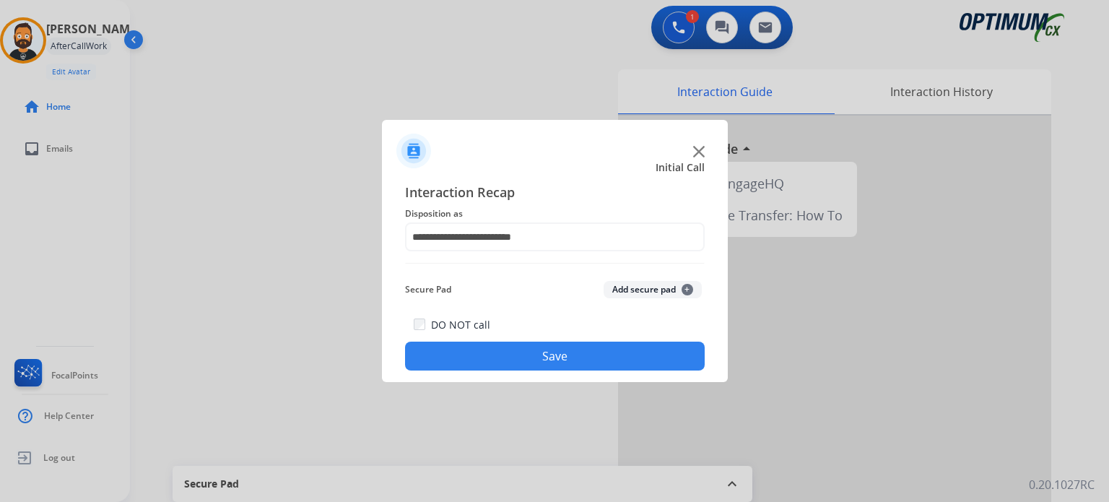
click at [489, 349] on button "Save" at bounding box center [555, 356] width 300 height 29
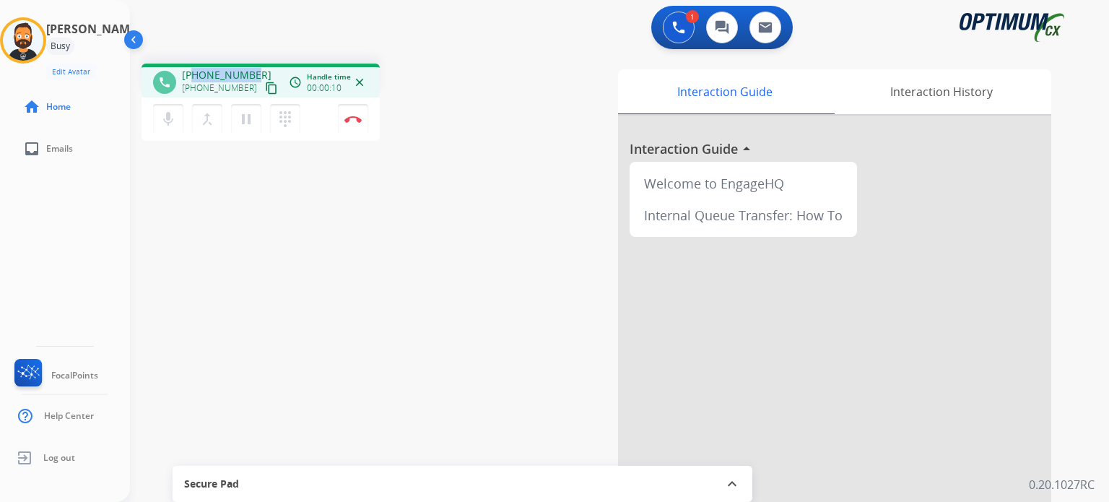
drag, startPoint x: 252, startPoint y: 72, endPoint x: 196, endPoint y: 75, distance: 56.5
click at [196, 75] on div "[PHONE_NUMBER] [PHONE_NUMBER] content_copy" at bounding box center [231, 82] width 98 height 29
drag, startPoint x: 289, startPoint y: 0, endPoint x: 242, endPoint y: 25, distance: 53.3
click at [242, 25] on div "1 Voice Interactions 0 Chat Interactions 0 Email Interactions" at bounding box center [610, 29] width 927 height 46
drag, startPoint x: 503, startPoint y: 173, endPoint x: 489, endPoint y: 175, distance: 13.9
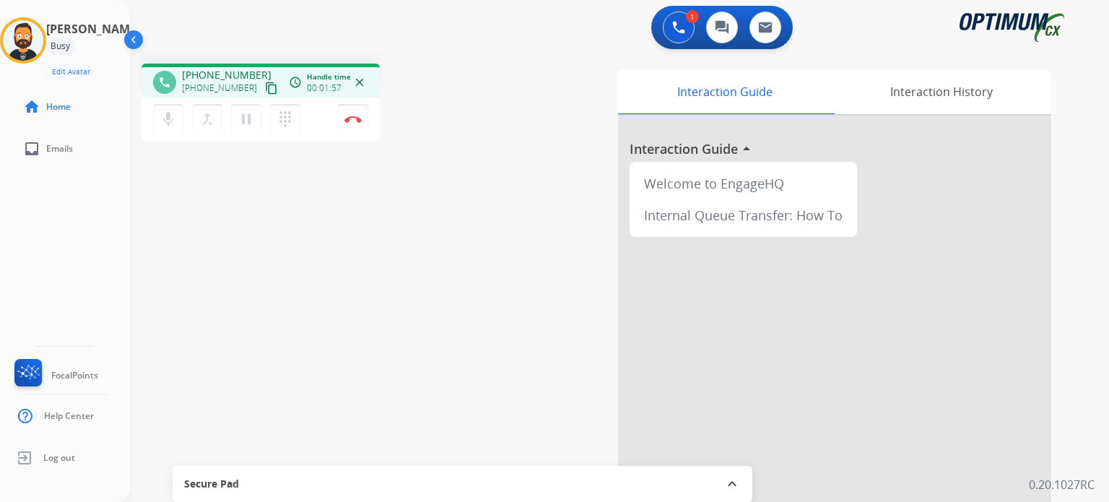
click at [502, 173] on div "phone [PHONE_NUMBER] [PHONE_NUMBER] content_copy access_time Call metrics Queue…" at bounding box center [602, 353] width 945 height 602
click at [352, 118] on img at bounding box center [353, 119] width 17 height 7
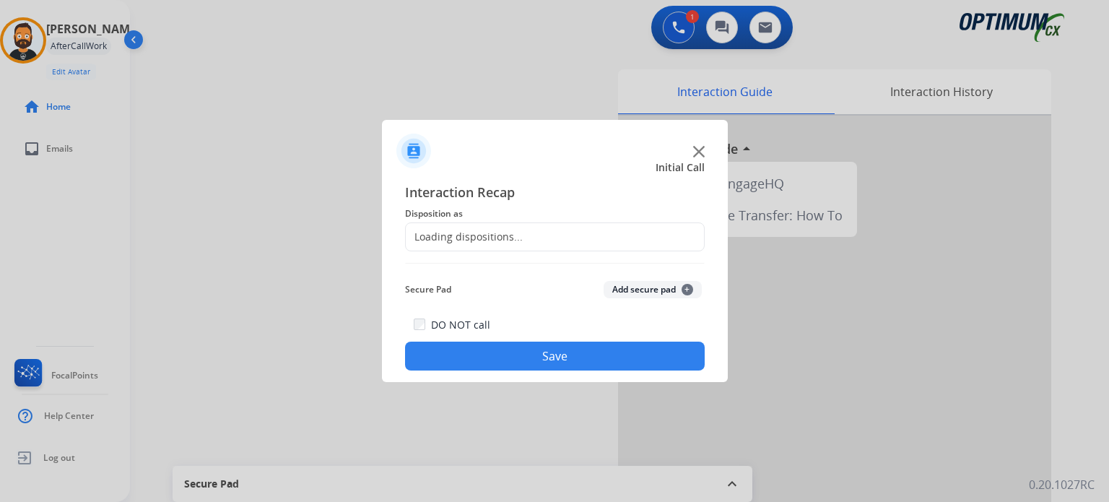
click at [493, 226] on div "Loading dispositions..." at bounding box center [555, 236] width 300 height 29
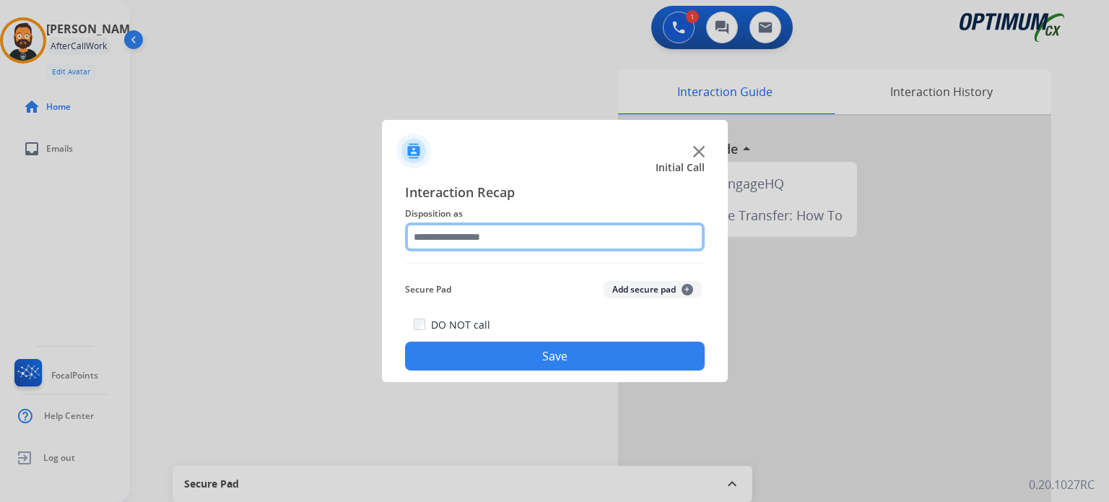
click at [494, 230] on input "text" at bounding box center [555, 236] width 300 height 29
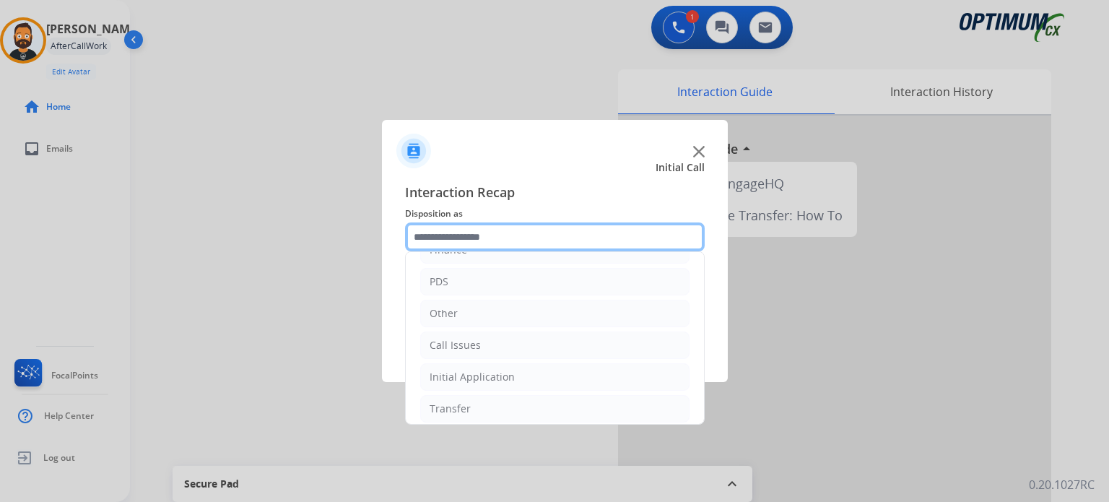
scroll to position [95, 0]
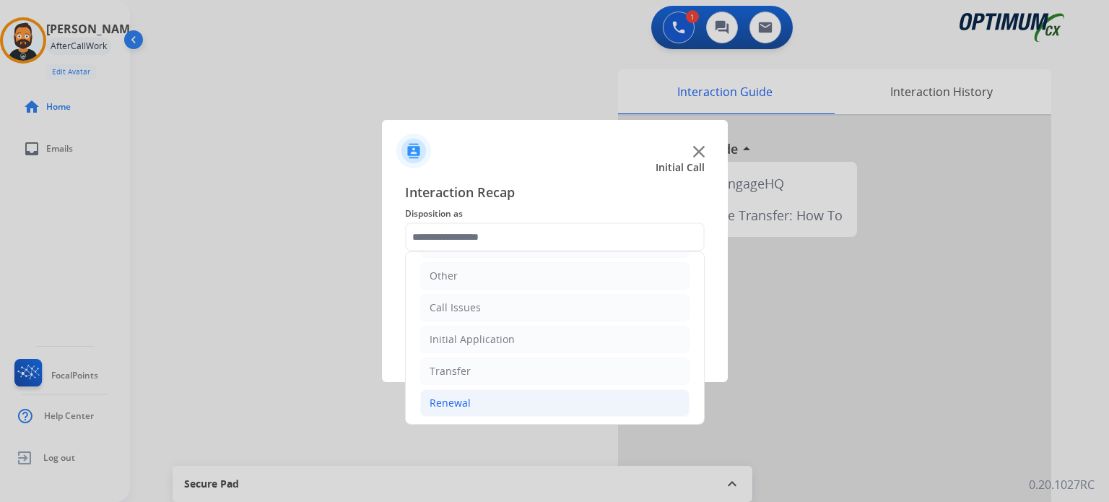
click at [459, 410] on li "Renewal" at bounding box center [554, 402] width 269 height 27
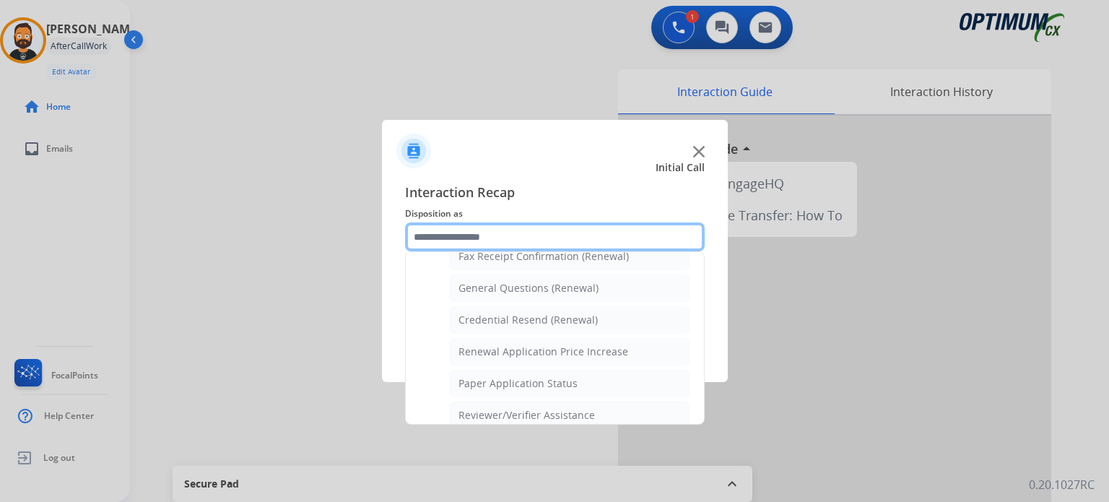
scroll to position [407, 0]
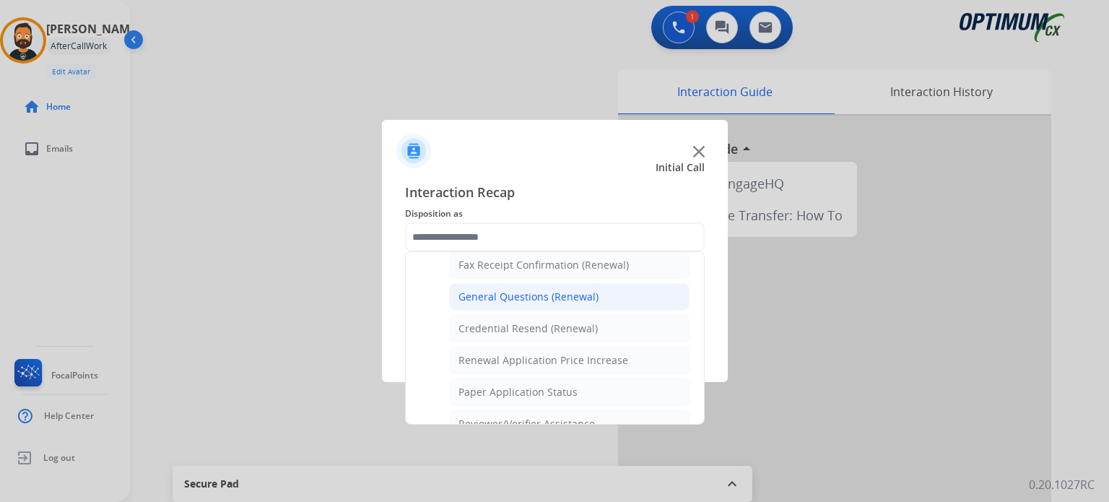
click at [516, 301] on li "General Questions (Renewal)" at bounding box center [569, 296] width 241 height 27
type input "**********"
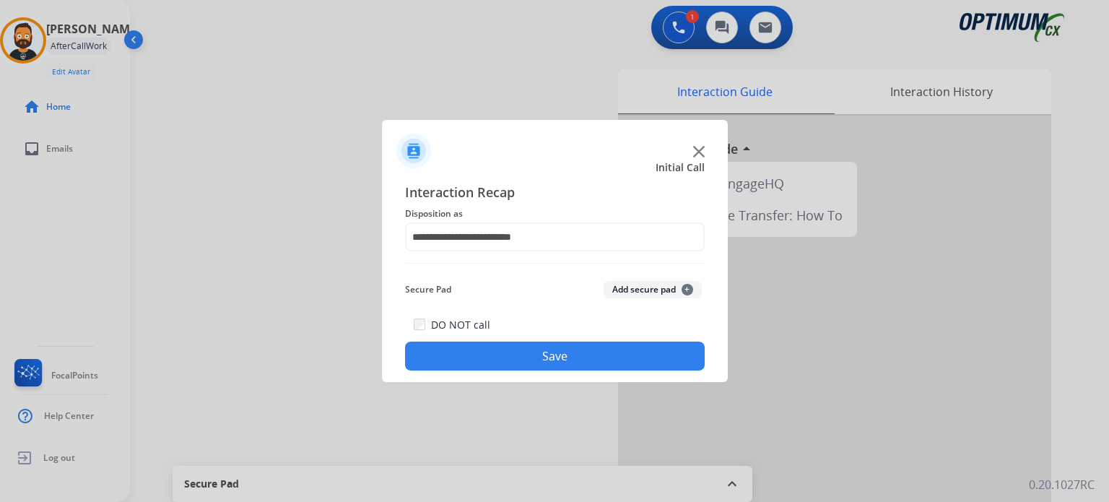
click at [518, 351] on button "Save" at bounding box center [555, 356] width 300 height 29
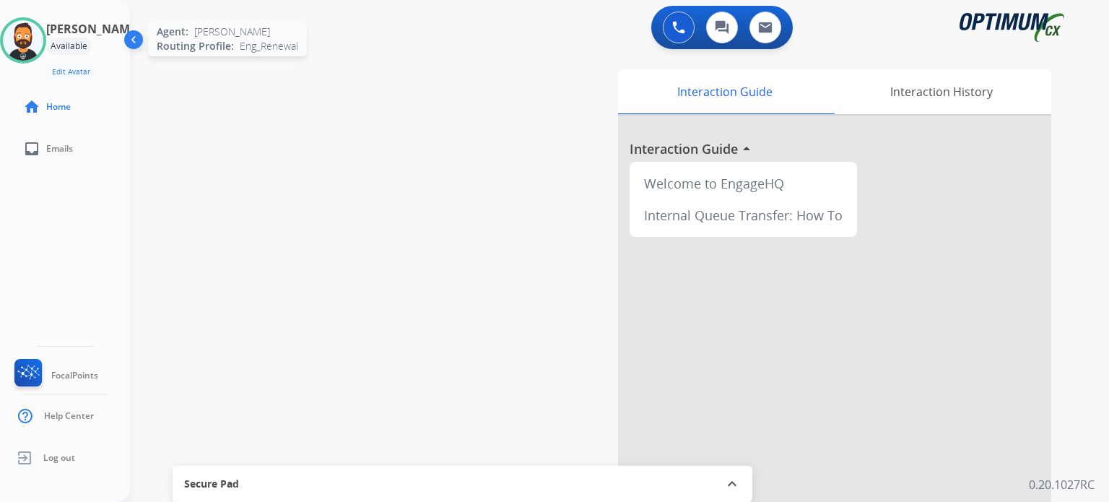
click at [27, 40] on img at bounding box center [23, 40] width 40 height 40
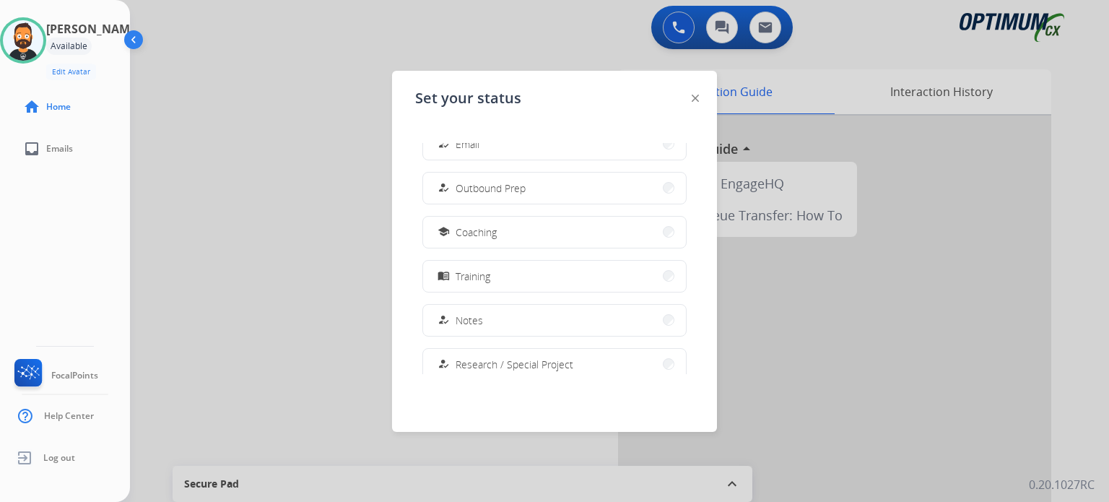
scroll to position [360, 0]
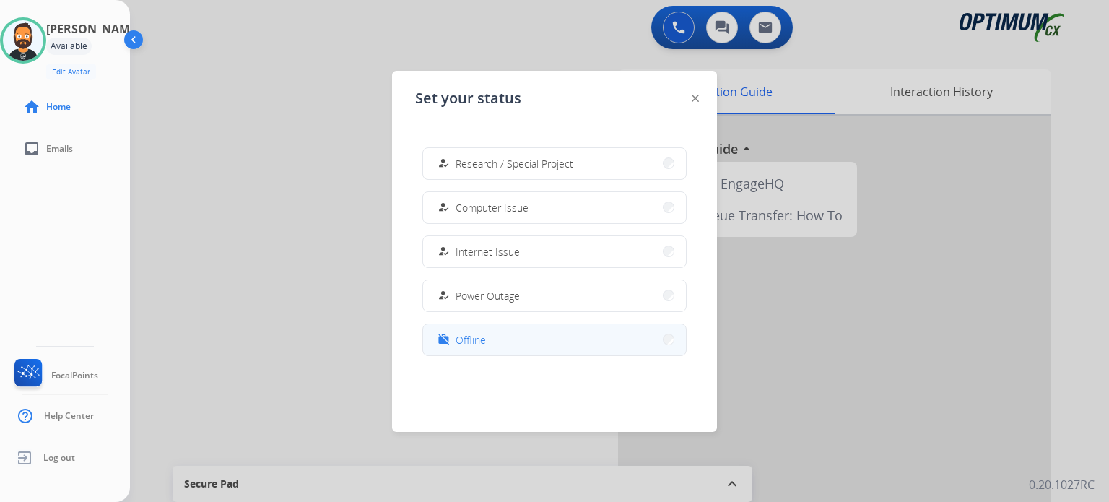
click at [520, 336] on button "work_off Offline" at bounding box center [554, 339] width 263 height 31
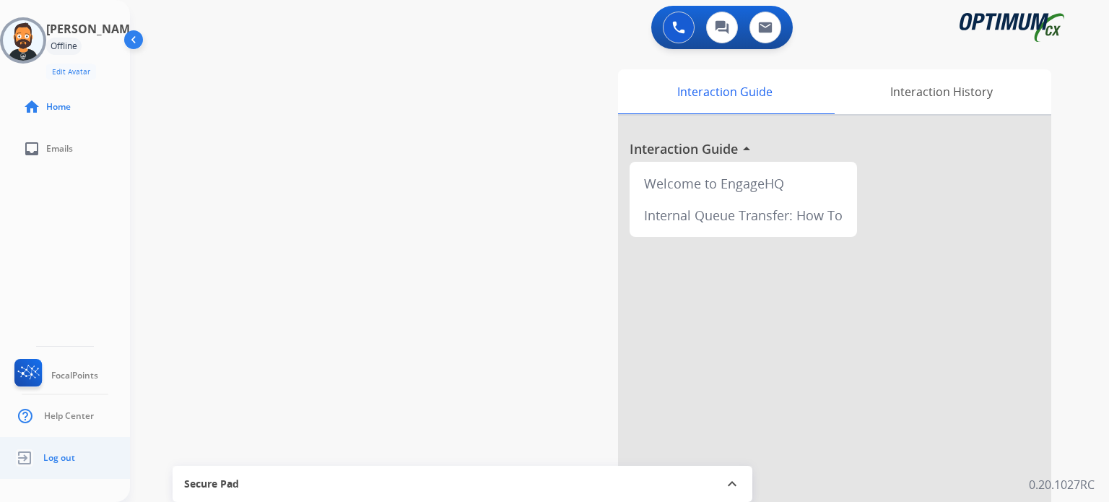
click at [61, 453] on span "Log out" at bounding box center [59, 458] width 32 height 12
